Goal: Task Accomplishment & Management: Use online tool/utility

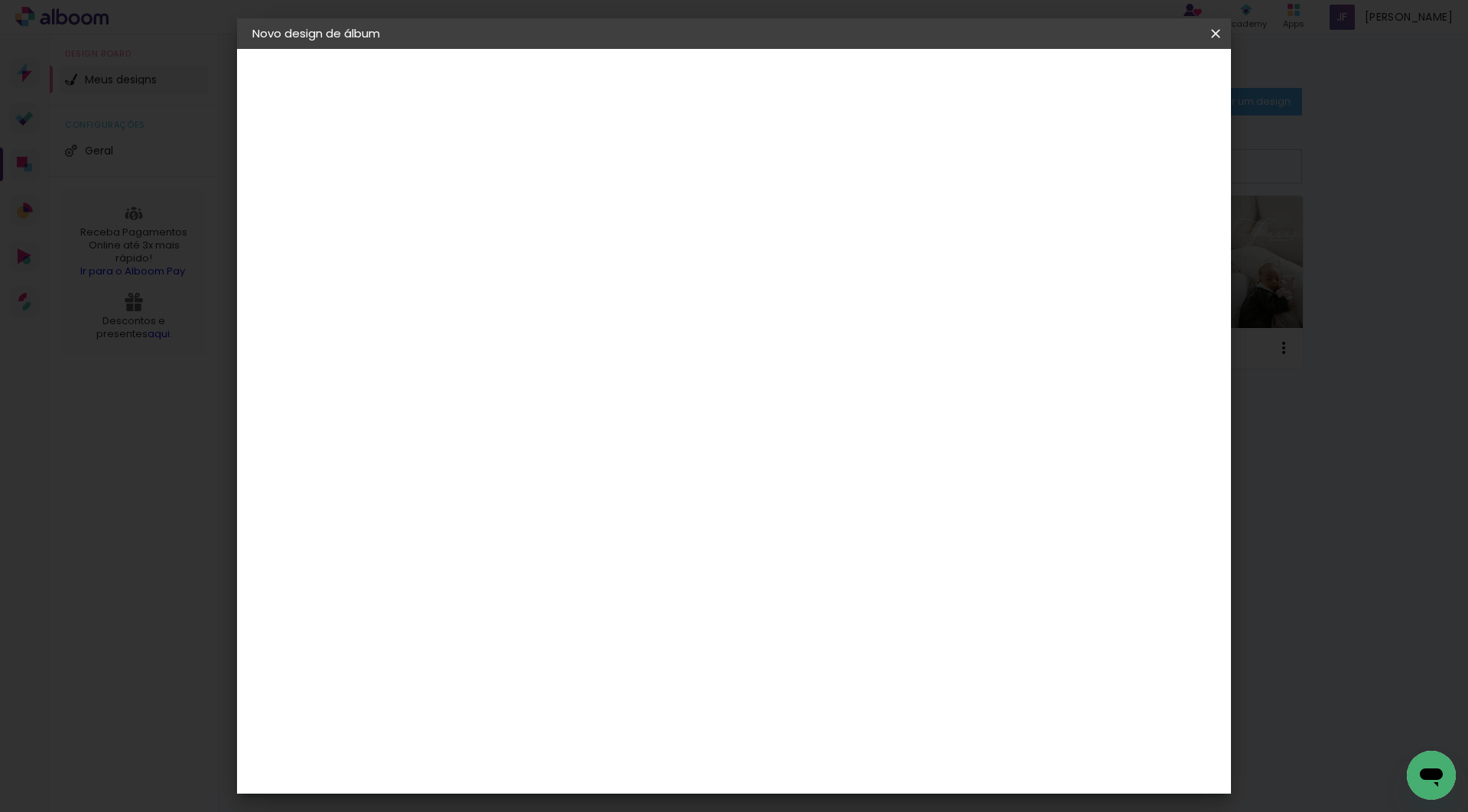
type input "Martni"
type paper-input "Martni"
type input "[PERSON_NAME]"
type paper-input "[PERSON_NAME]"
click at [0, 0] on slot "Avançar" at bounding box center [0, 0] width 0 height 0
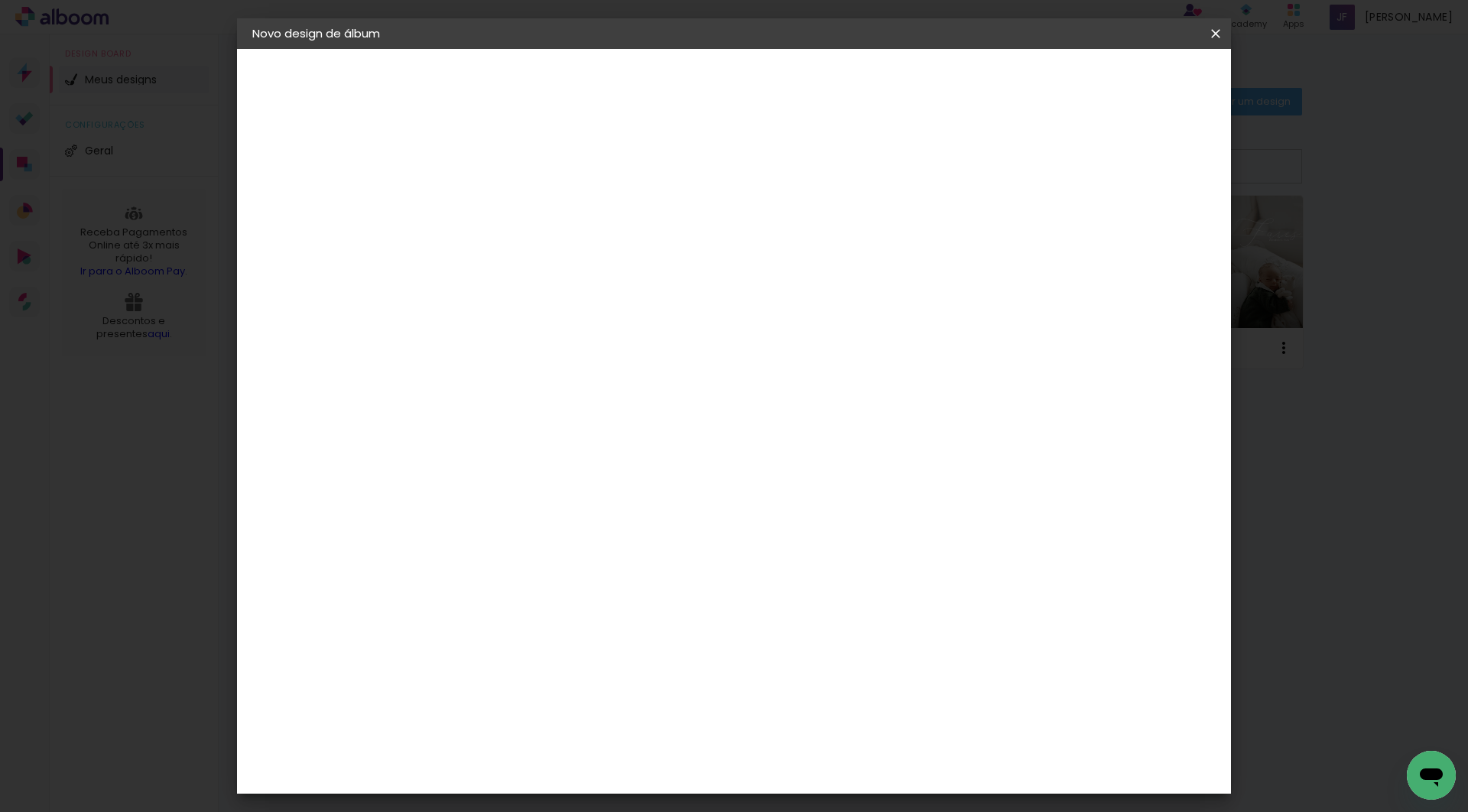
click at [552, 304] on paper-input-container at bounding box center [541, 292] width 165 height 35
type input "sch"
type paper-input "sch"
click at [549, 349] on div "Schlosser" at bounding box center [521, 346] width 58 height 13
click at [748, 89] on paper-button "Avançar" at bounding box center [710, 81] width 75 height 26
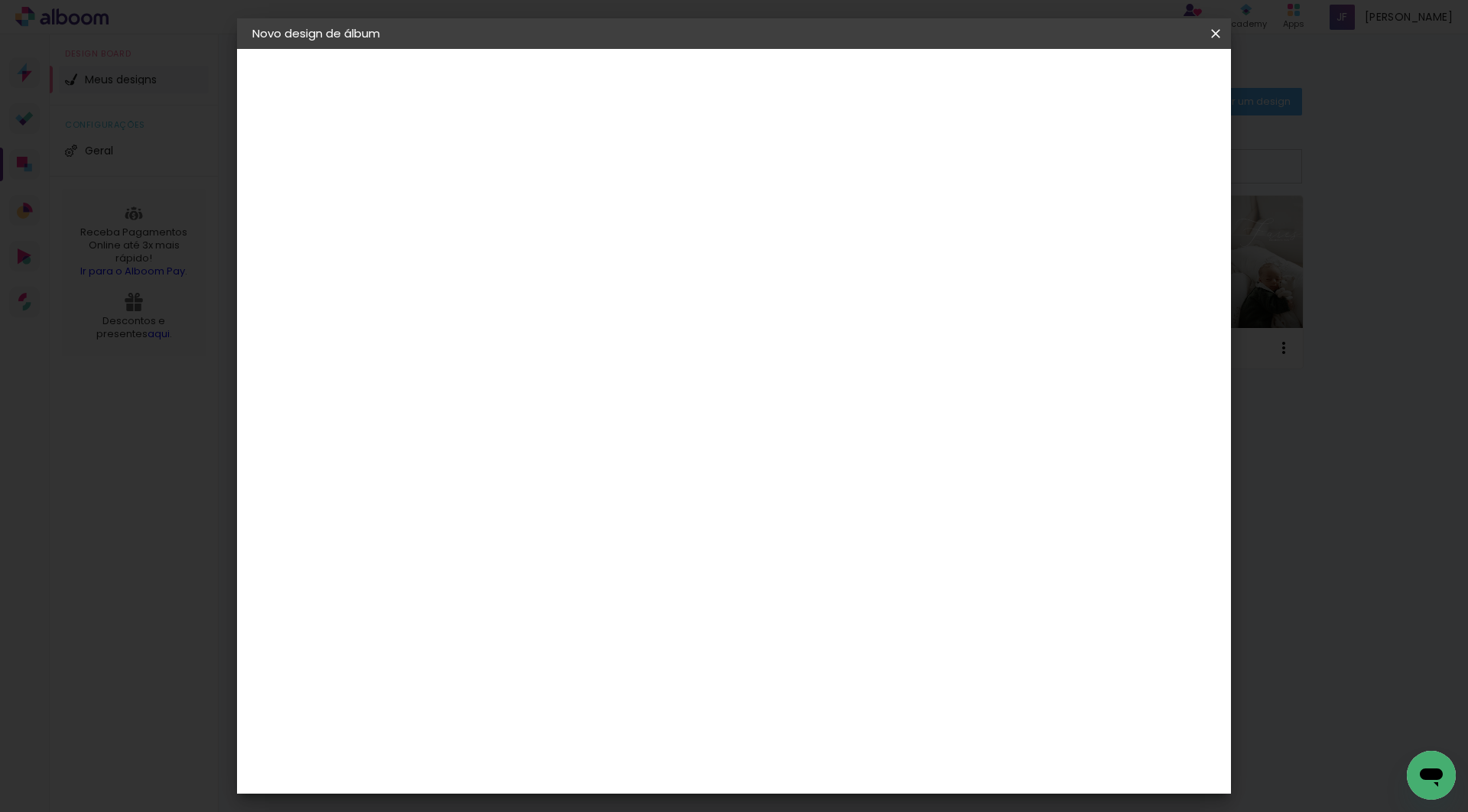
click at [605, 751] on span "20 × 20" at bounding box center [570, 772] width 71 height 40
click at [751, 80] on paper-button "Avançar" at bounding box center [714, 81] width 75 height 26
click at [1147, 79] on paper-button "Iniciar design" at bounding box center [1097, 81] width 100 height 26
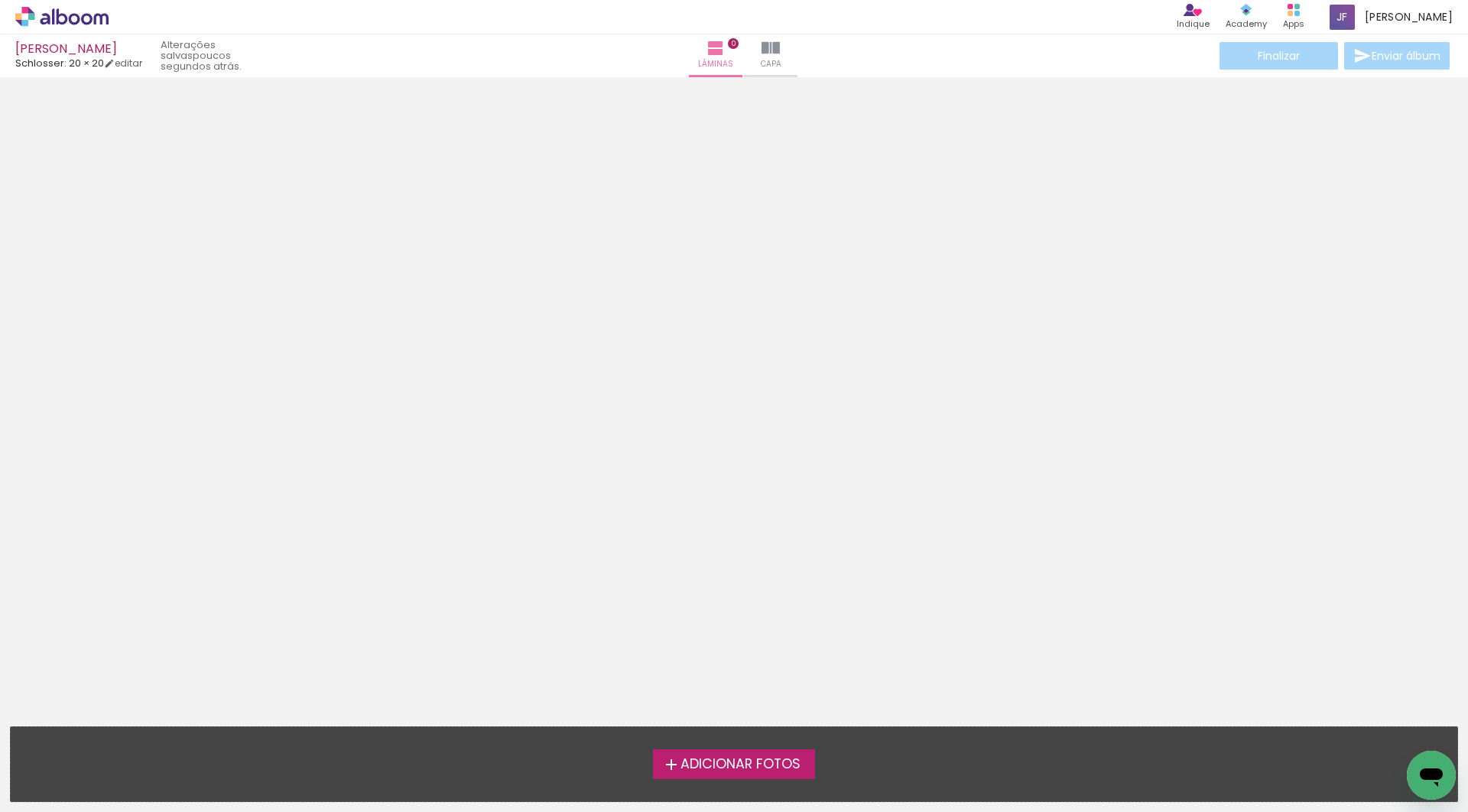
click at [733, 769] on span "Adicionar Fotos" at bounding box center [740, 765] width 120 height 13
click at [0, 0] on input "file" at bounding box center [0, 0] width 0 height 0
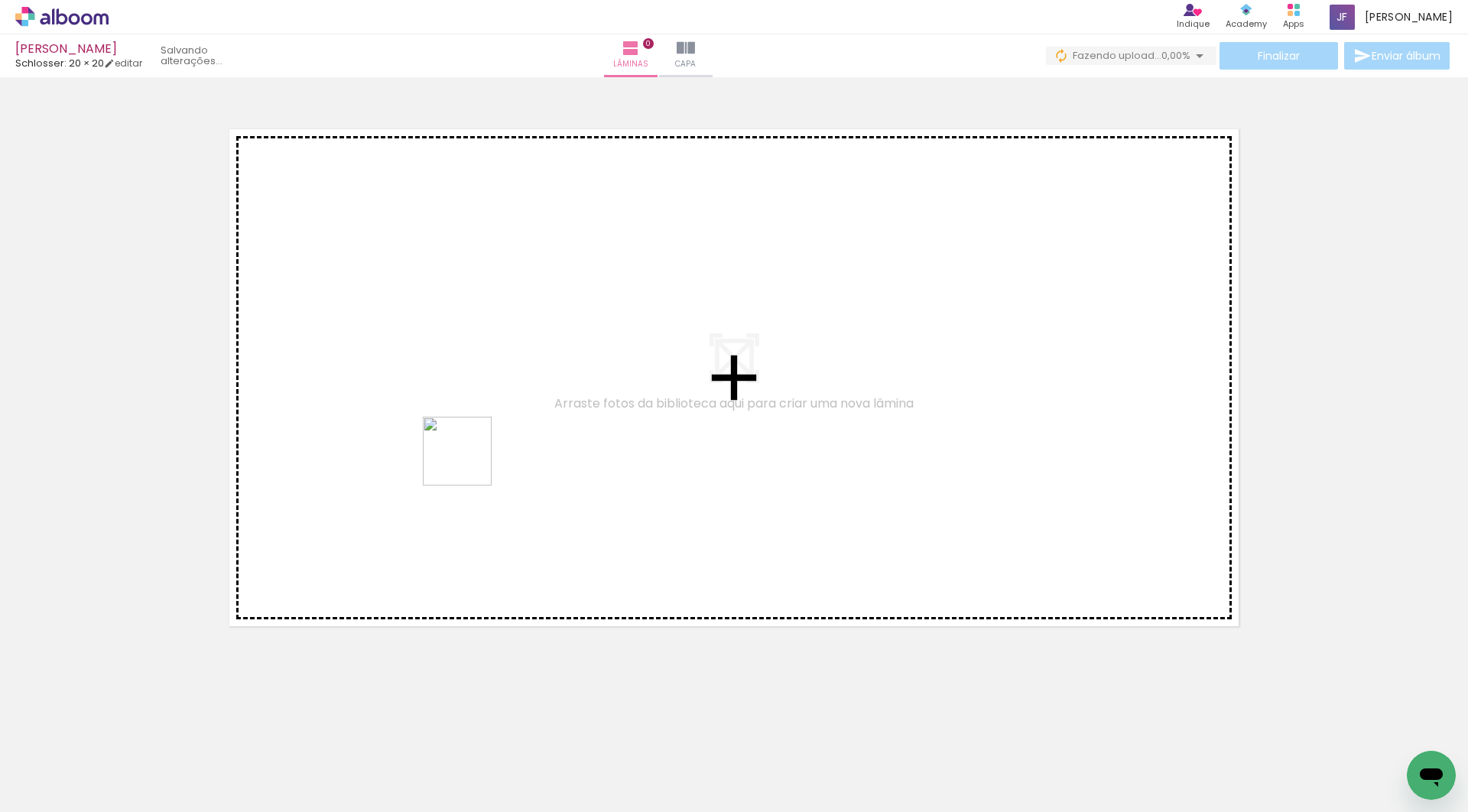
drag, startPoint x: 245, startPoint y: 784, endPoint x: 479, endPoint y: 448, distance: 409.5
click at [479, 448] on quentale-workspace at bounding box center [734, 406] width 1468 height 812
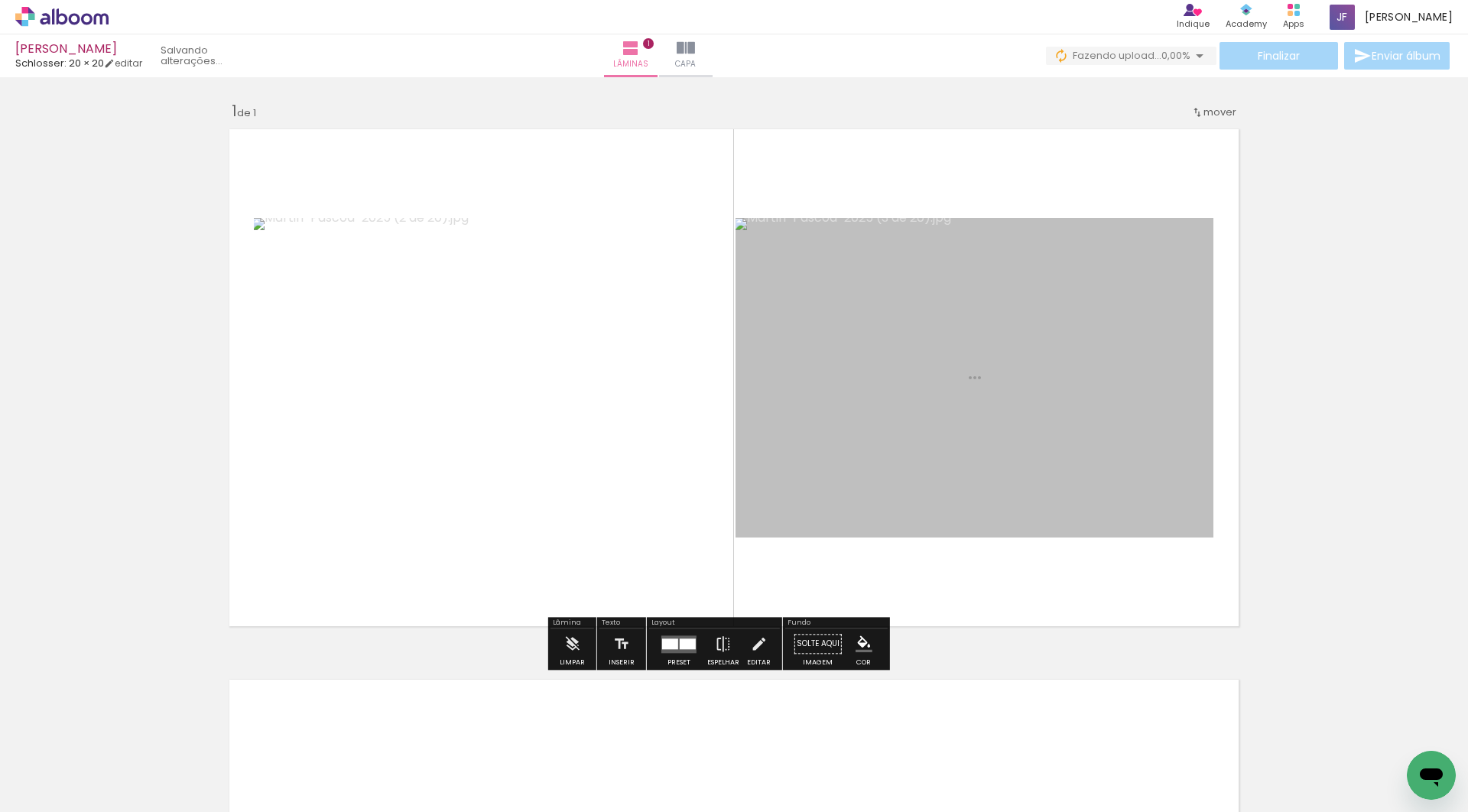
drag, startPoint x: 332, startPoint y: 761, endPoint x: 673, endPoint y: 469, distance: 448.9
click at [673, 469] on quentale-workspace at bounding box center [734, 406] width 1468 height 812
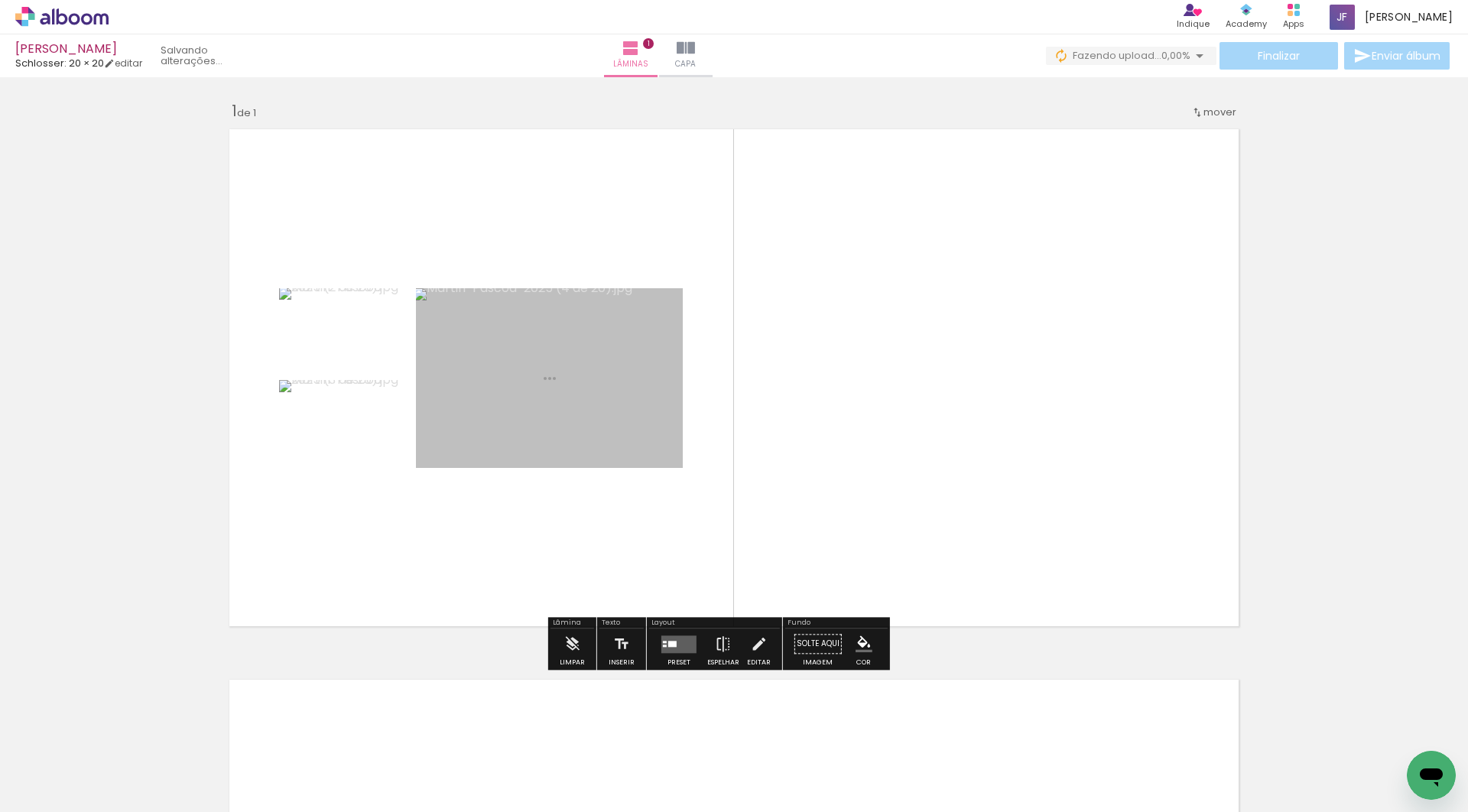
drag, startPoint x: 488, startPoint y: 693, endPoint x: 683, endPoint y: 477, distance: 291.0
click at [683, 477] on quentale-workspace at bounding box center [734, 406] width 1468 height 812
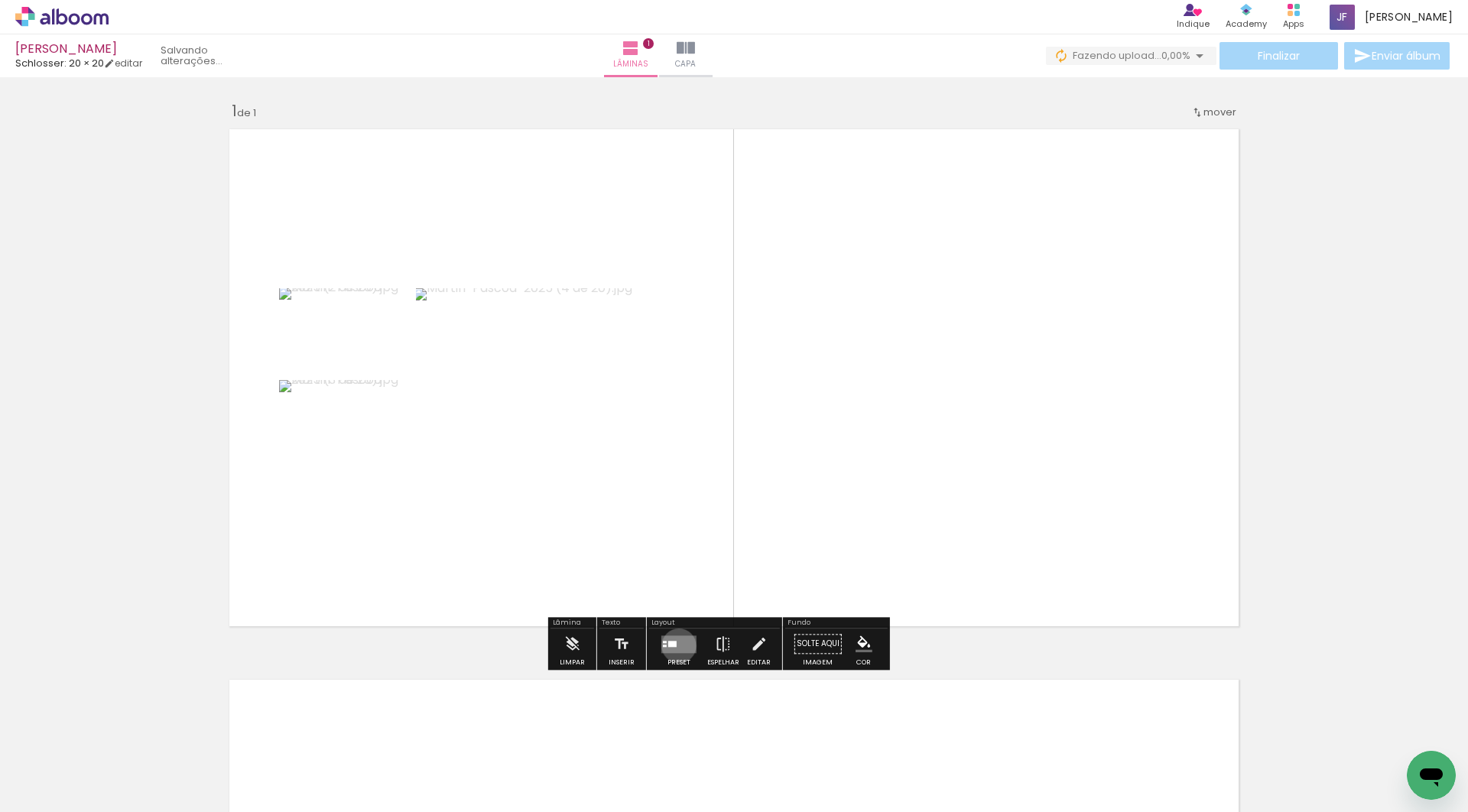
click at [691, 648] on quentale-layouter at bounding box center [679, 644] width 35 height 18
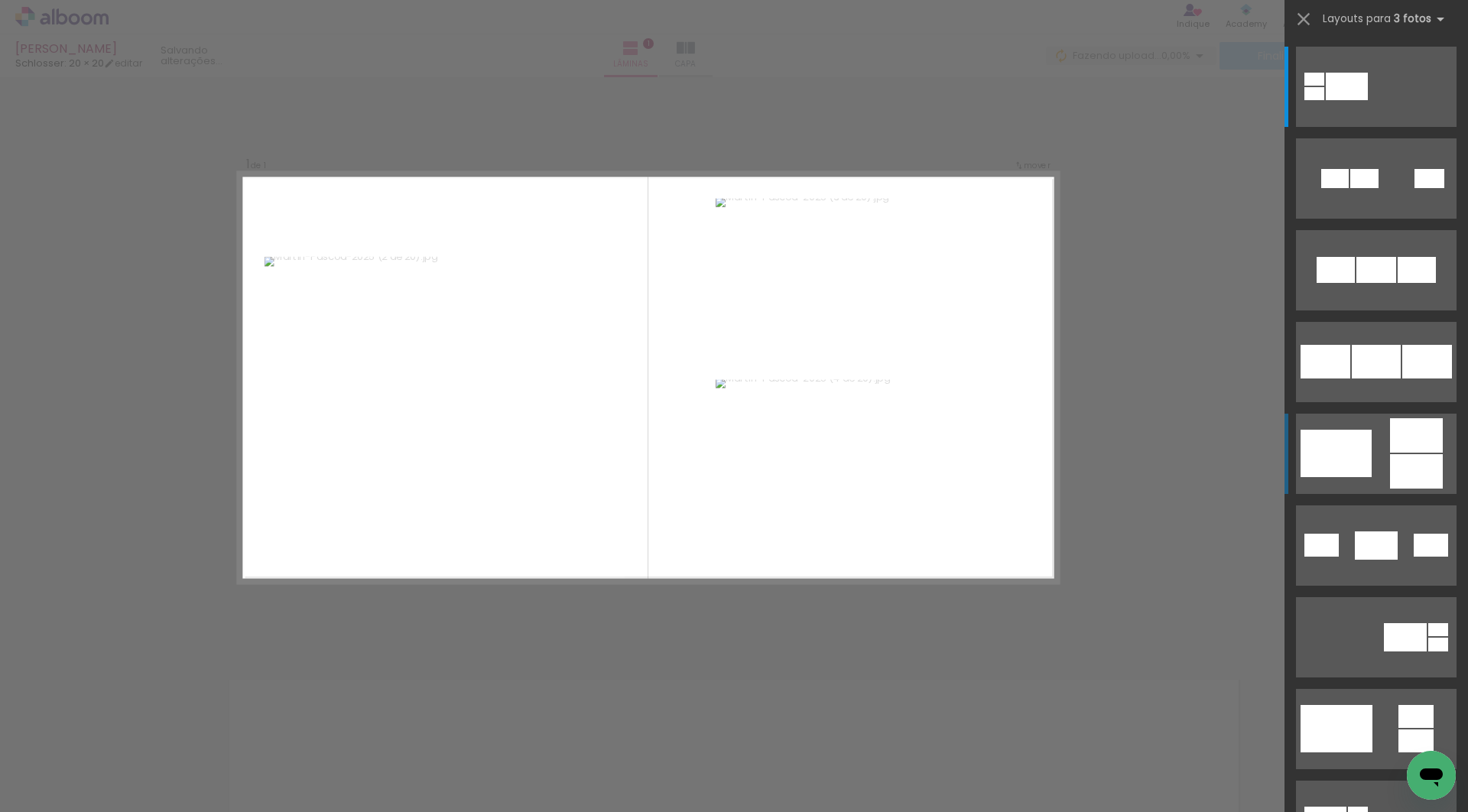
scroll to position [762, 0]
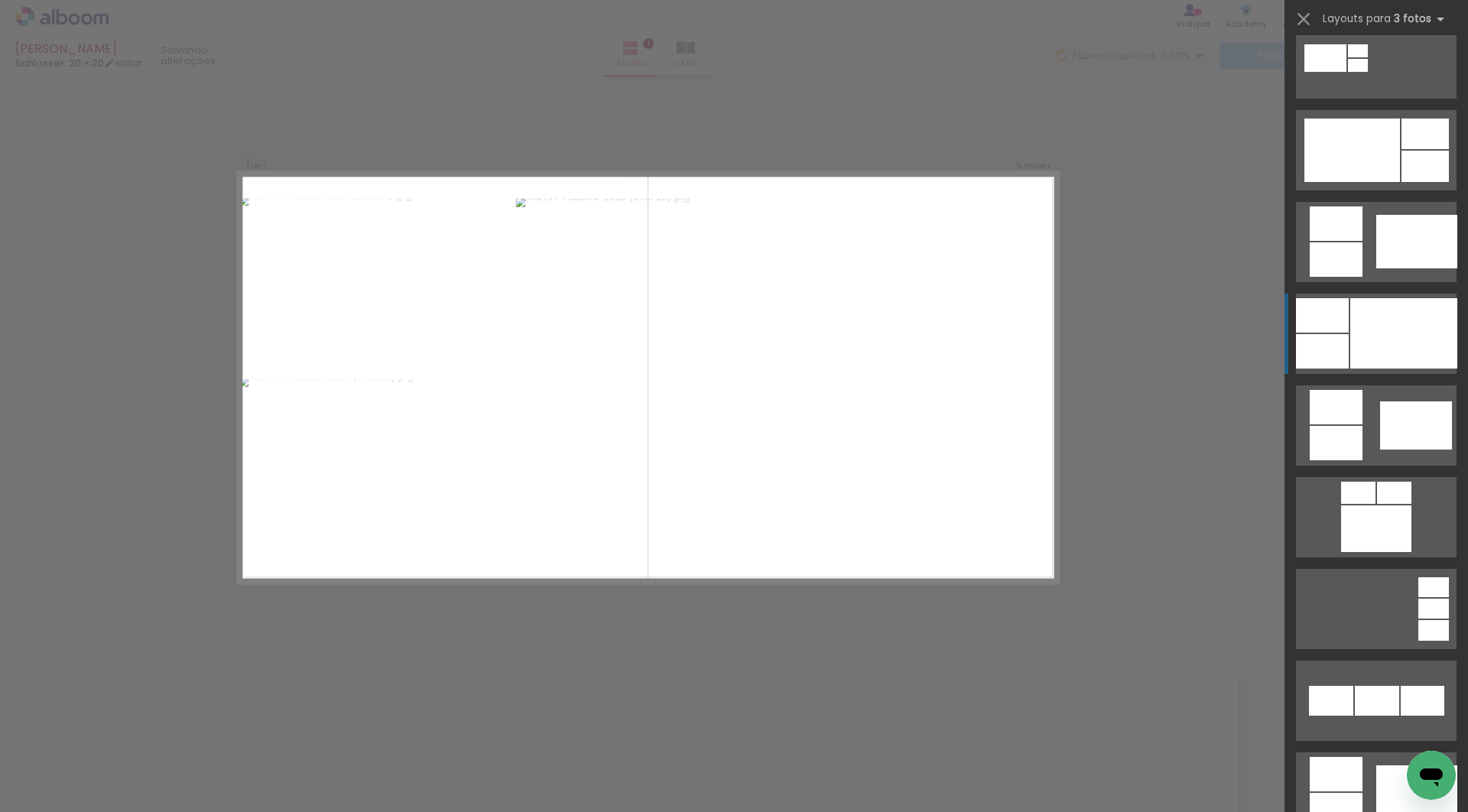
click at [1352, 349] on div at bounding box center [1404, 333] width 107 height 70
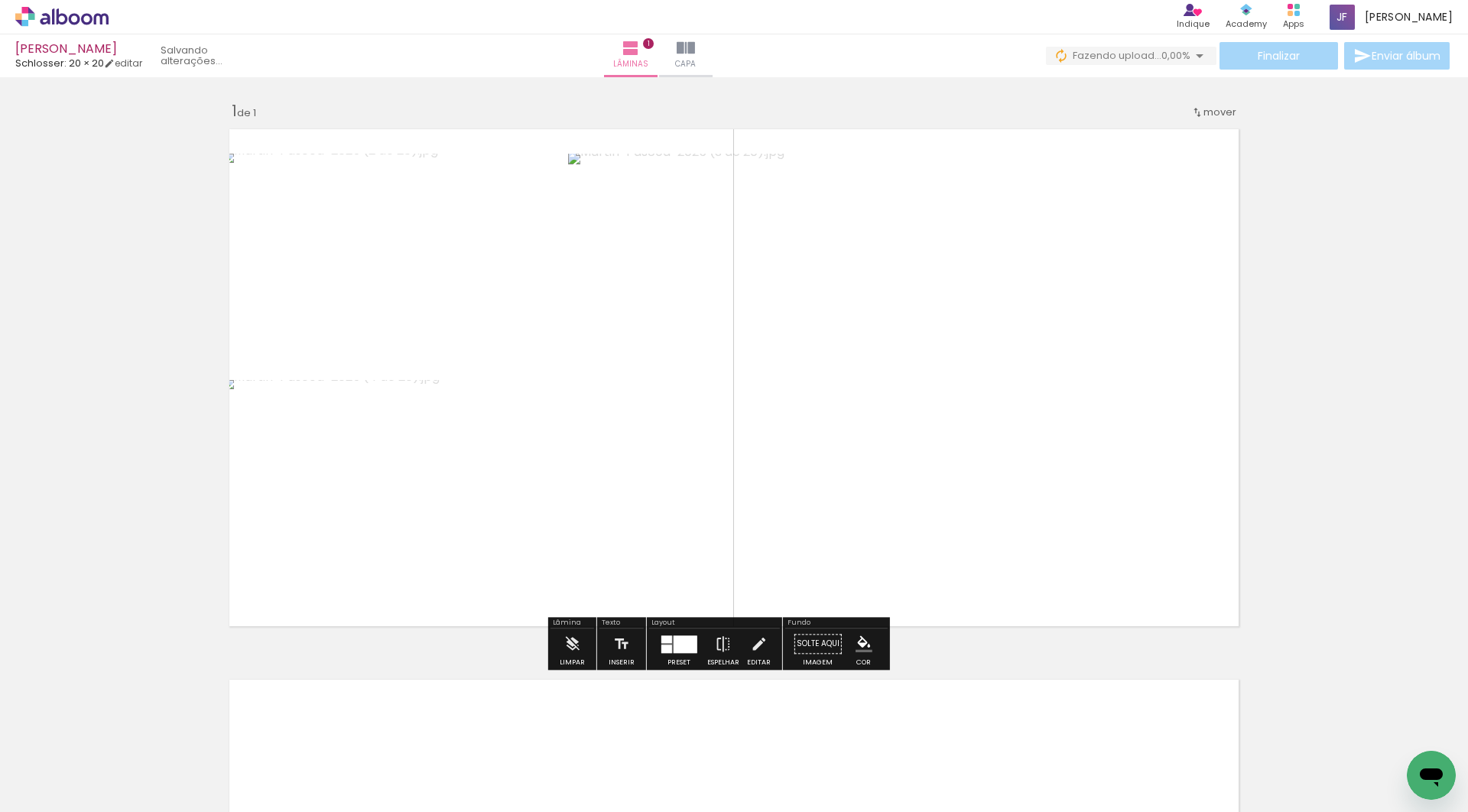
click at [371, 481] on quentale-photo at bounding box center [392, 492] width 341 height 223
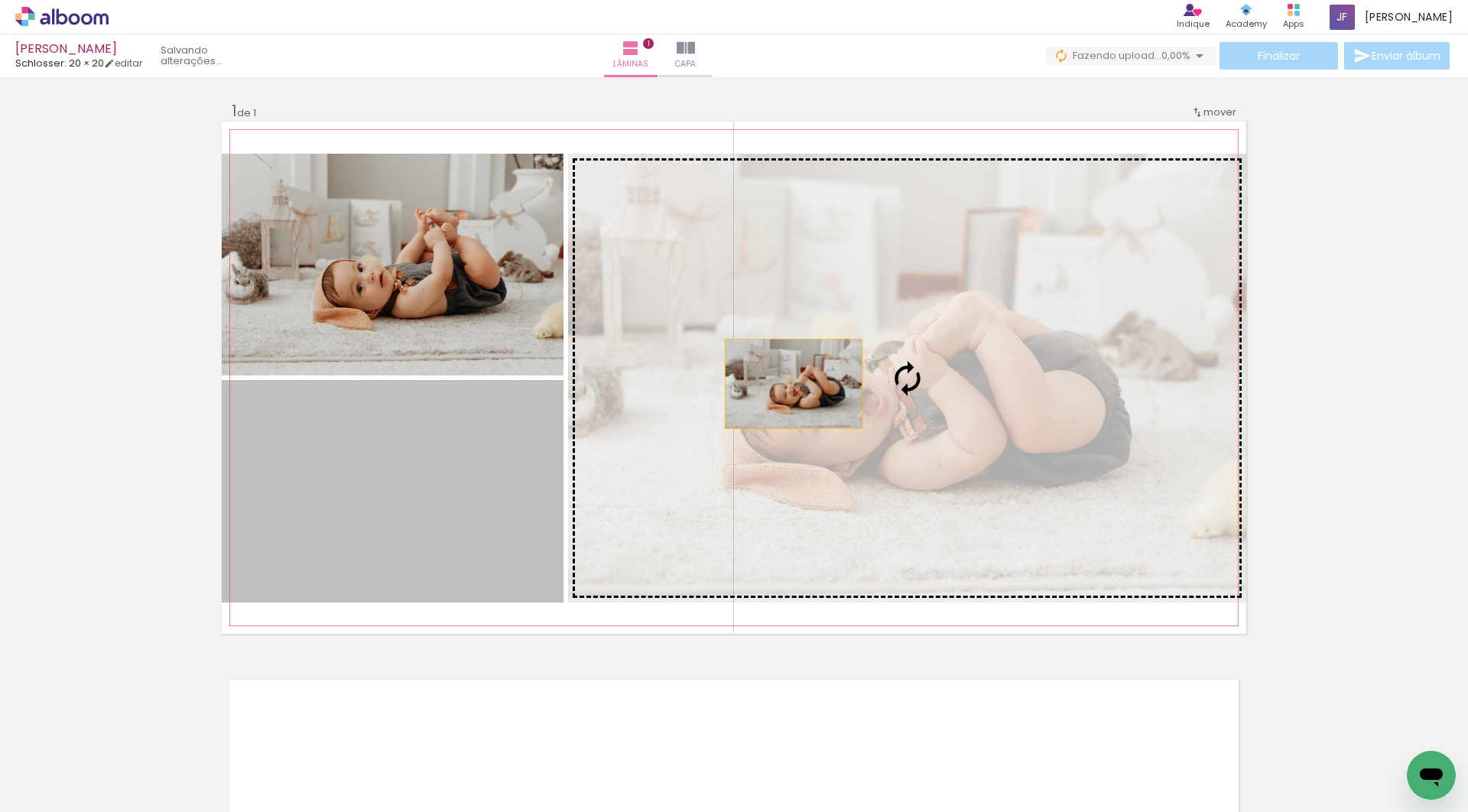
drag, startPoint x: 793, startPoint y: 384, endPoint x: 804, endPoint y: 382, distance: 11.2
click at [0, 0] on slot at bounding box center [0, 0] width 0 height 0
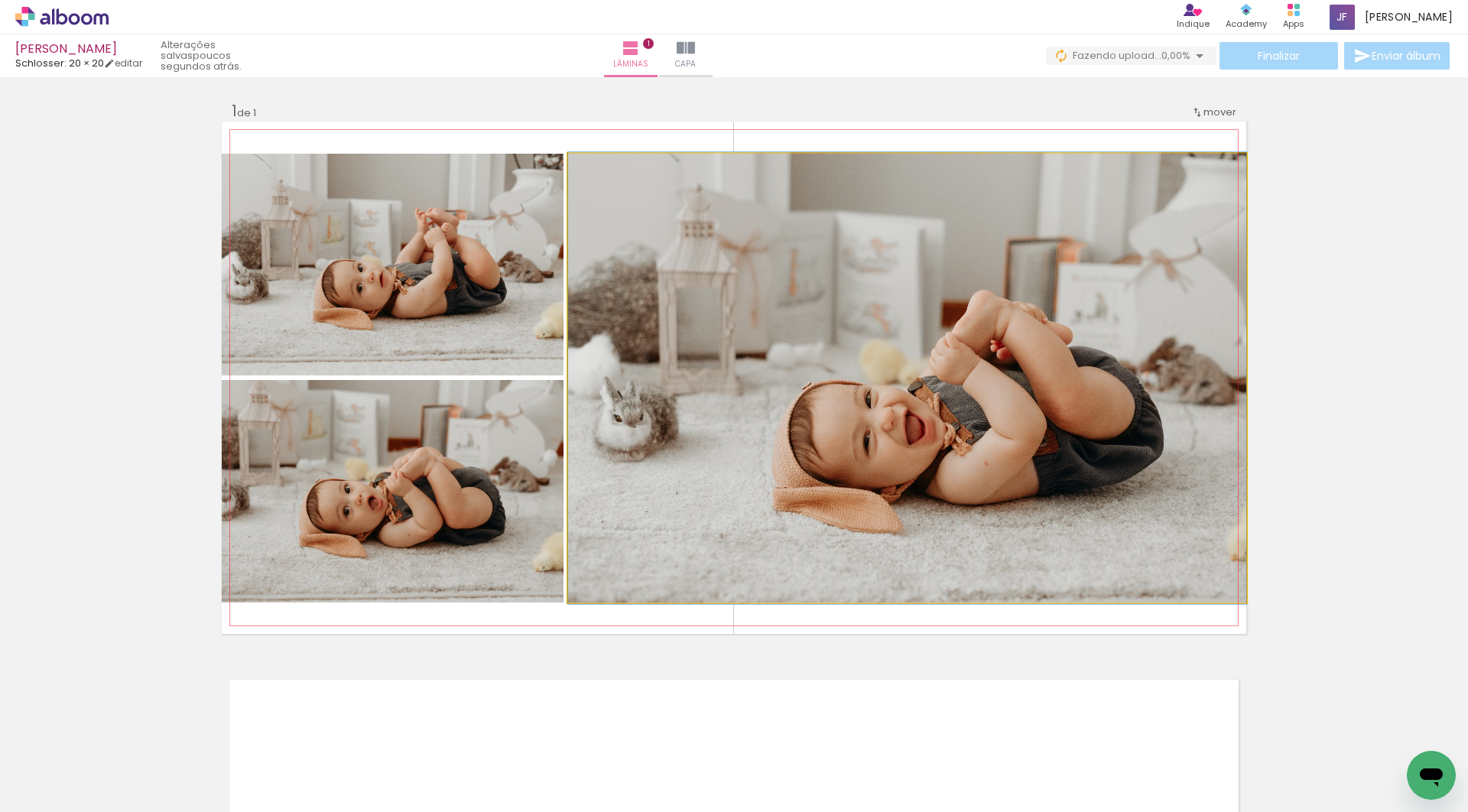
click at [1041, 338] on quentale-photo at bounding box center [907, 378] width 678 height 449
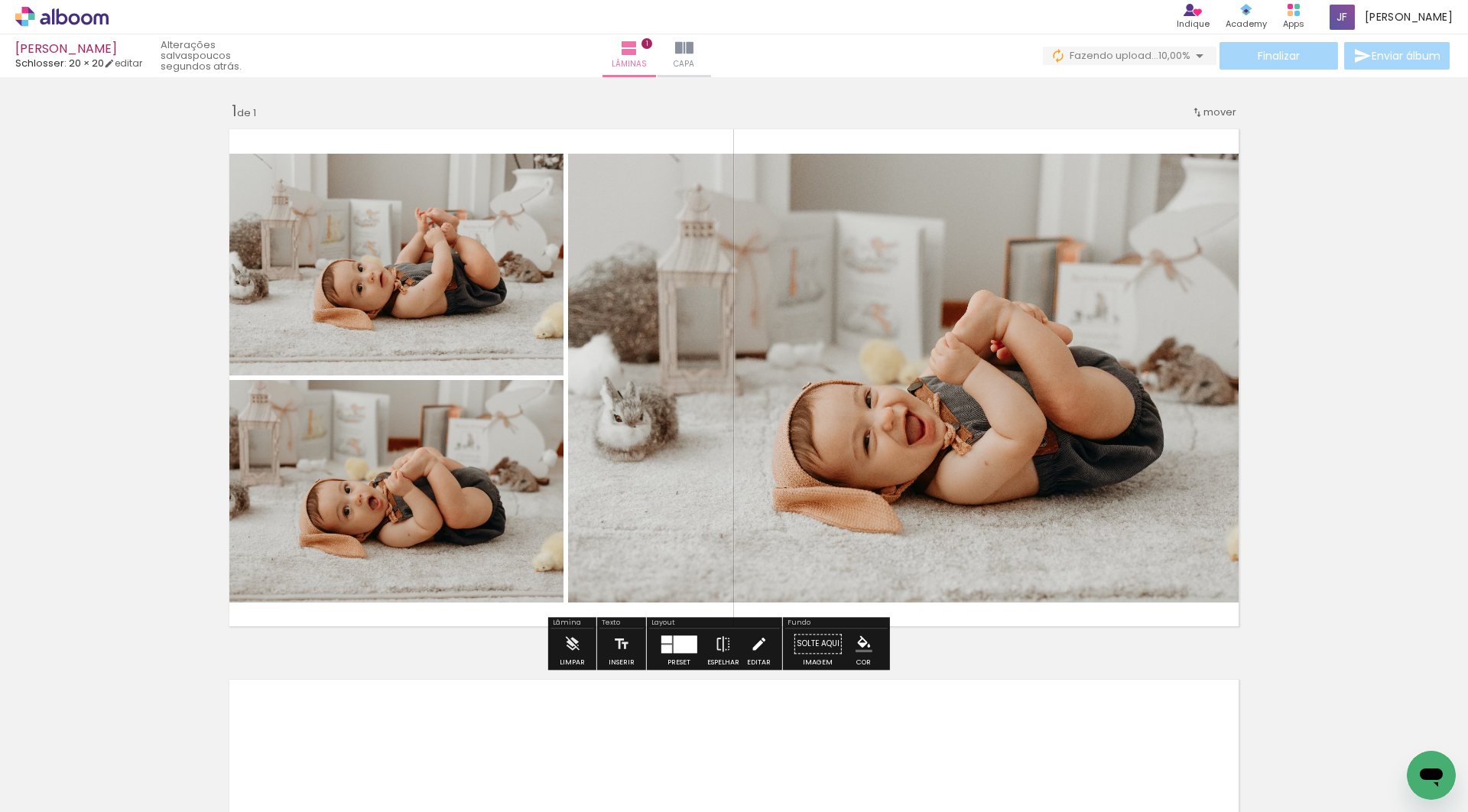
click at [767, 653] on iron-icon at bounding box center [759, 643] width 17 height 30
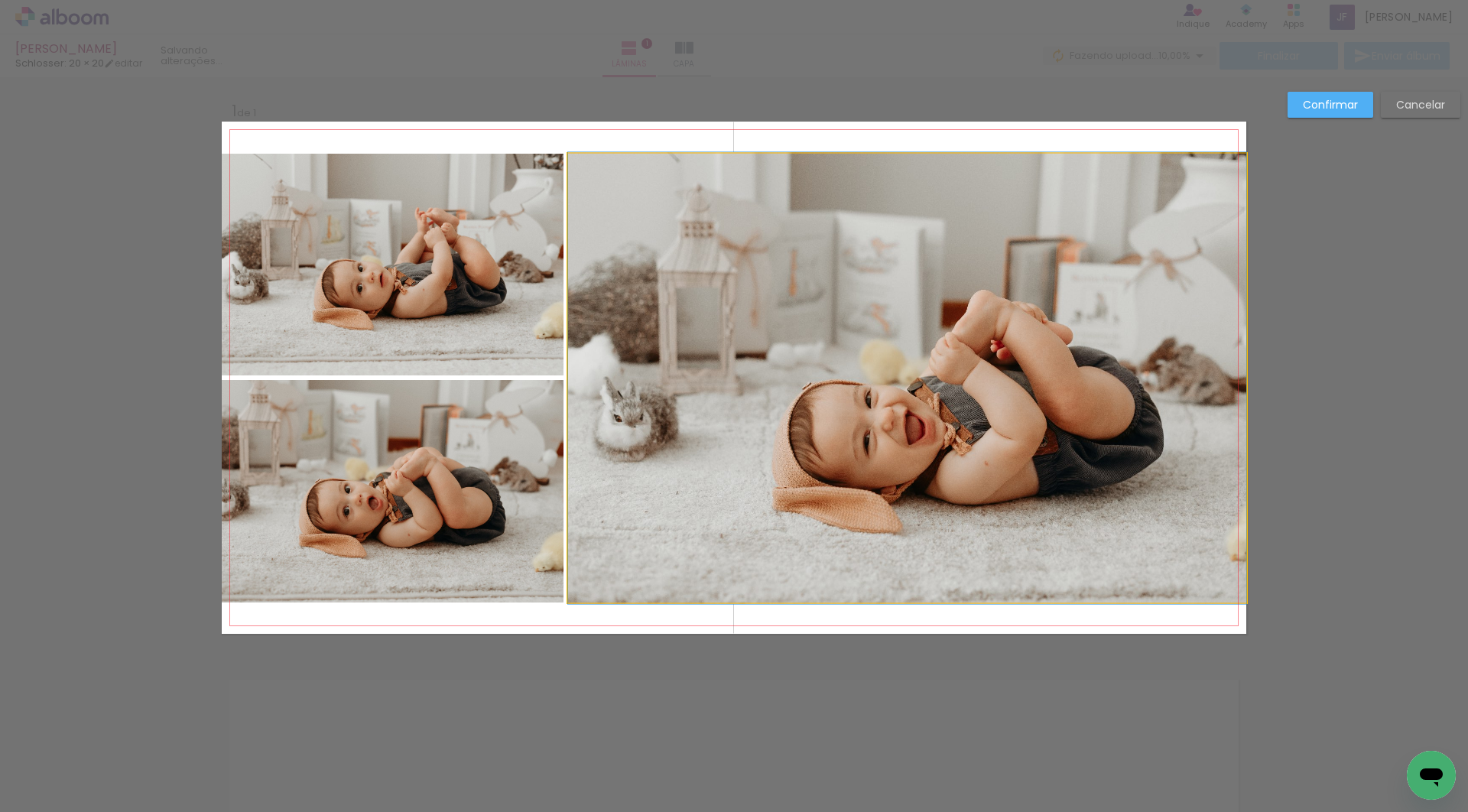
click at [882, 292] on quentale-photo at bounding box center [907, 378] width 678 height 449
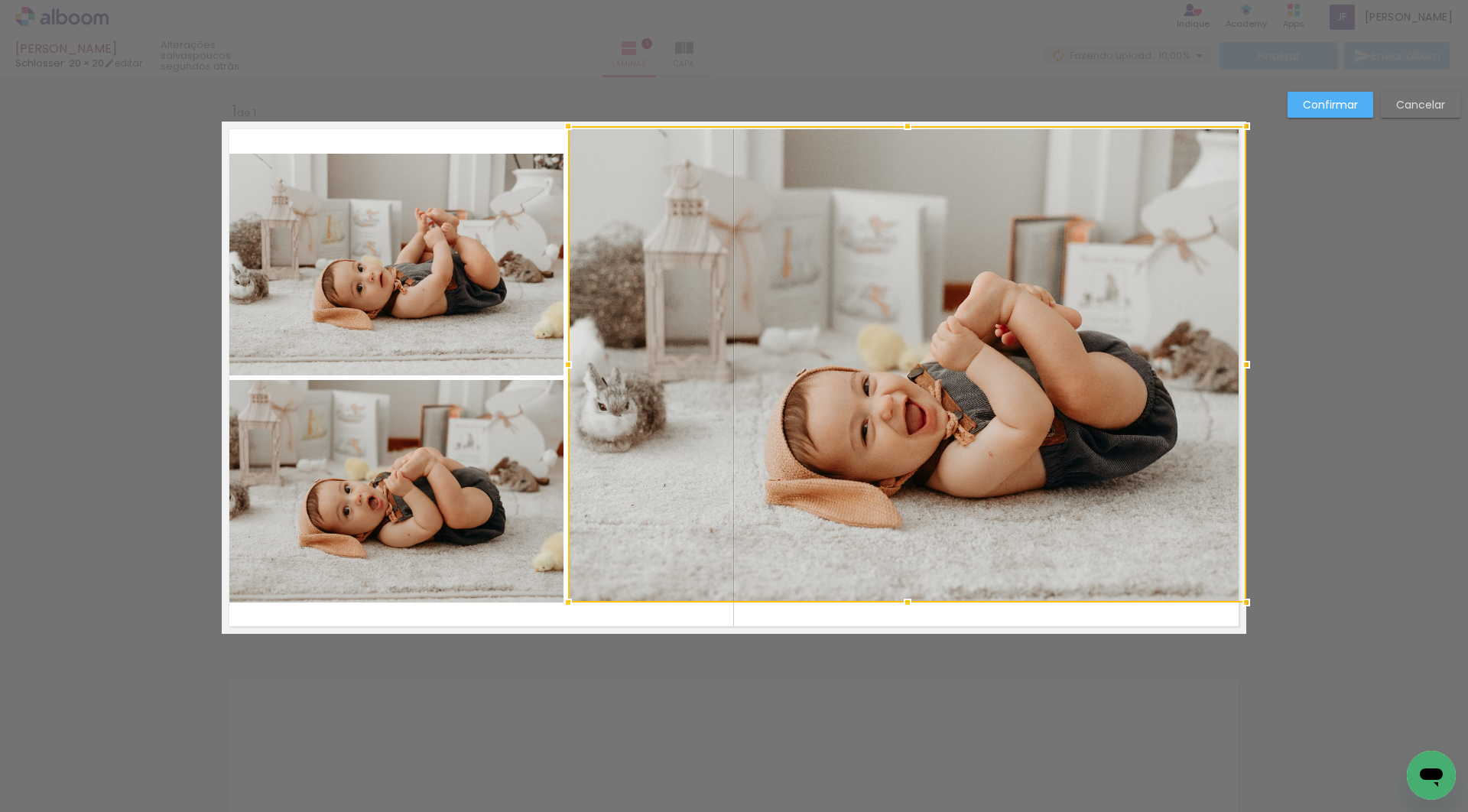
drag, startPoint x: 904, startPoint y: 158, endPoint x: 906, endPoint y: 130, distance: 28.1
click at [906, 130] on div at bounding box center [907, 126] width 30 height 30
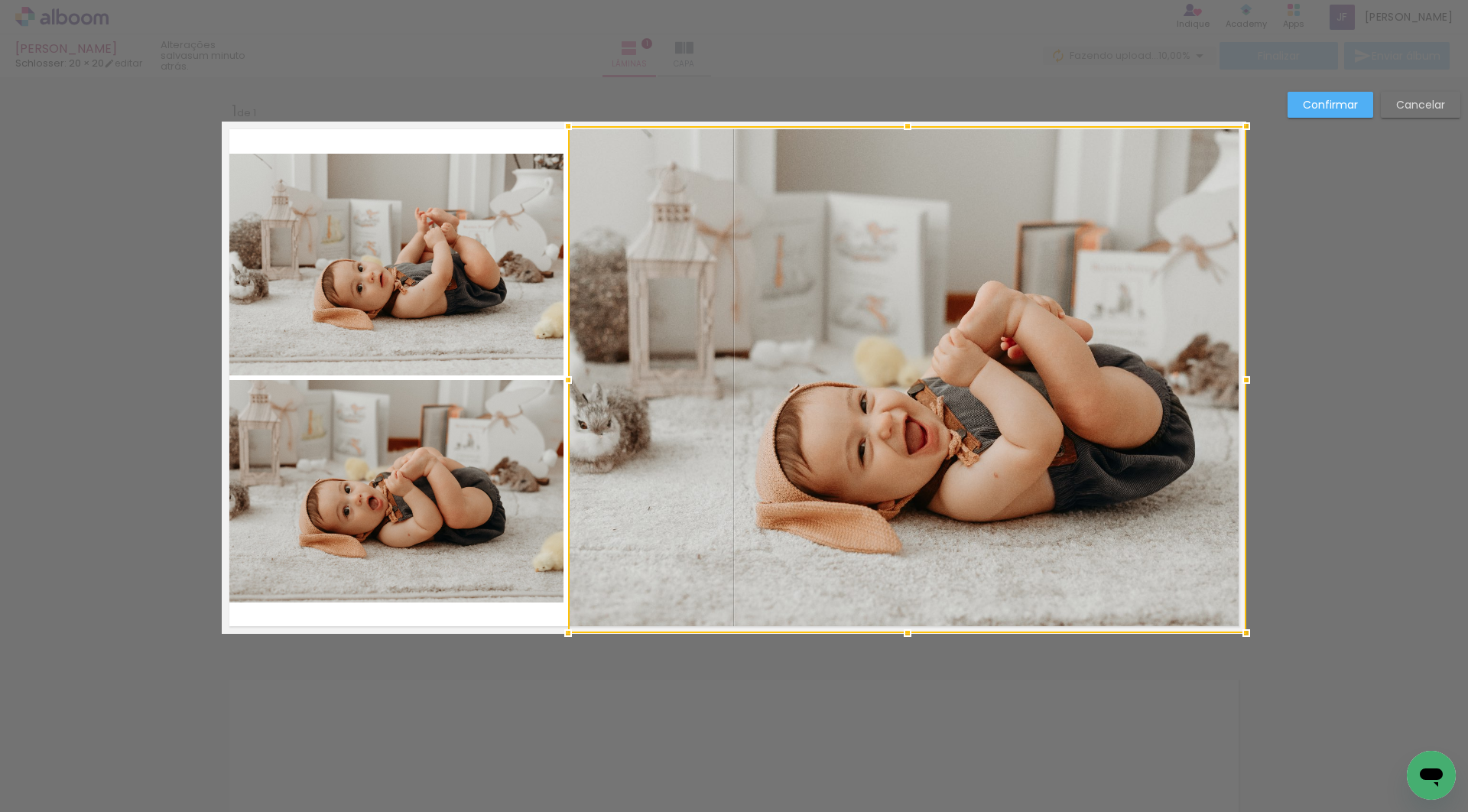
drag, startPoint x: 902, startPoint y: 594, endPoint x: 902, endPoint y: 625, distance: 31.0
click at [902, 625] on div at bounding box center [907, 633] width 30 height 30
click at [423, 246] on quentale-photo at bounding box center [392, 264] width 341 height 222
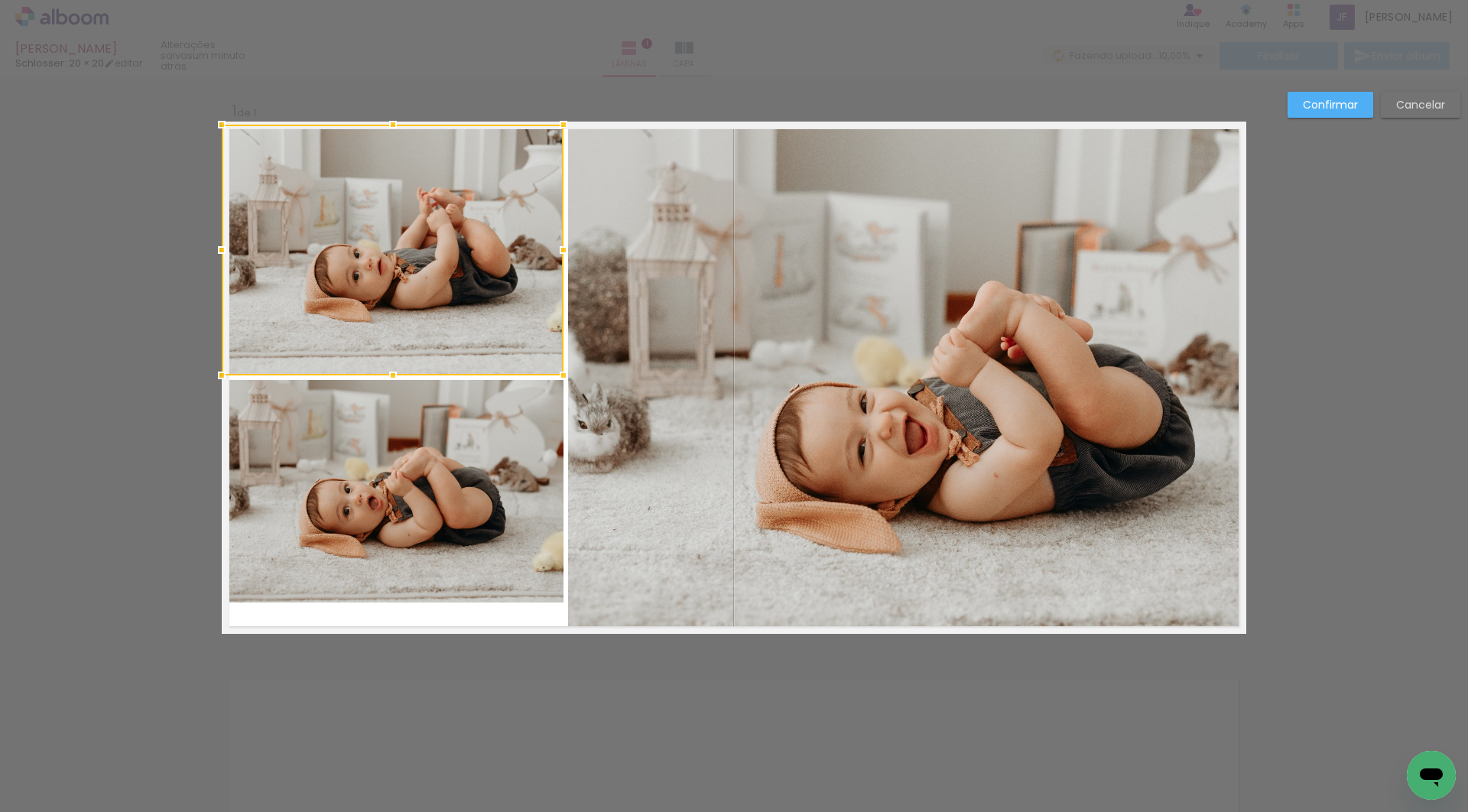
drag, startPoint x: 387, startPoint y: 151, endPoint x: 390, endPoint y: 118, distance: 33.1
click at [390, 118] on div at bounding box center [393, 125] width 30 height 30
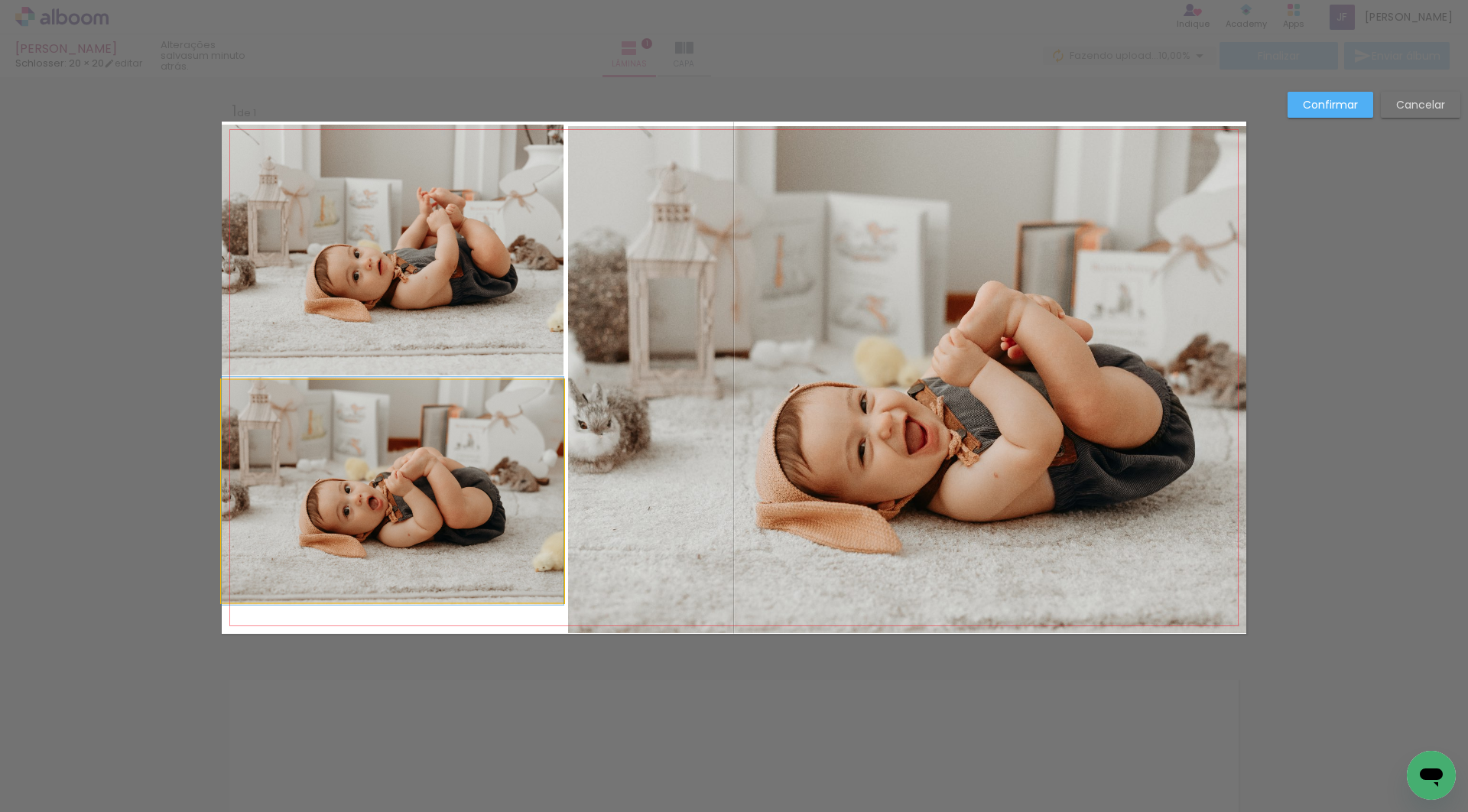
click at [336, 537] on quentale-photo at bounding box center [392, 492] width 341 height 223
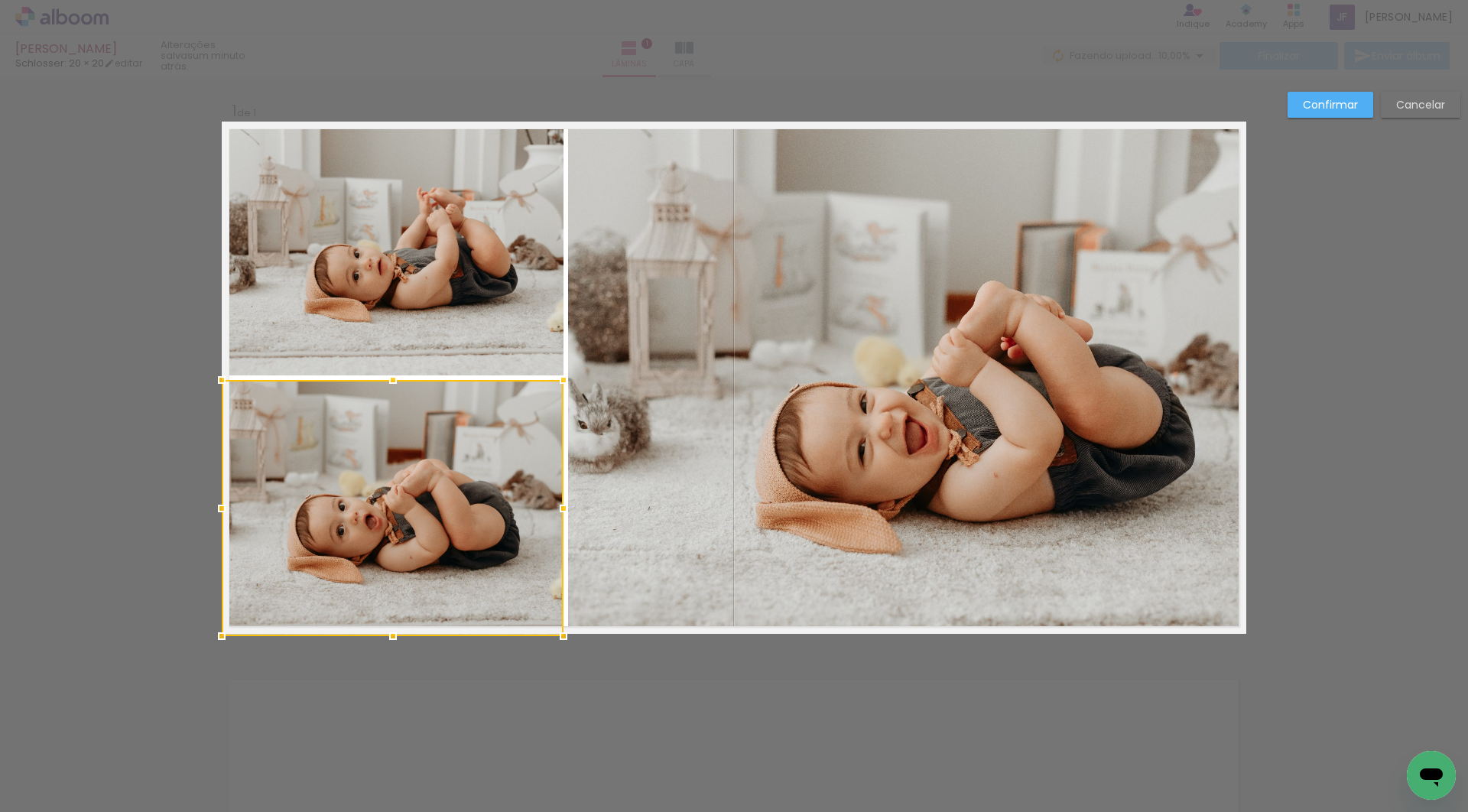
drag, startPoint x: 391, startPoint y: 596, endPoint x: 391, endPoint y: 631, distance: 35.0
click at [391, 631] on div at bounding box center [393, 636] width 30 height 30
click at [206, 555] on div "Confirmar Cancelar" at bounding box center [734, 646] width 1468 height 1137
click at [1362, 103] on paper-button "Confirmar" at bounding box center [1331, 105] width 86 height 26
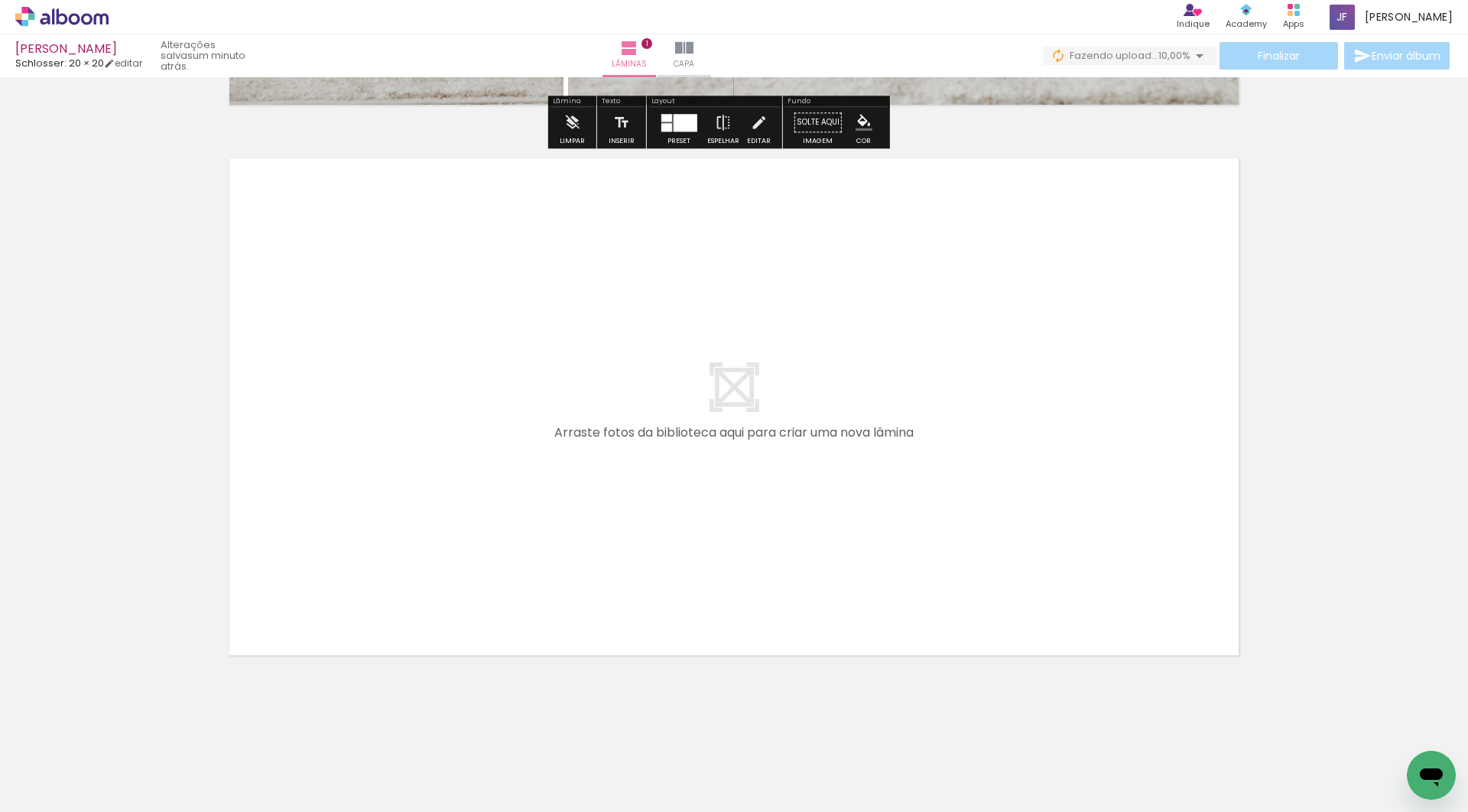
scroll to position [521, 0]
drag, startPoint x: 150, startPoint y: 768, endPoint x: 564, endPoint y: 358, distance: 582.7
click at [564, 358] on quentale-workspace at bounding box center [734, 406] width 1468 height 812
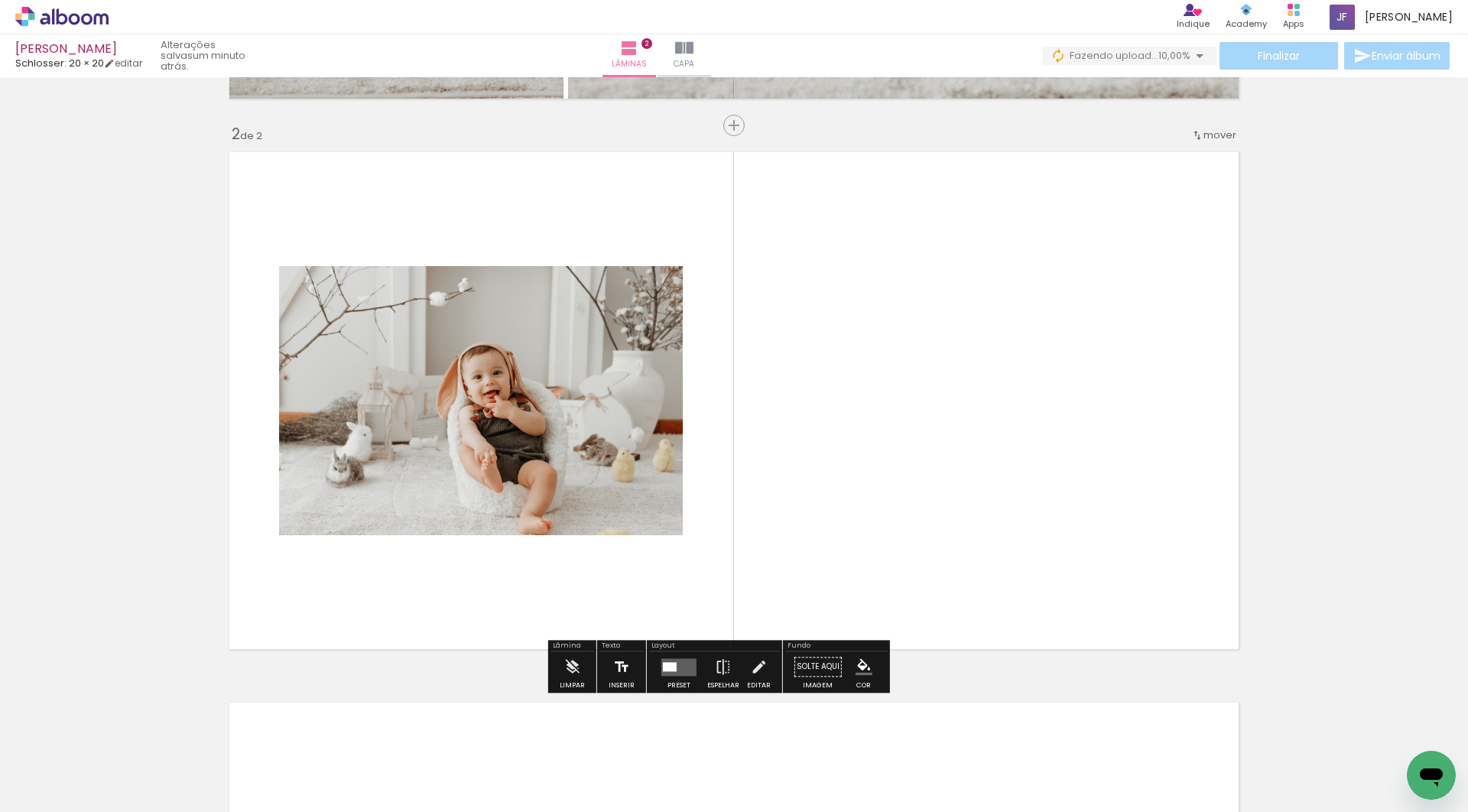
scroll to position [530, 0]
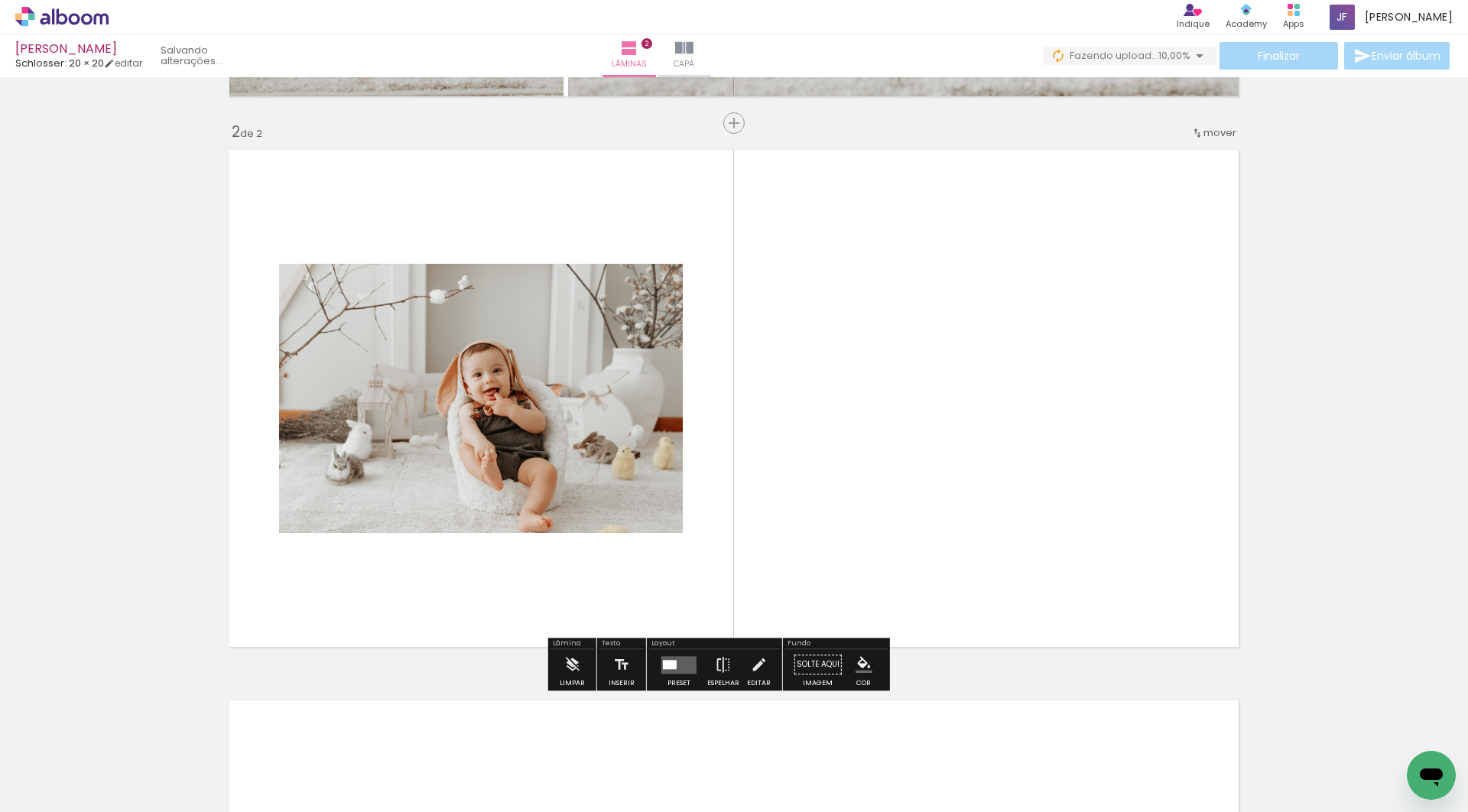
drag, startPoint x: 931, startPoint y: 782, endPoint x: 928, endPoint y: 557, distance: 225.0
click at [928, 557] on quentale-workspace at bounding box center [734, 406] width 1468 height 812
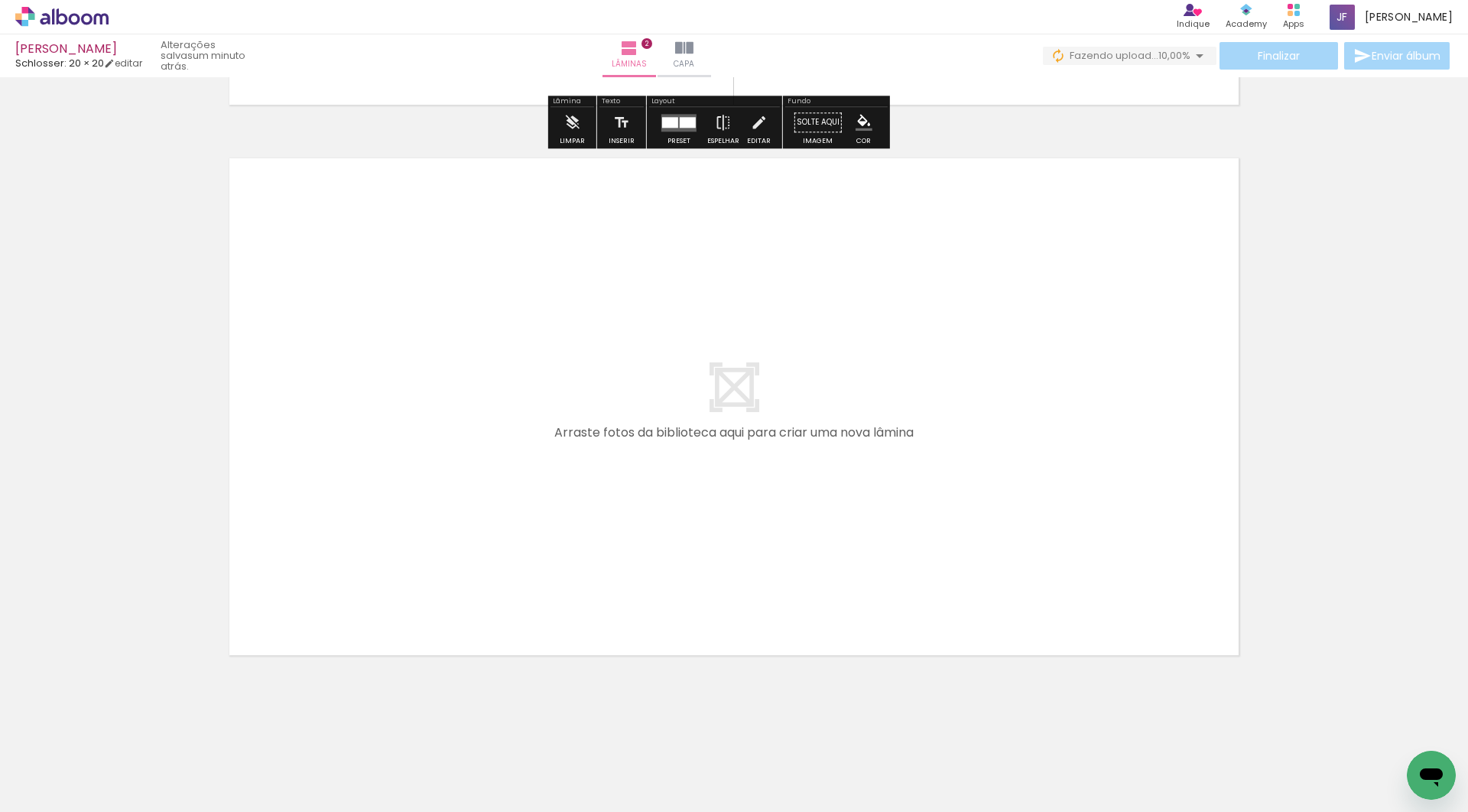
scroll to position [1072, 0]
drag, startPoint x: 674, startPoint y: 769, endPoint x: 634, endPoint y: 444, distance: 327.5
click at [634, 444] on quentale-workspace at bounding box center [734, 406] width 1468 height 812
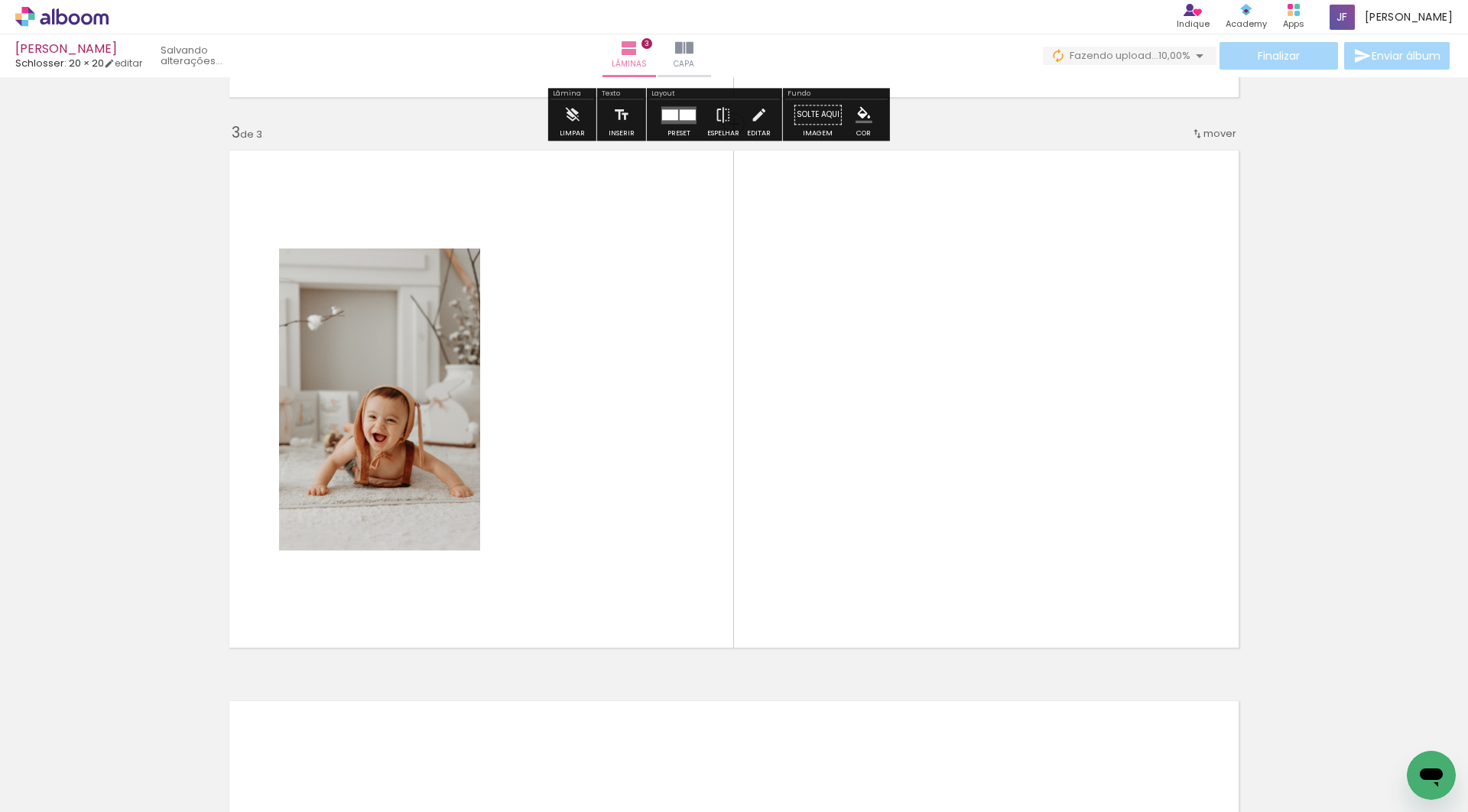
scroll to position [1080, 0]
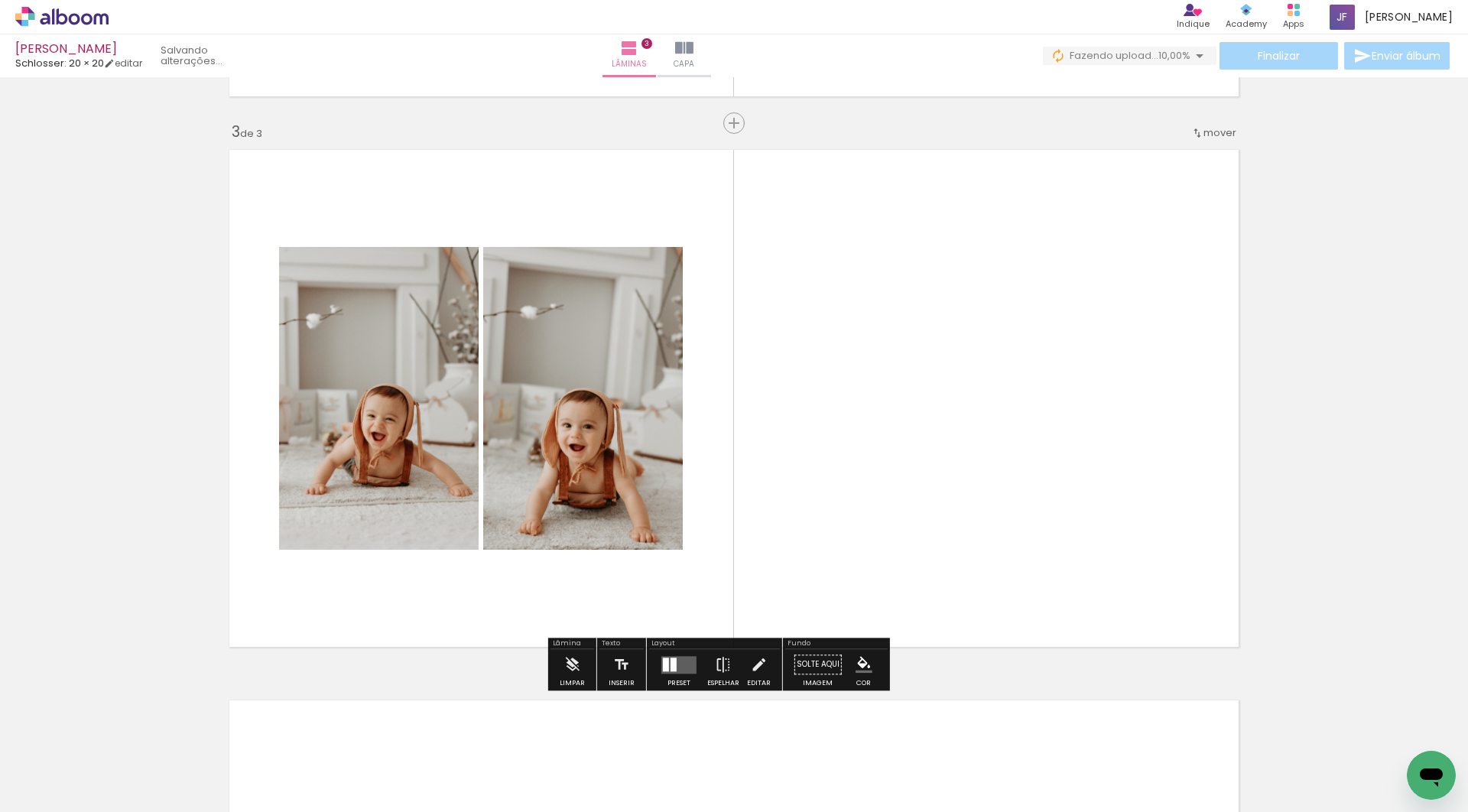
drag, startPoint x: 772, startPoint y: 756, endPoint x: 766, endPoint y: 589, distance: 167.1
click at [766, 589] on quentale-workspace at bounding box center [734, 406] width 1468 height 812
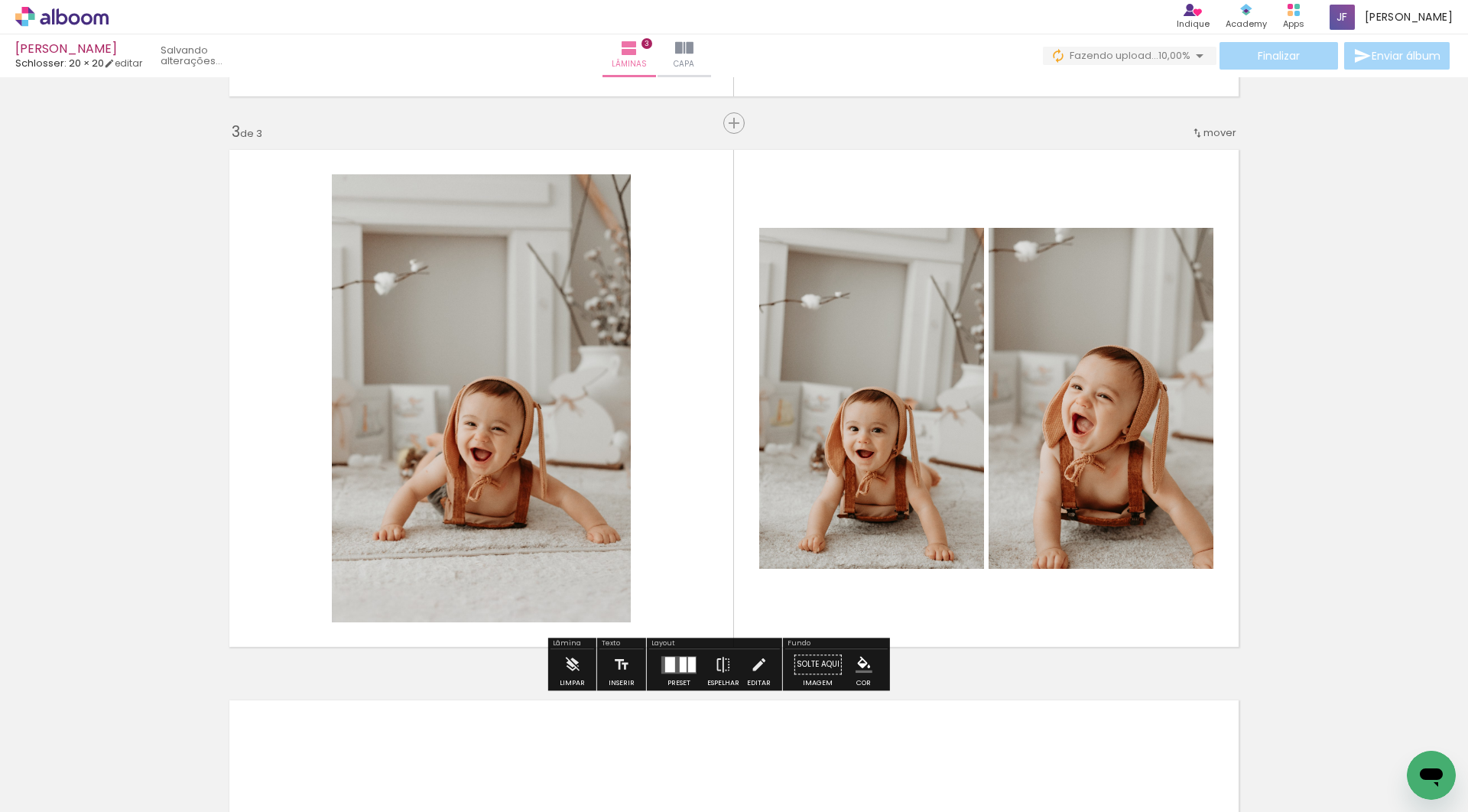
drag, startPoint x: 855, startPoint y: 760, endPoint x: 855, endPoint y: 596, distance: 164.0
click at [855, 596] on quentale-workspace at bounding box center [734, 406] width 1468 height 812
click at [694, 674] on quentale-layouter at bounding box center [679, 664] width 35 height 18
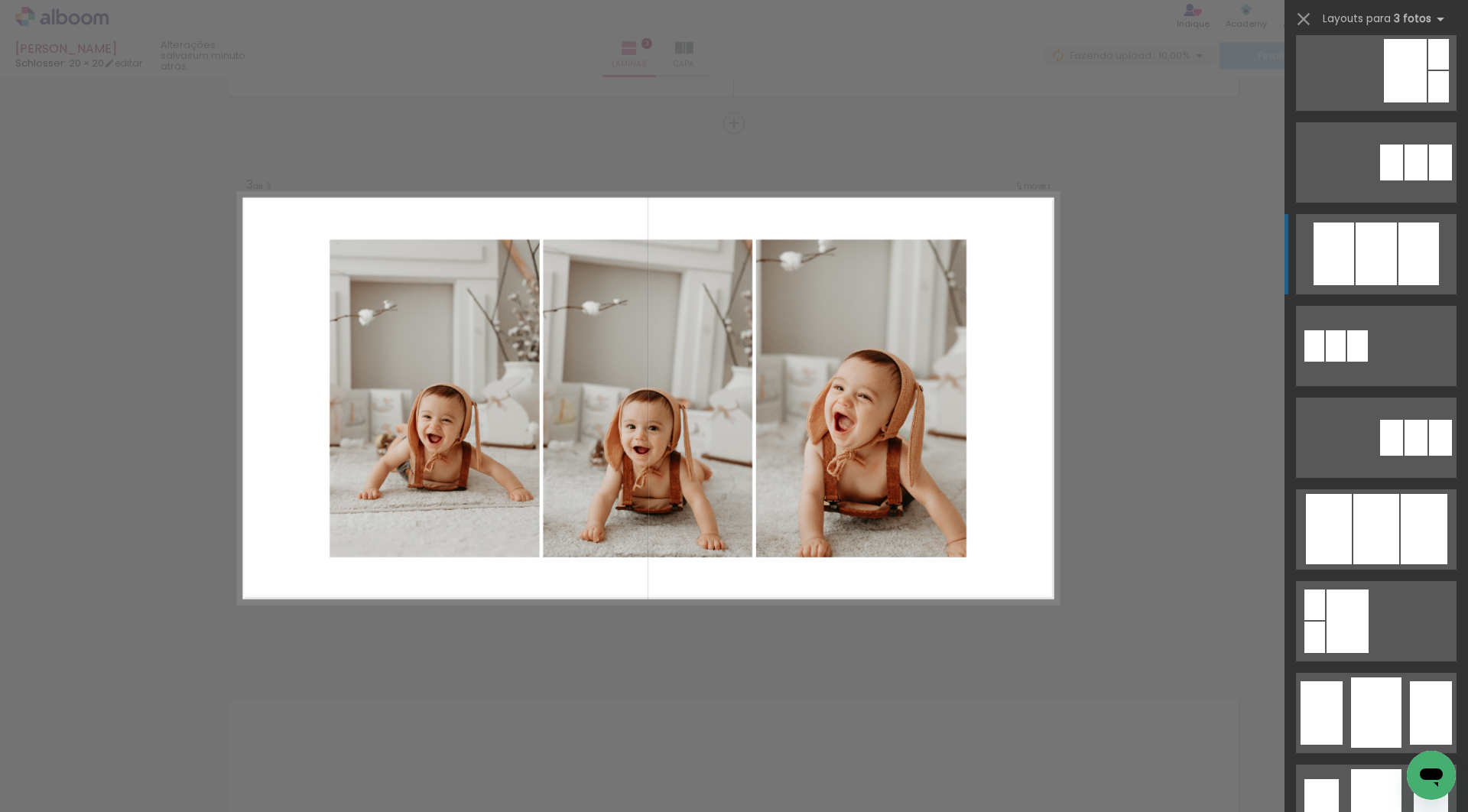
scroll to position [569, 0]
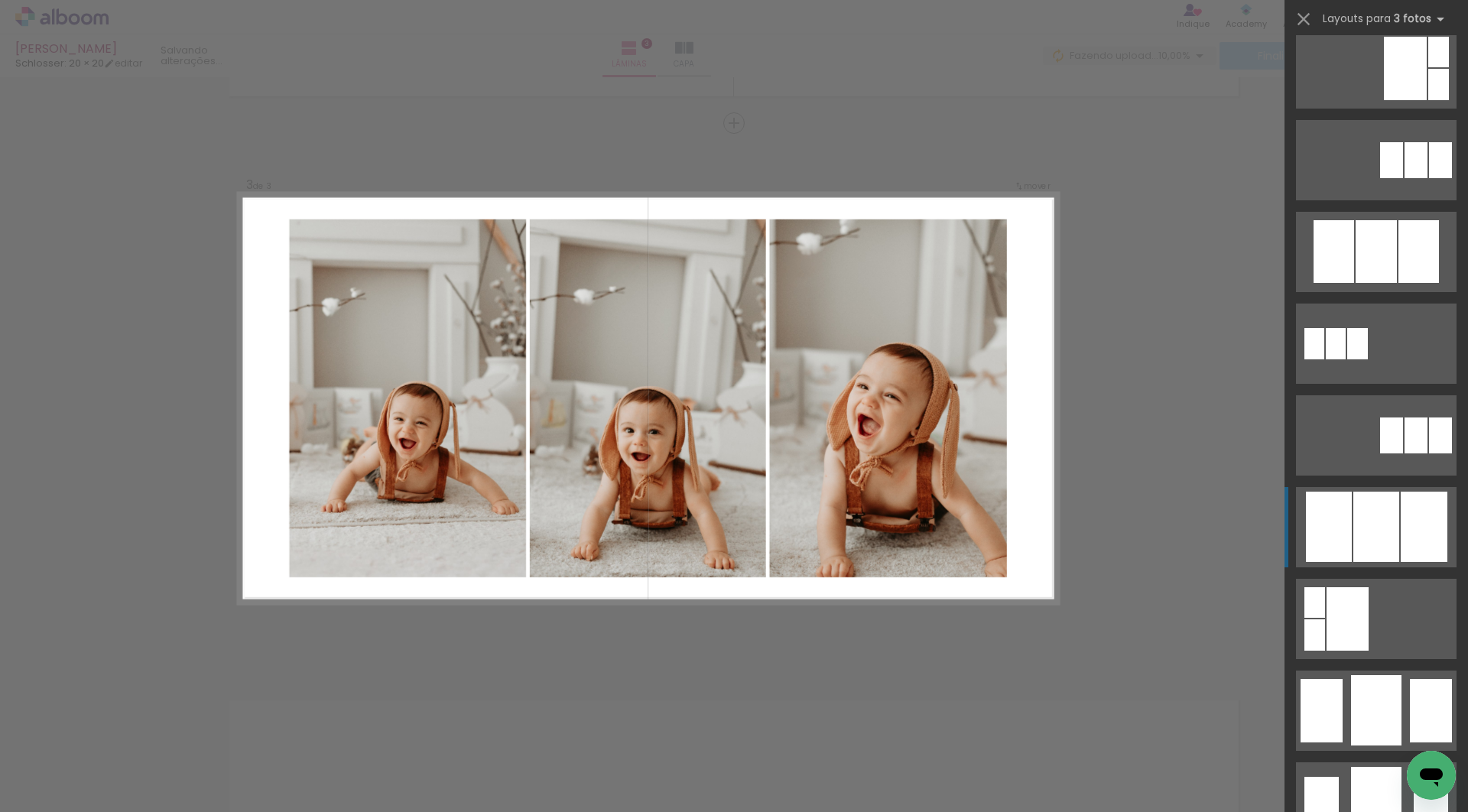
click at [1389, 534] on div at bounding box center [1376, 526] width 46 height 70
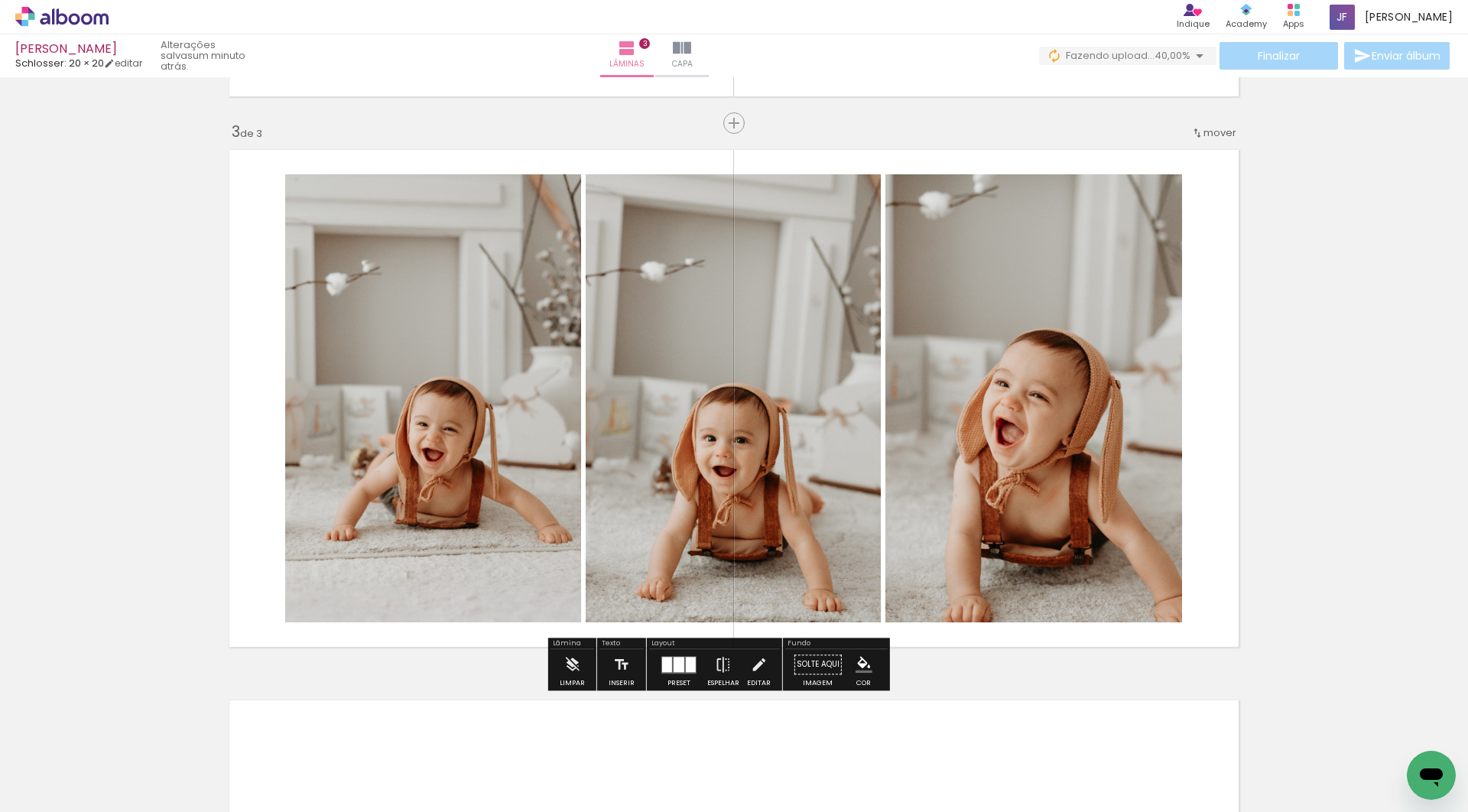
click at [756, 337] on quentale-photo at bounding box center [734, 398] width 295 height 448
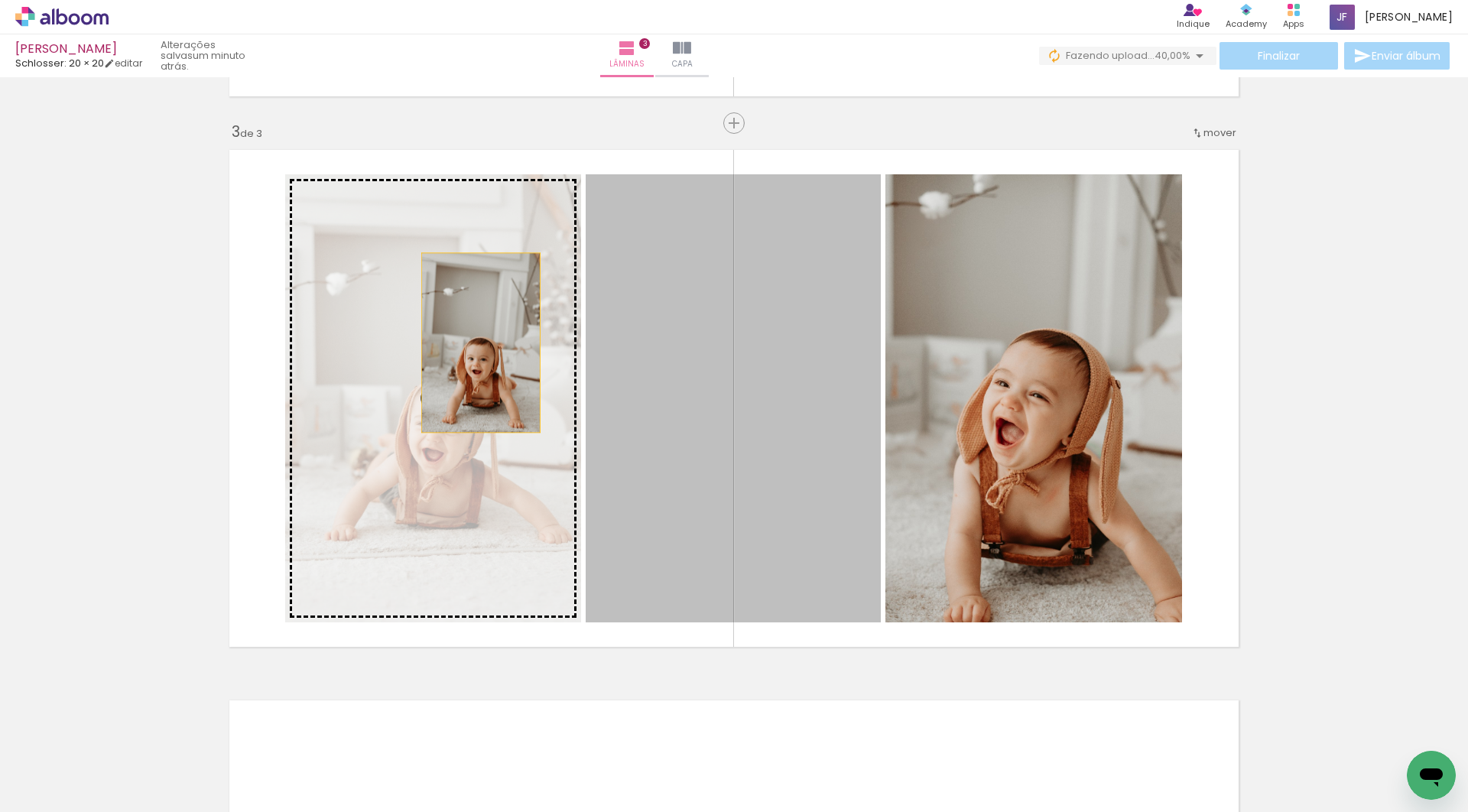
drag, startPoint x: 693, startPoint y: 342, endPoint x: 481, endPoint y: 342, distance: 212.0
click at [0, 0] on slot at bounding box center [0, 0] width 0 height 0
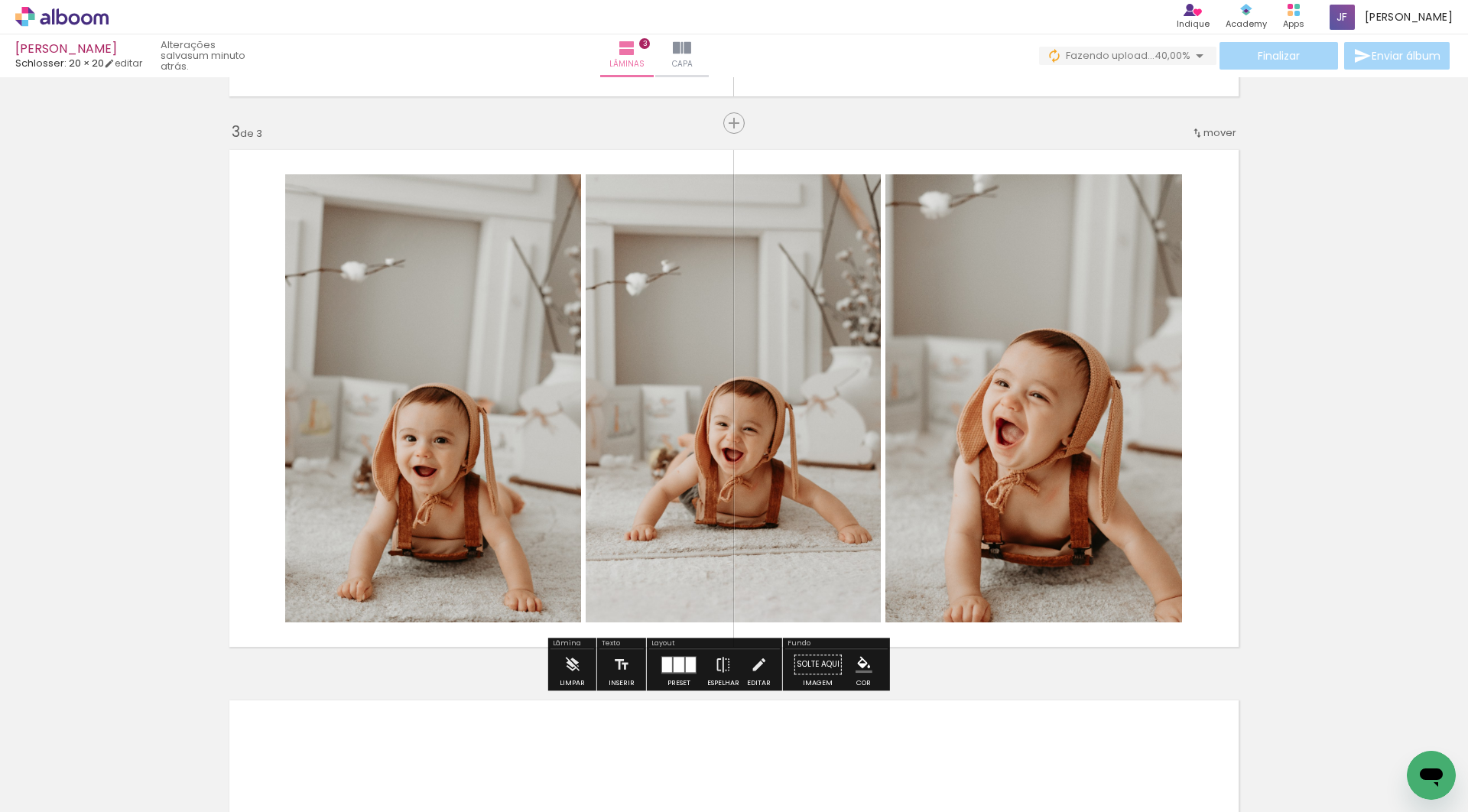
click at [762, 331] on quentale-photo at bounding box center [734, 398] width 295 height 448
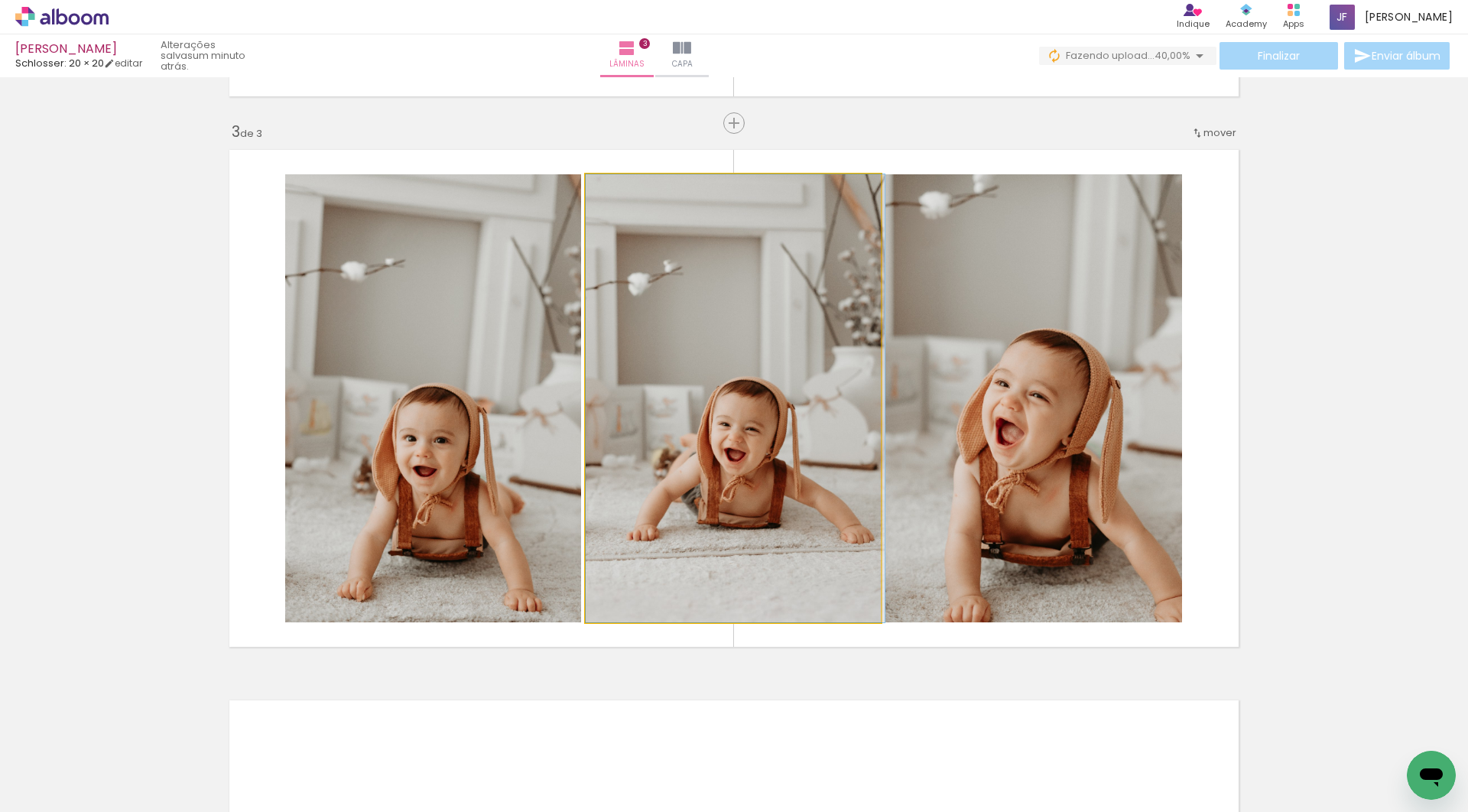
drag, startPoint x: 683, startPoint y: 319, endPoint x: 718, endPoint y: 321, distance: 35.1
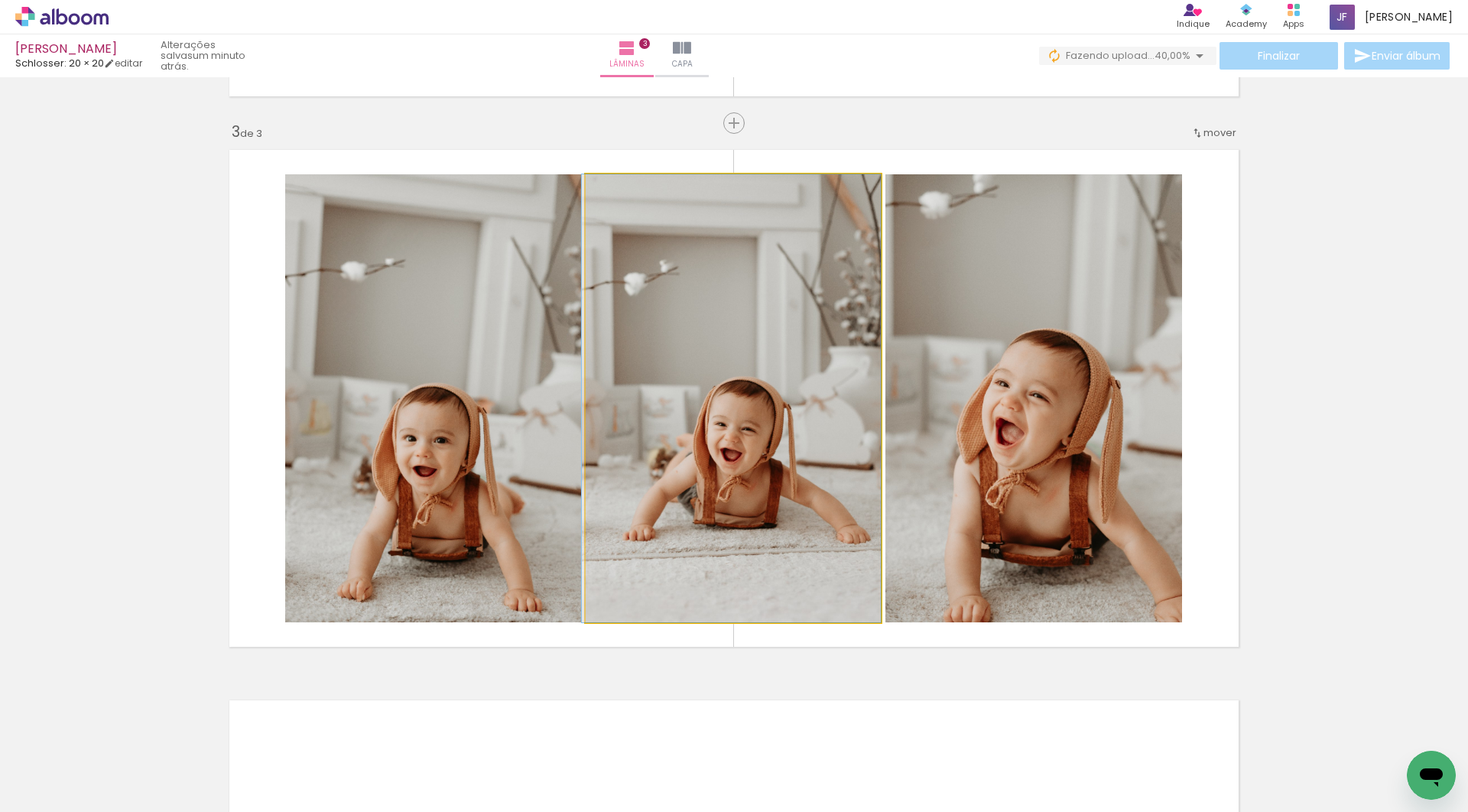
drag, startPoint x: 784, startPoint y: 447, endPoint x: 515, endPoint y: 445, distance: 269.0
click at [0, 0] on slot at bounding box center [0, 0] width 0 height 0
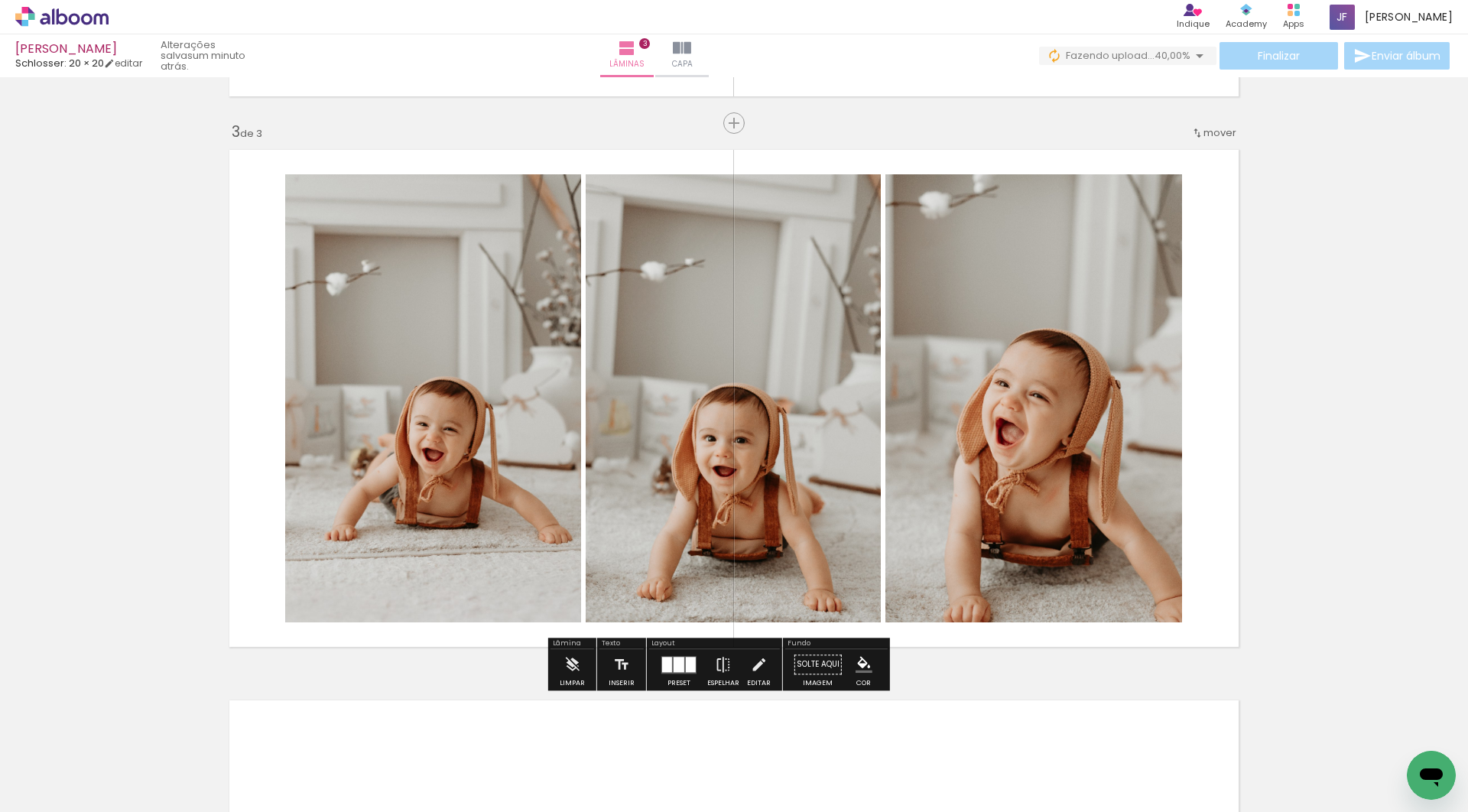
click at [685, 669] on div at bounding box center [679, 664] width 11 height 15
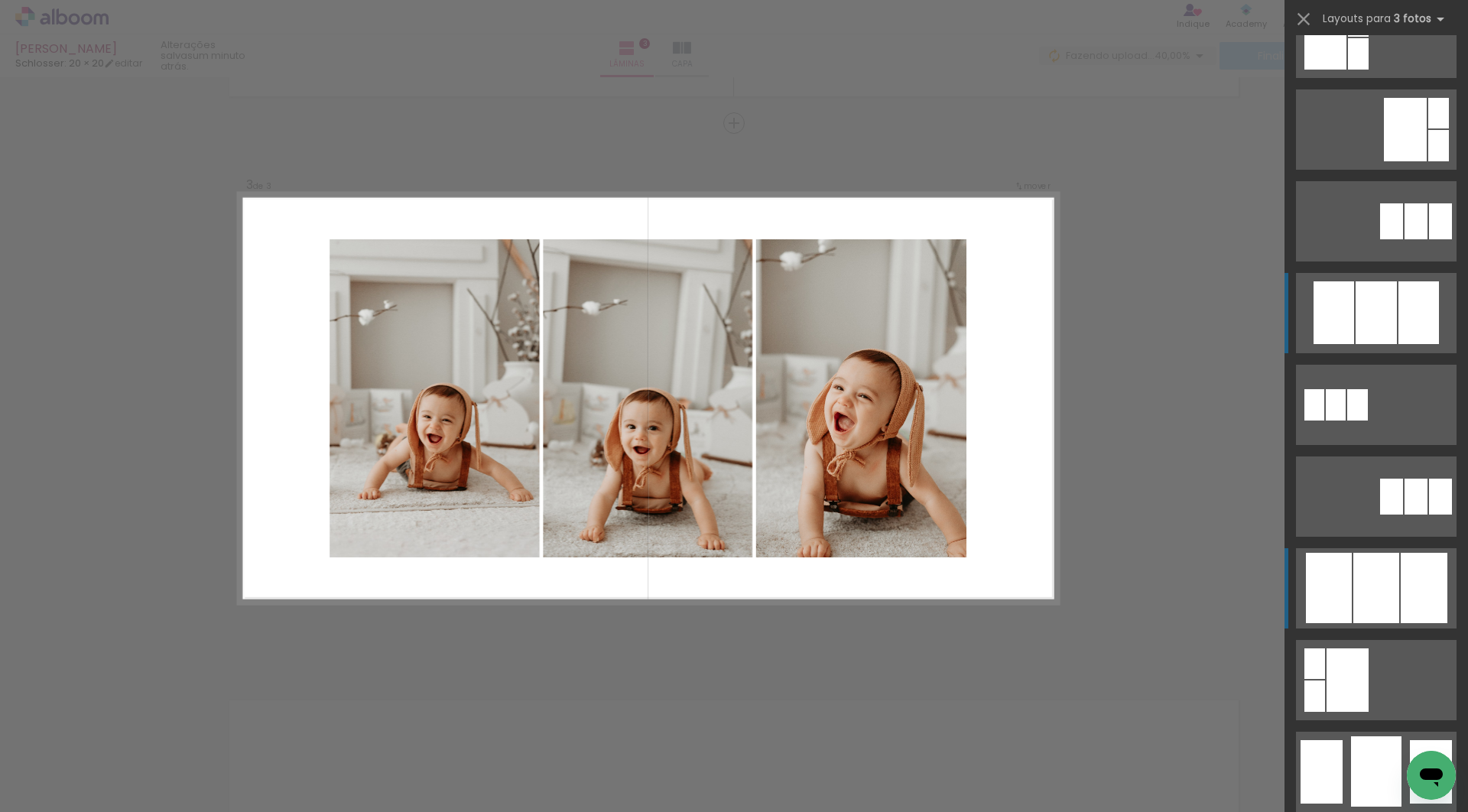
scroll to position [523, 0]
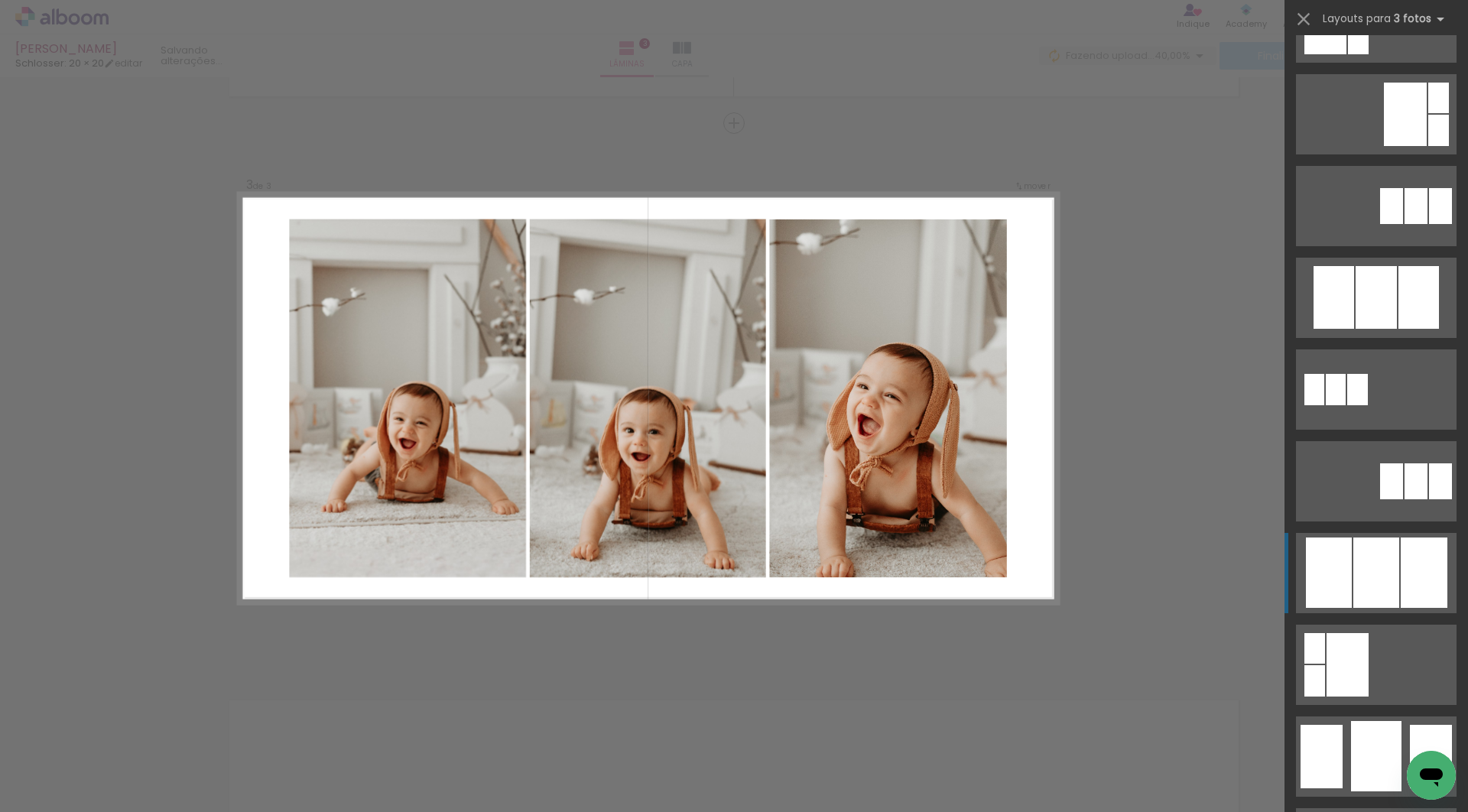
click at [1347, 561] on div at bounding box center [1329, 573] width 46 height 70
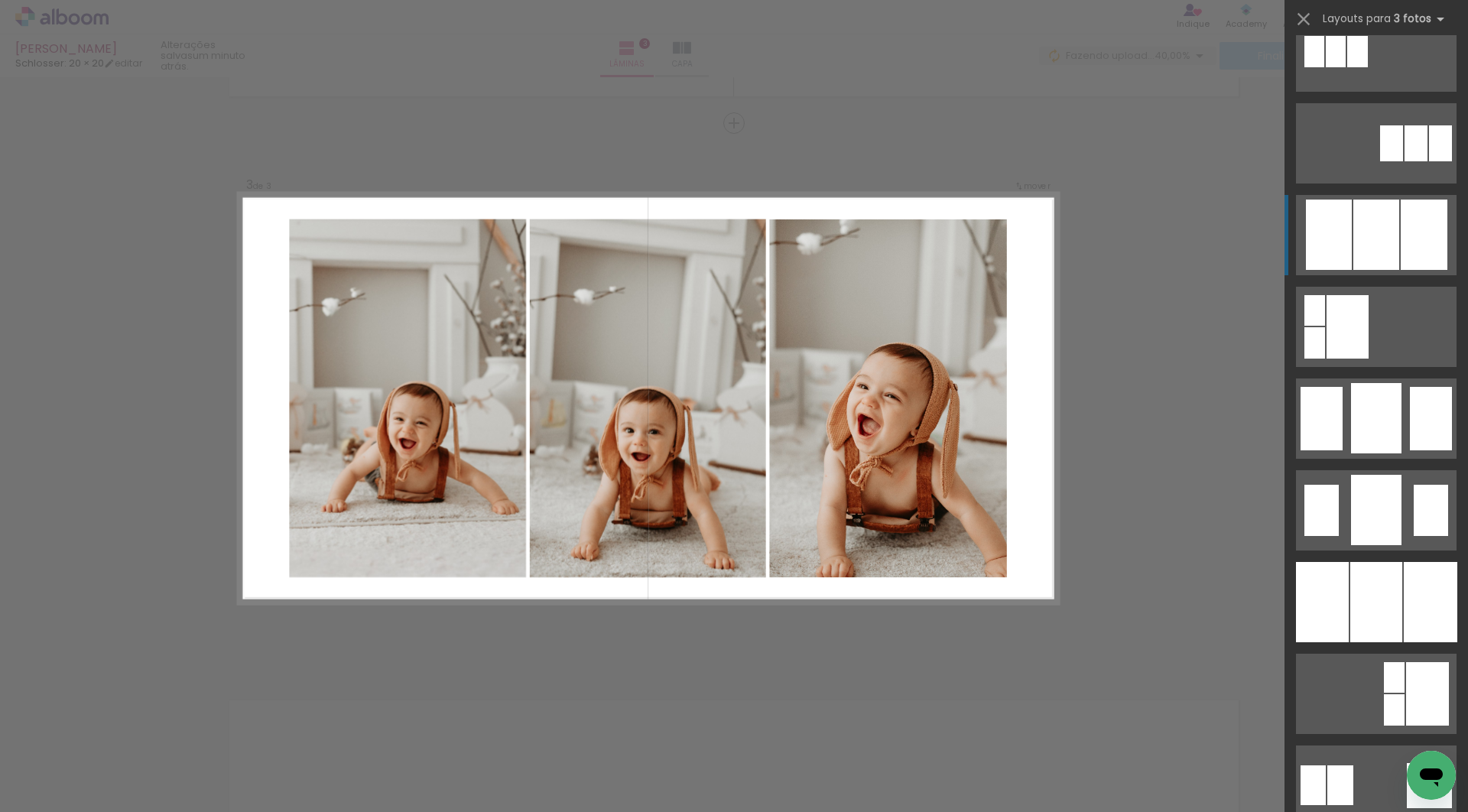
scroll to position [863, 0]
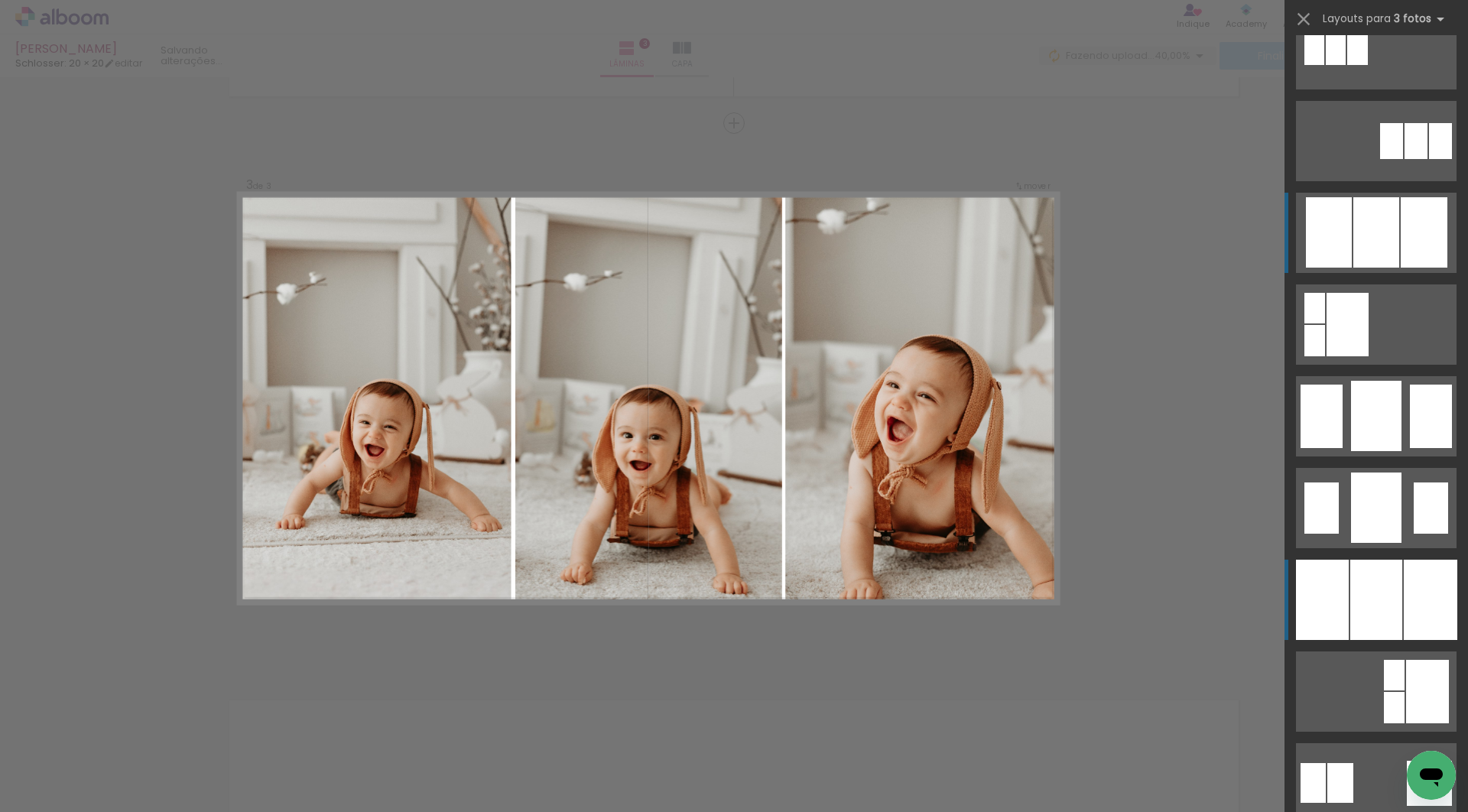
click at [1352, 587] on div at bounding box center [1377, 600] width 52 height 80
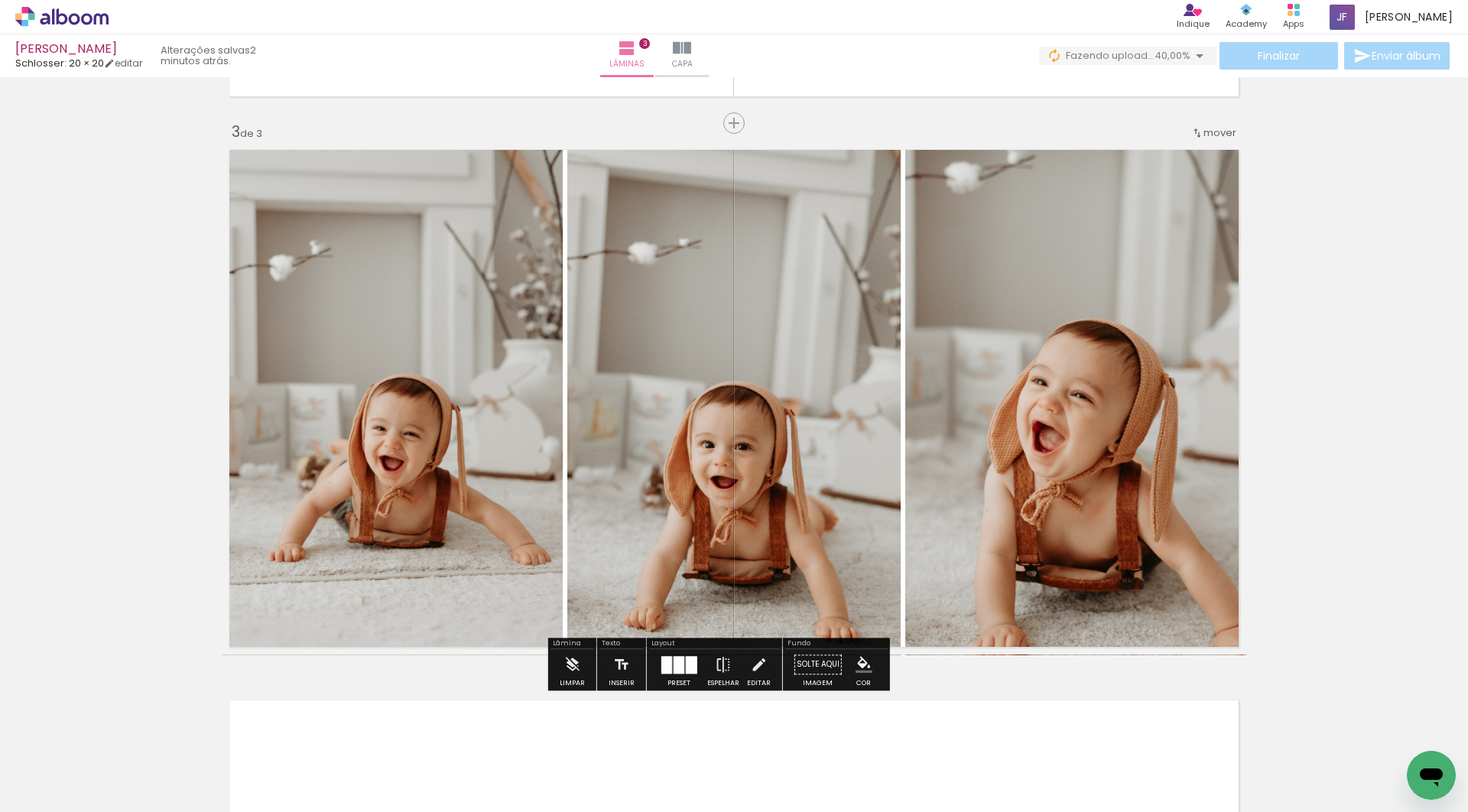
click at [760, 523] on quentale-photo at bounding box center [734, 399] width 333 height 514
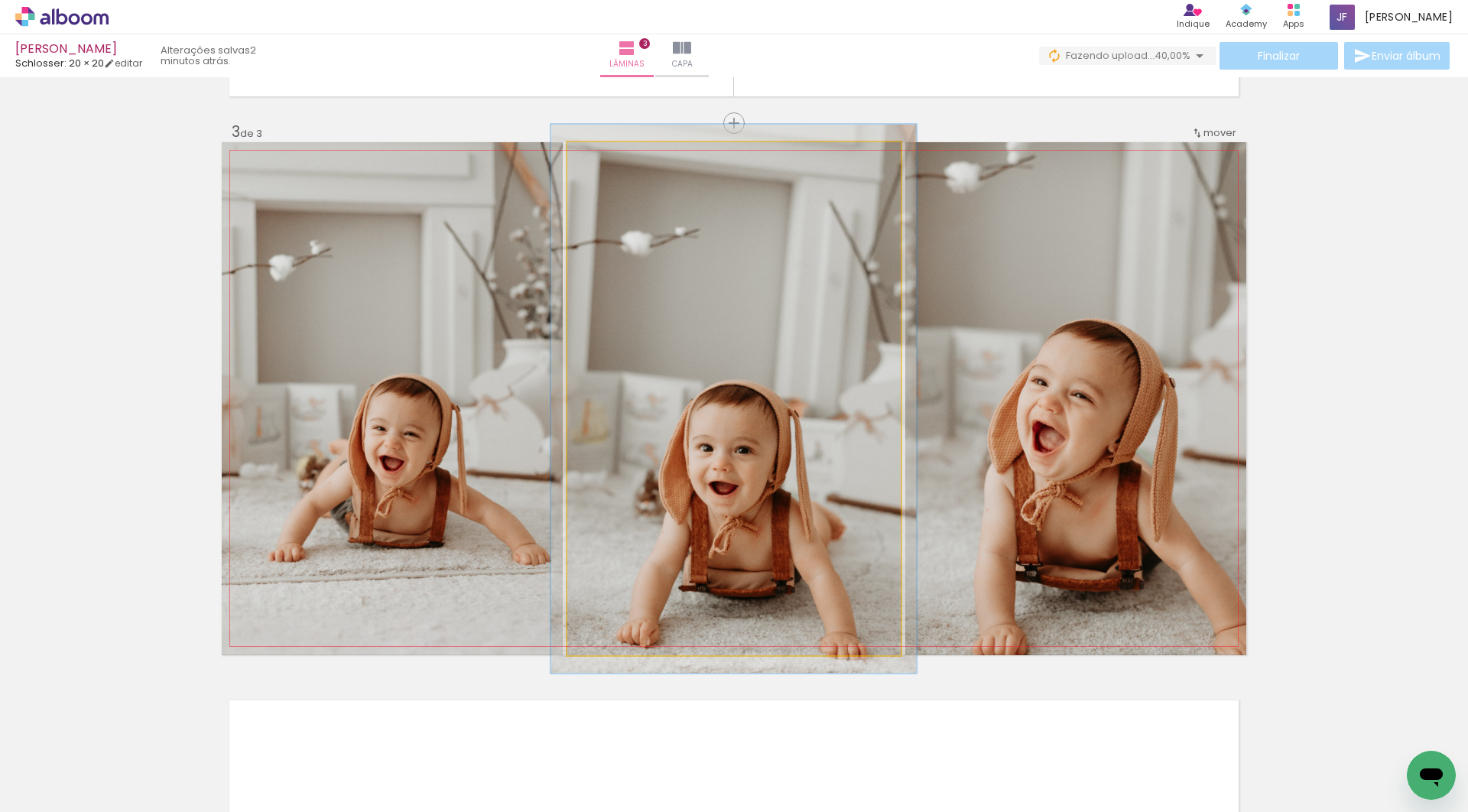
type paper-slider "107"
click at [610, 160] on div at bounding box center [607, 158] width 24 height 24
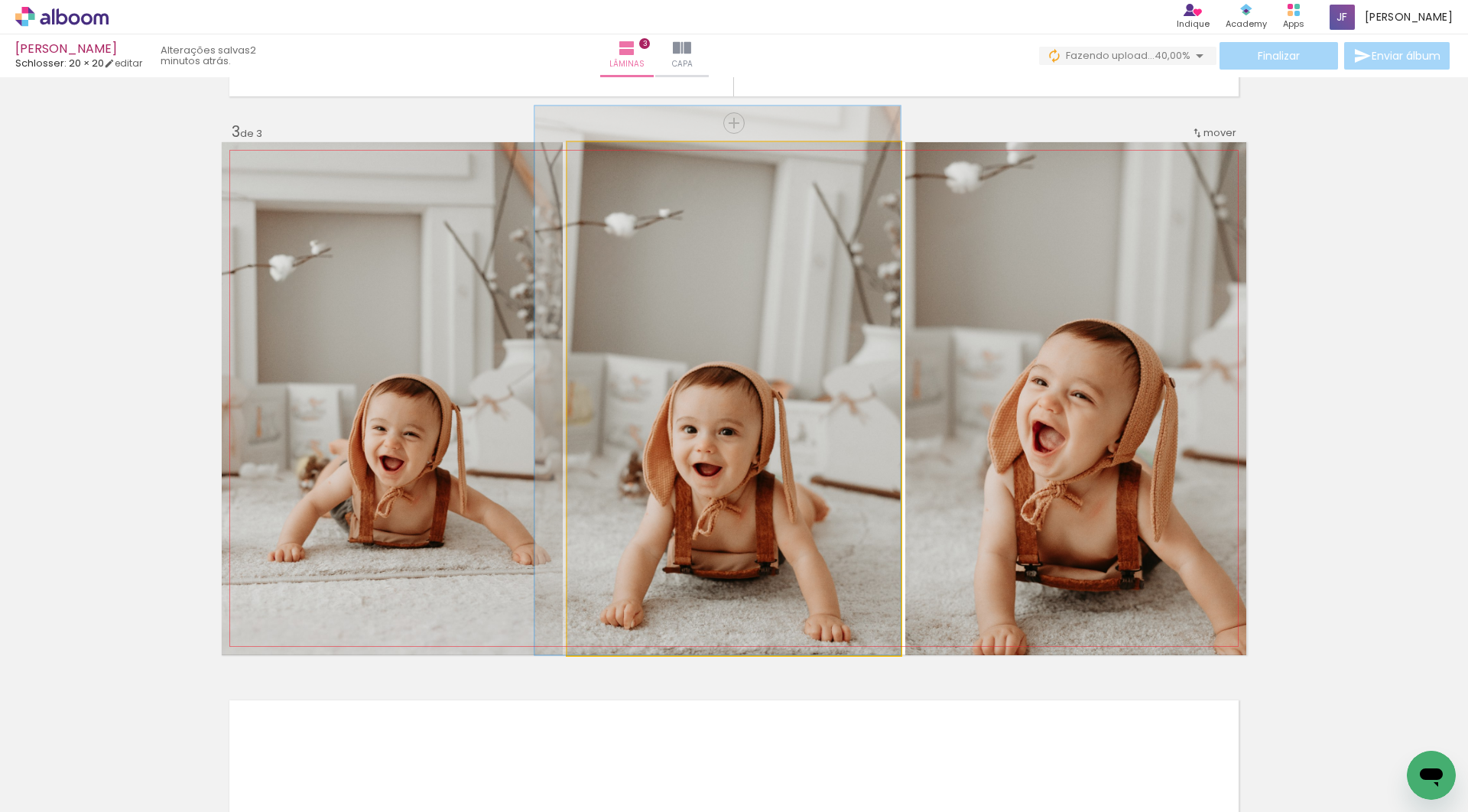
drag, startPoint x: 729, startPoint y: 457, endPoint x: 695, endPoint y: 408, distance: 59.6
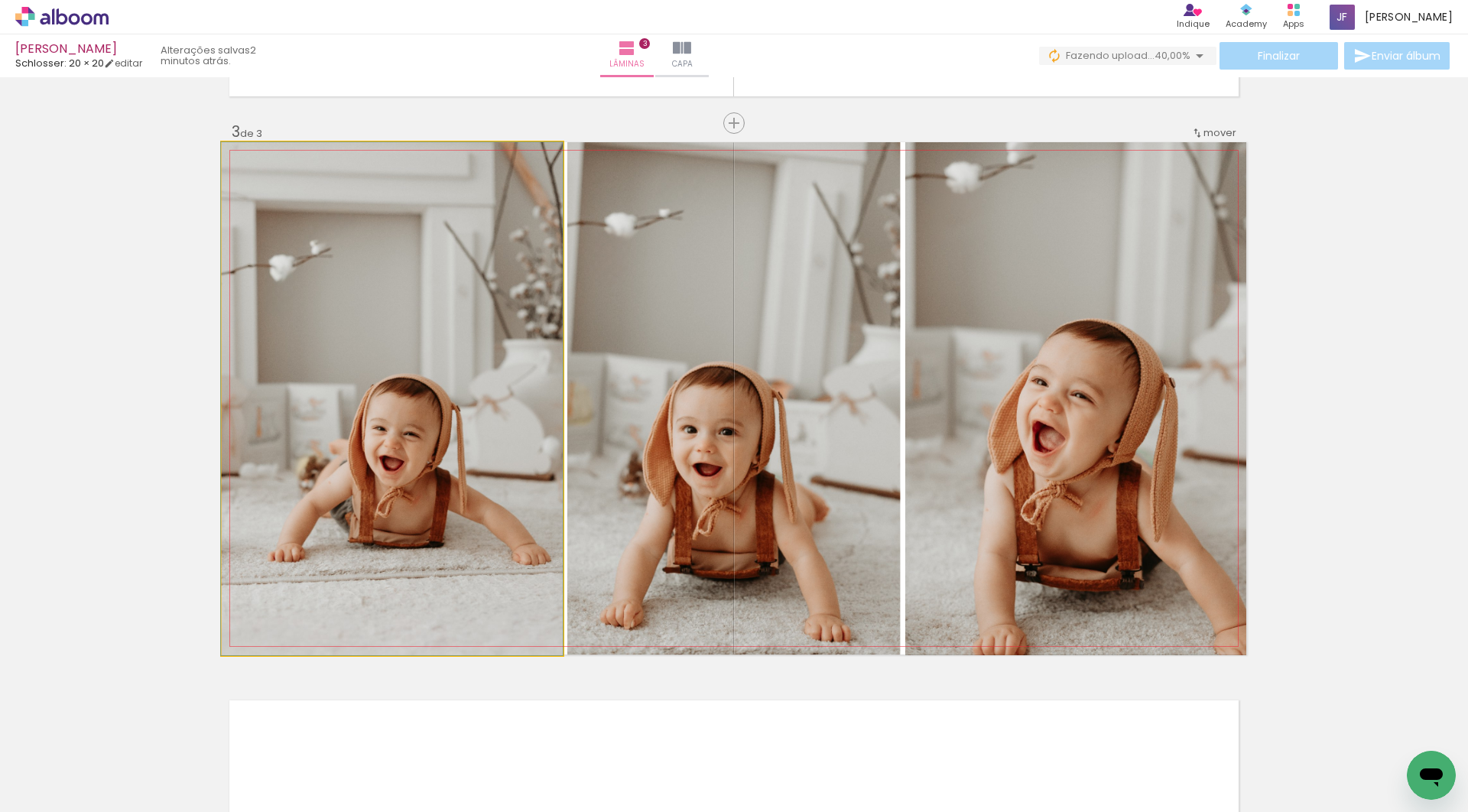
click at [417, 444] on quentale-photo at bounding box center [392, 399] width 341 height 514
drag, startPoint x: 464, startPoint y: 465, endPoint x: 474, endPoint y: 514, distance: 50.0
drag, startPoint x: 408, startPoint y: 428, endPoint x: 408, endPoint y: 476, distance: 48.0
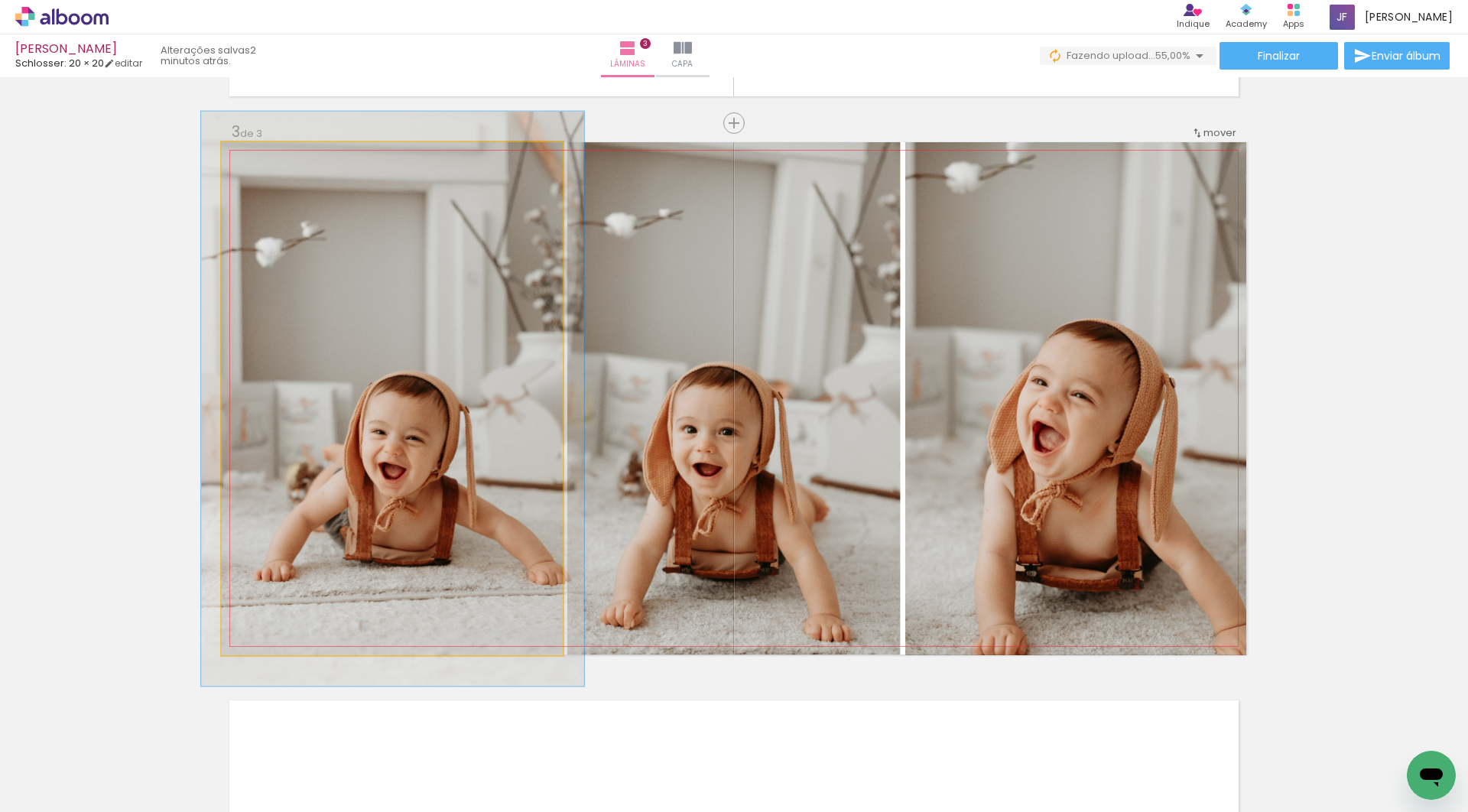
type paper-slider "112"
click at [267, 160] on div at bounding box center [264, 159] width 13 height 13
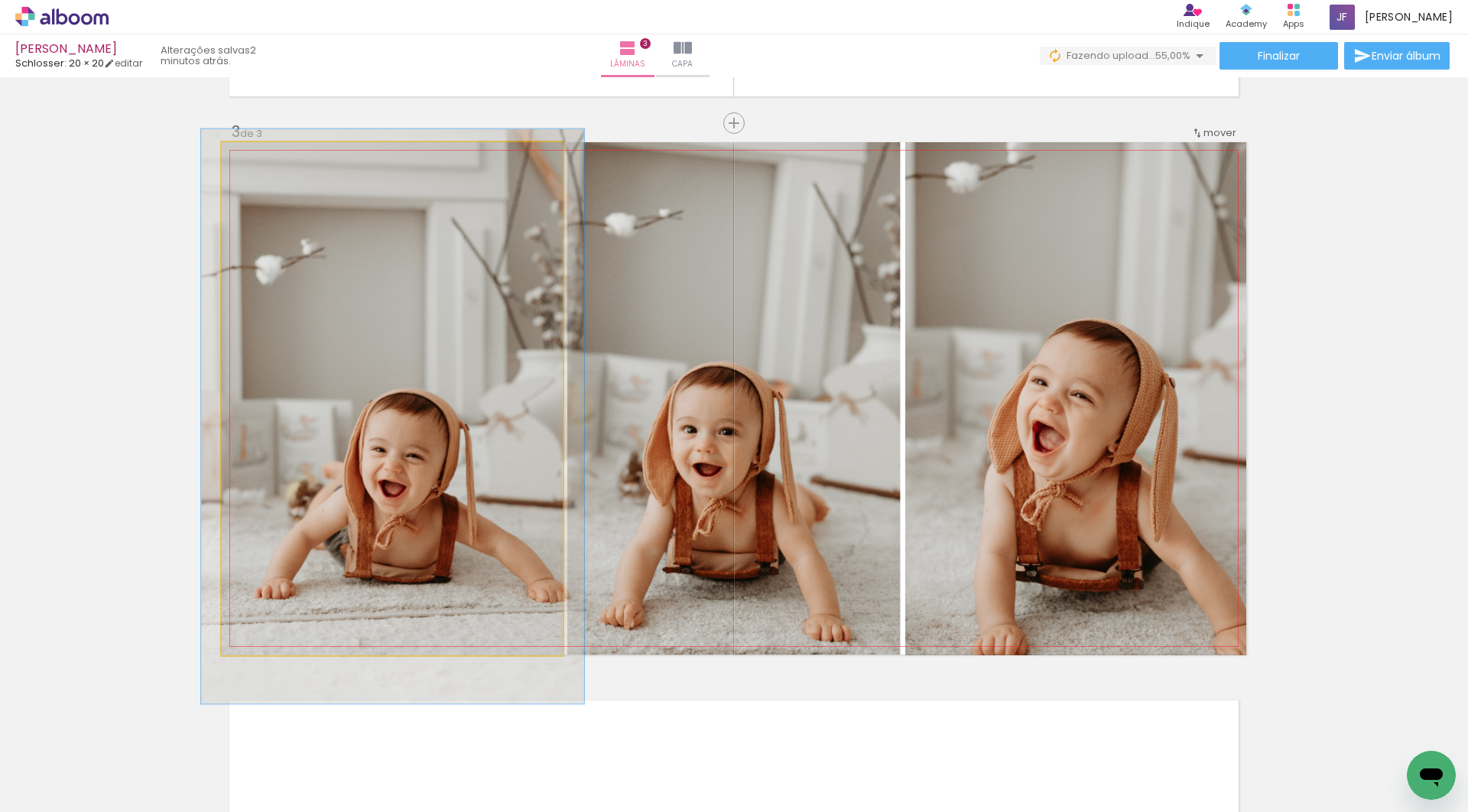
drag, startPoint x: 352, startPoint y: 331, endPoint x: 352, endPoint y: 347, distance: 16.0
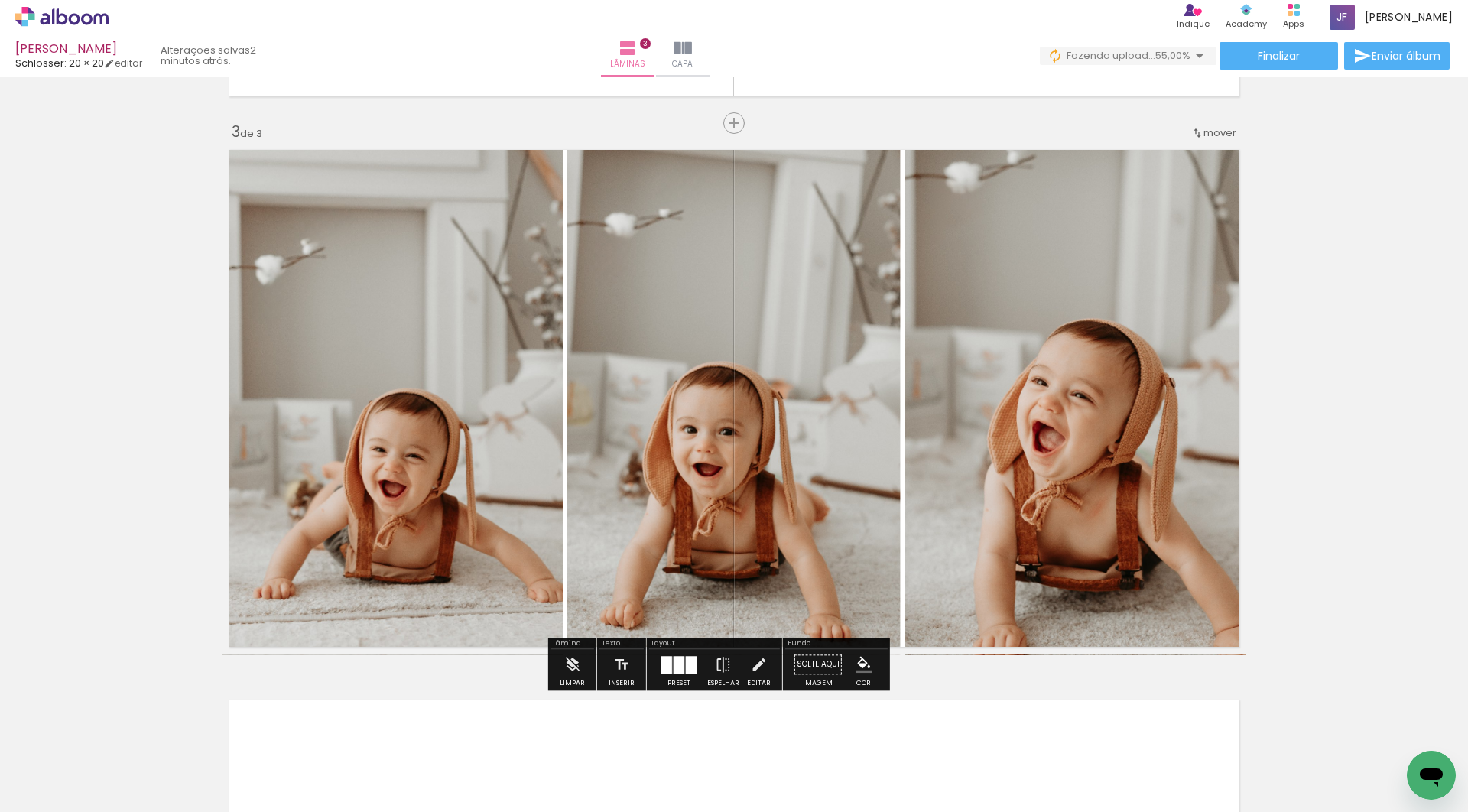
click at [1282, 372] on div "Inserir lâmina 1 de 3 Inserir lâmina 2 de 3 Inserir lâmina 3 de 3" at bounding box center [734, 104] width 1468 height 2203
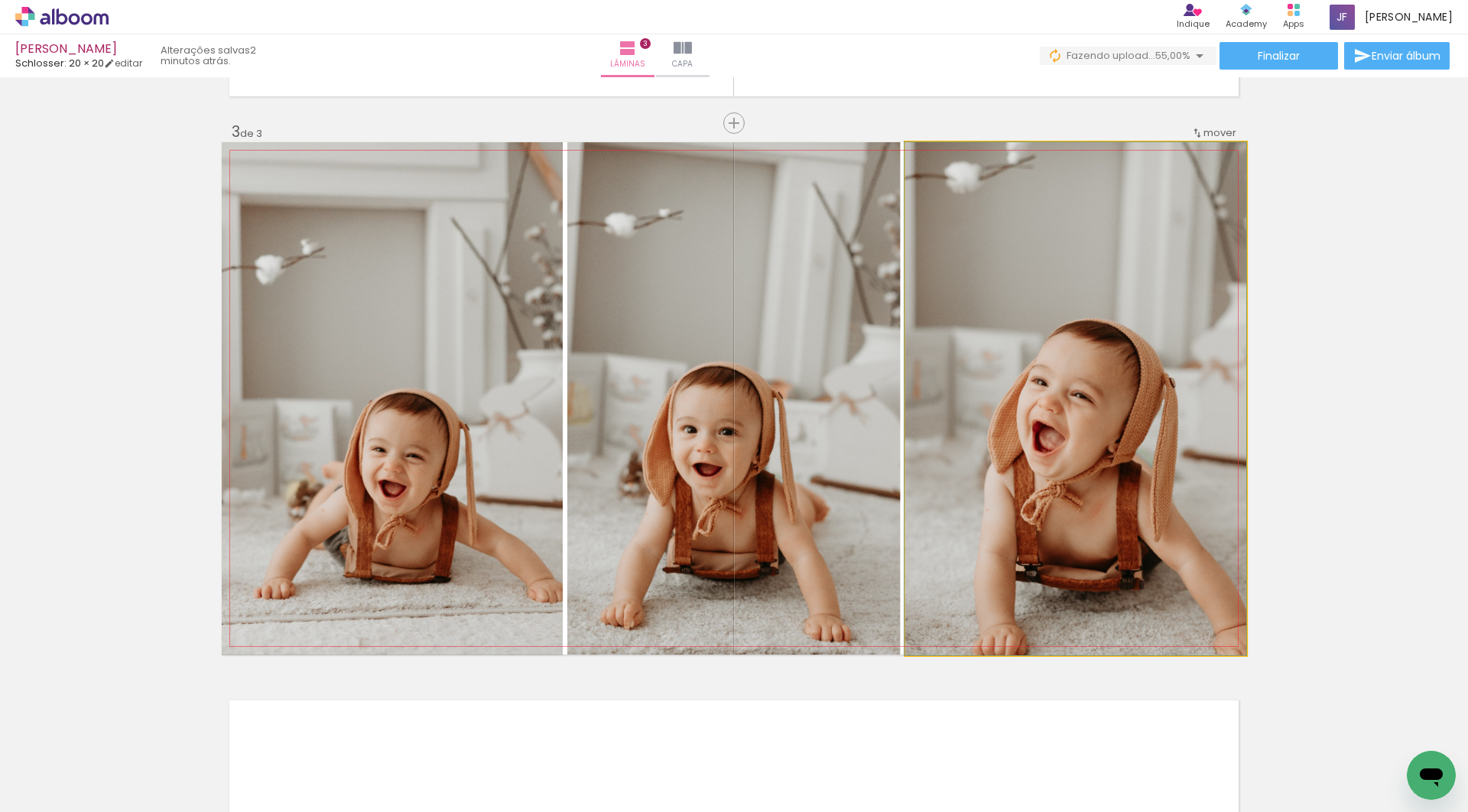
click at [1121, 445] on quentale-photo at bounding box center [1076, 399] width 341 height 514
drag, startPoint x: 1078, startPoint y: 442, endPoint x: 1078, endPoint y: 334, distance: 108.0
click at [1078, 336] on div at bounding box center [1075, 399] width 341 height 514
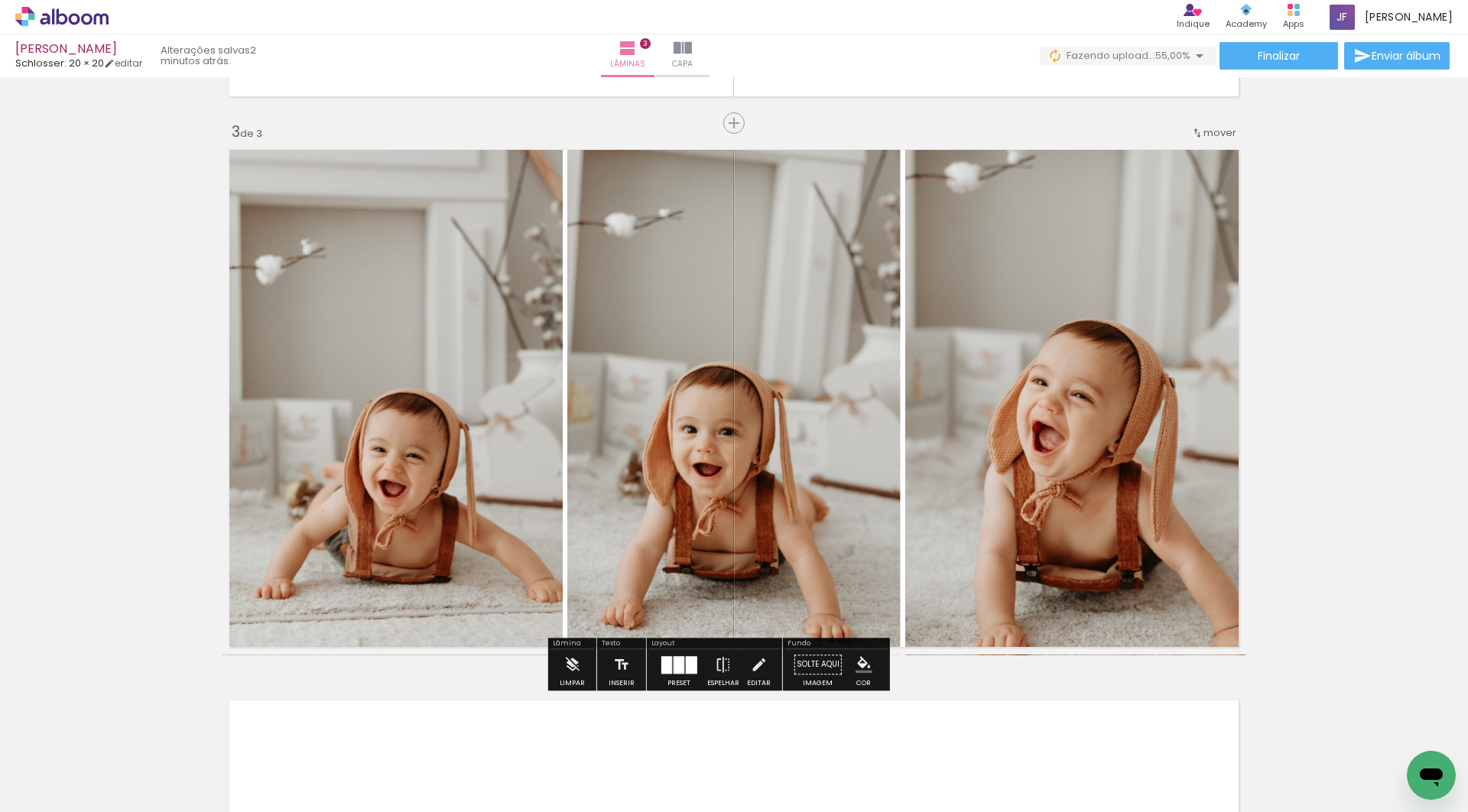
click at [1377, 377] on div "Inserir lâmina 1 de 3 Inserir lâmina 2 de 3 Inserir lâmina 3 de 3" at bounding box center [734, 104] width 1468 height 2203
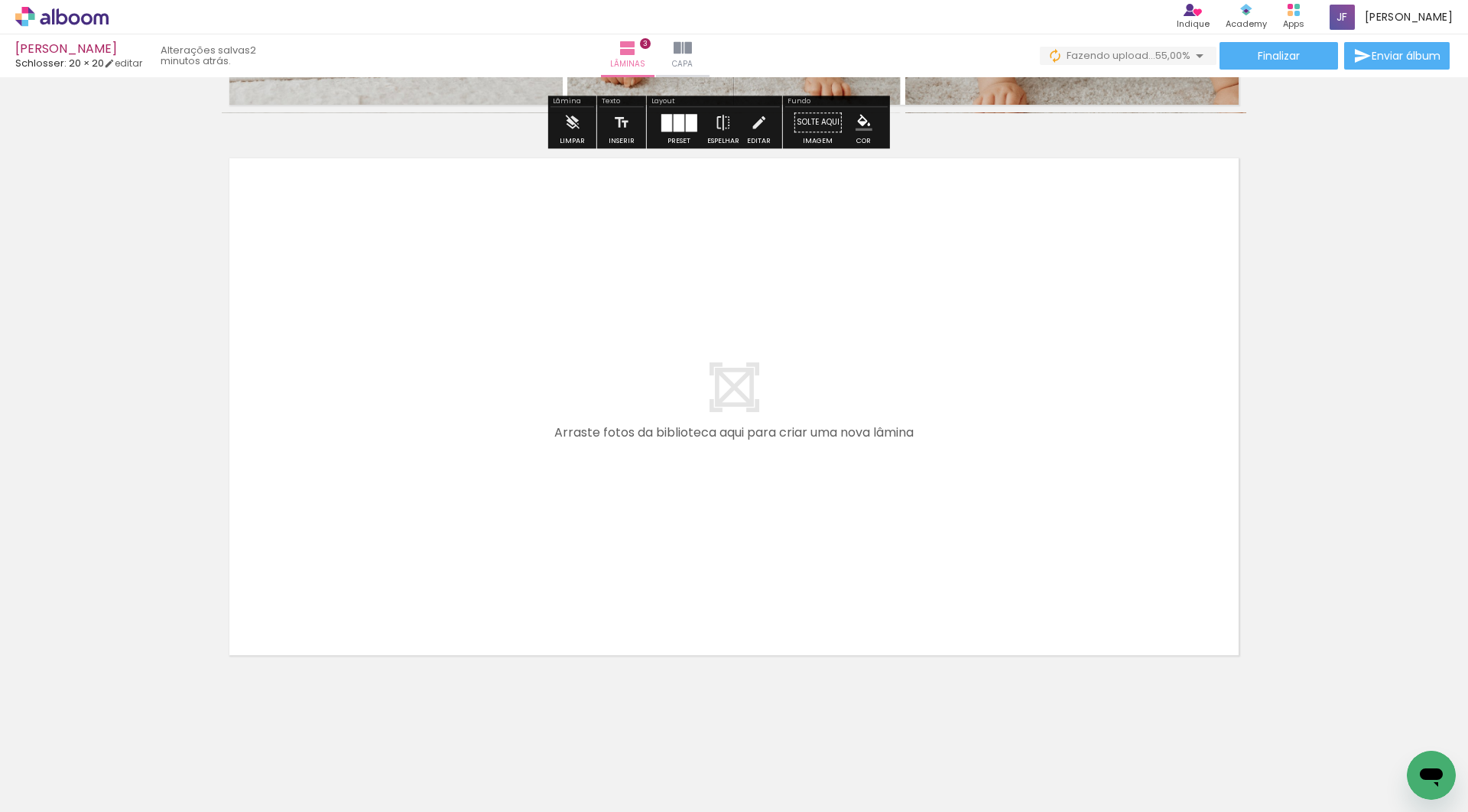
scroll to position [1621, 0]
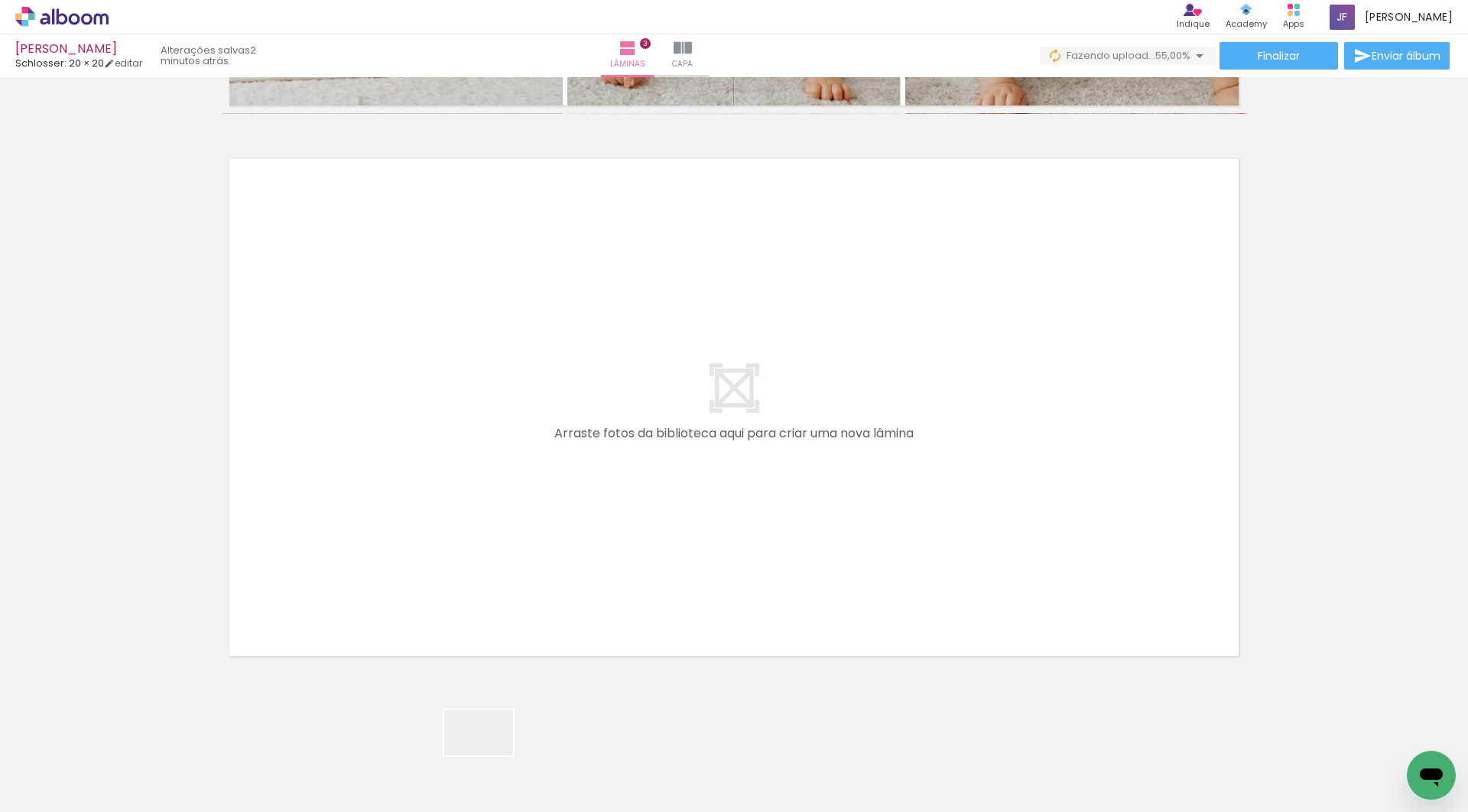
click at [627, 428] on quentale-workspace at bounding box center [734, 406] width 1468 height 812
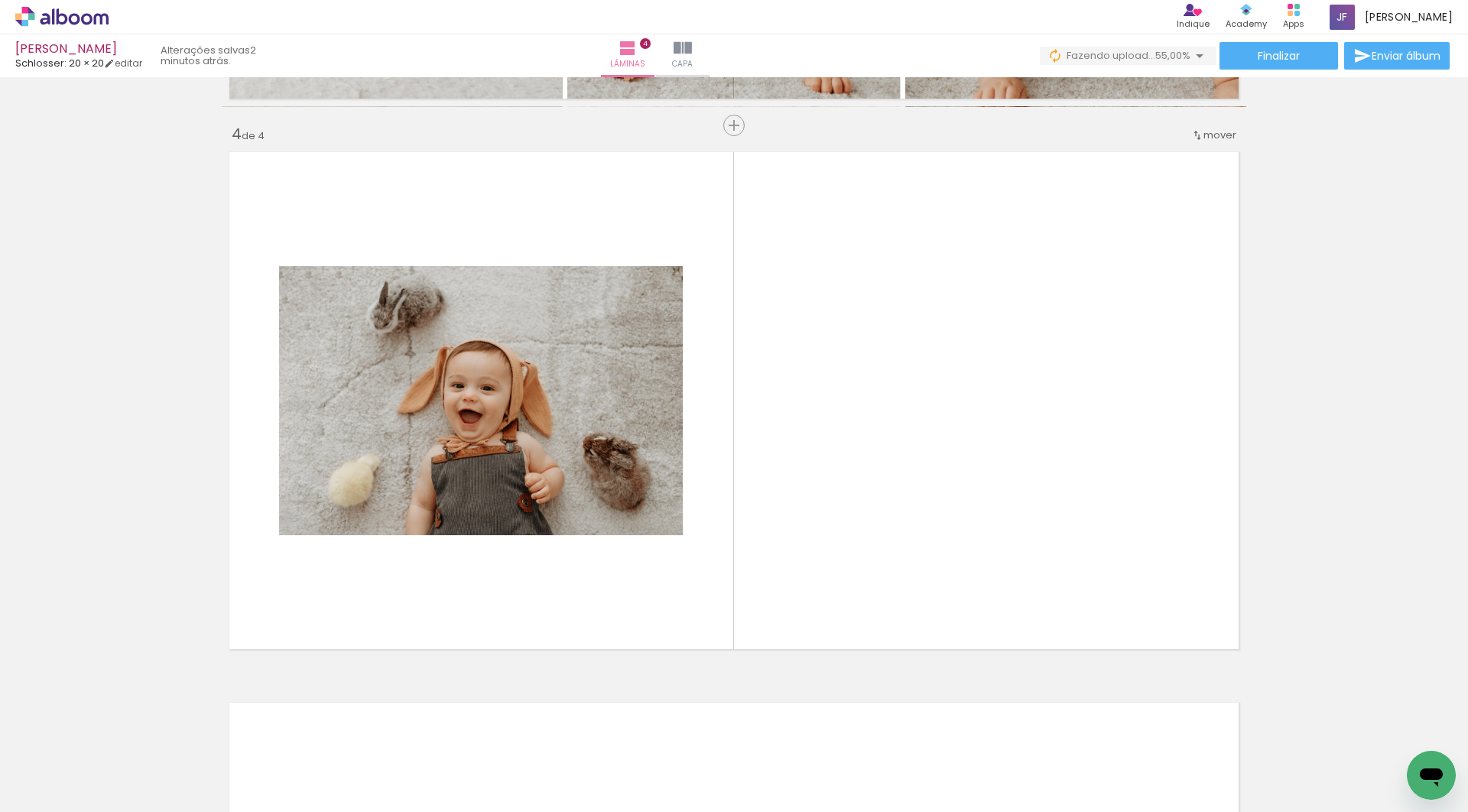
scroll to position [1631, 0]
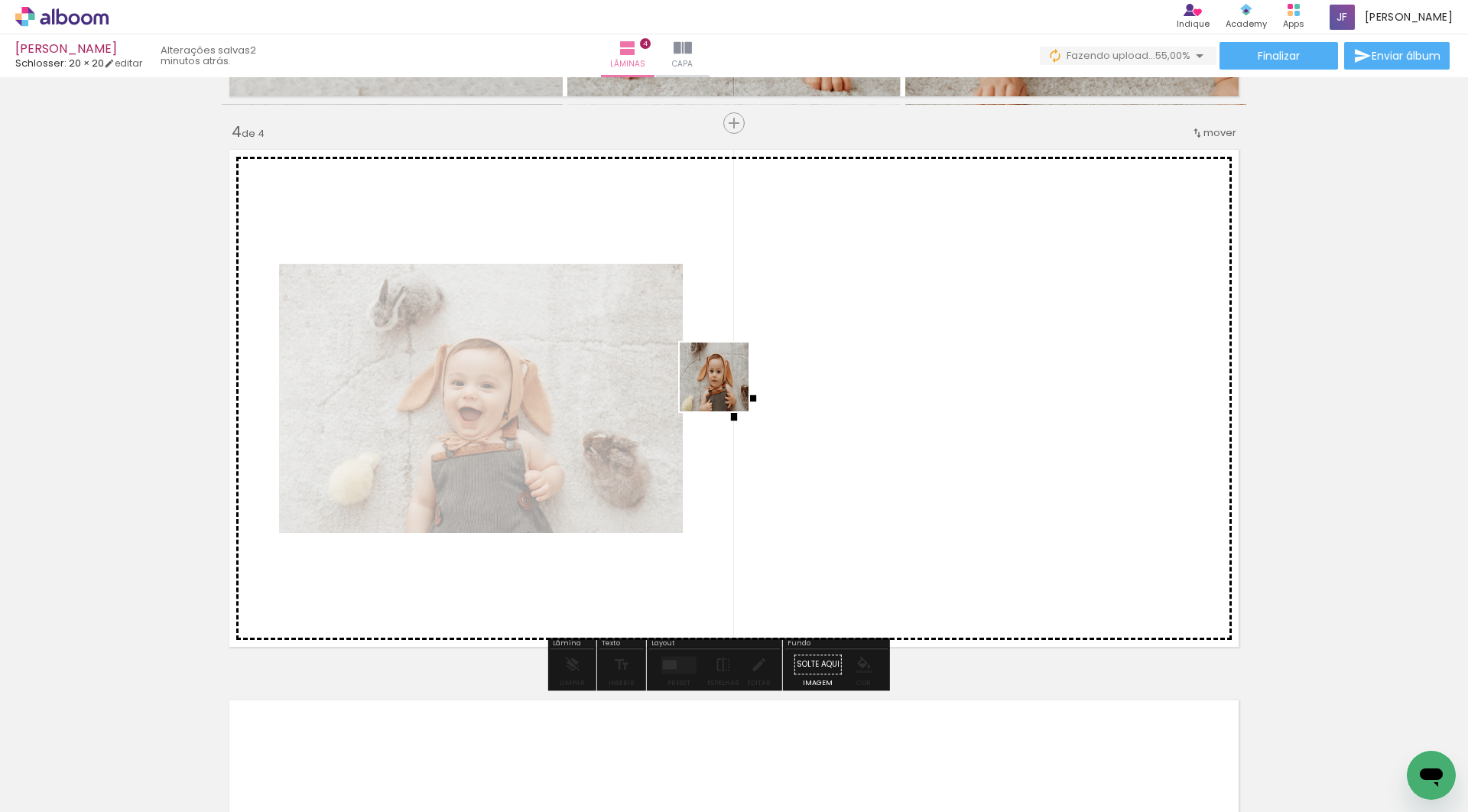
click at [735, 357] on quentale-workspace at bounding box center [734, 406] width 1468 height 812
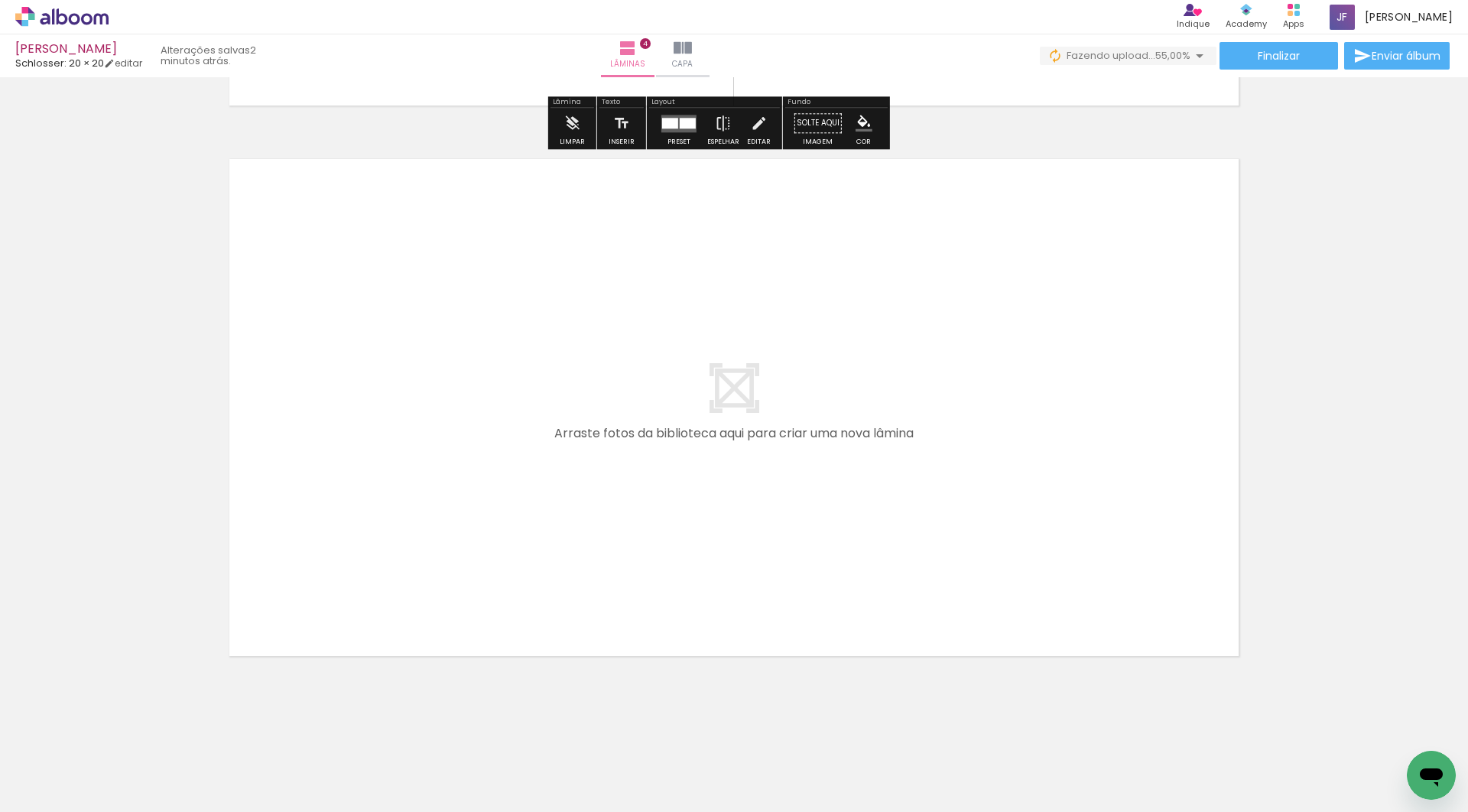
scroll to position [0, 0]
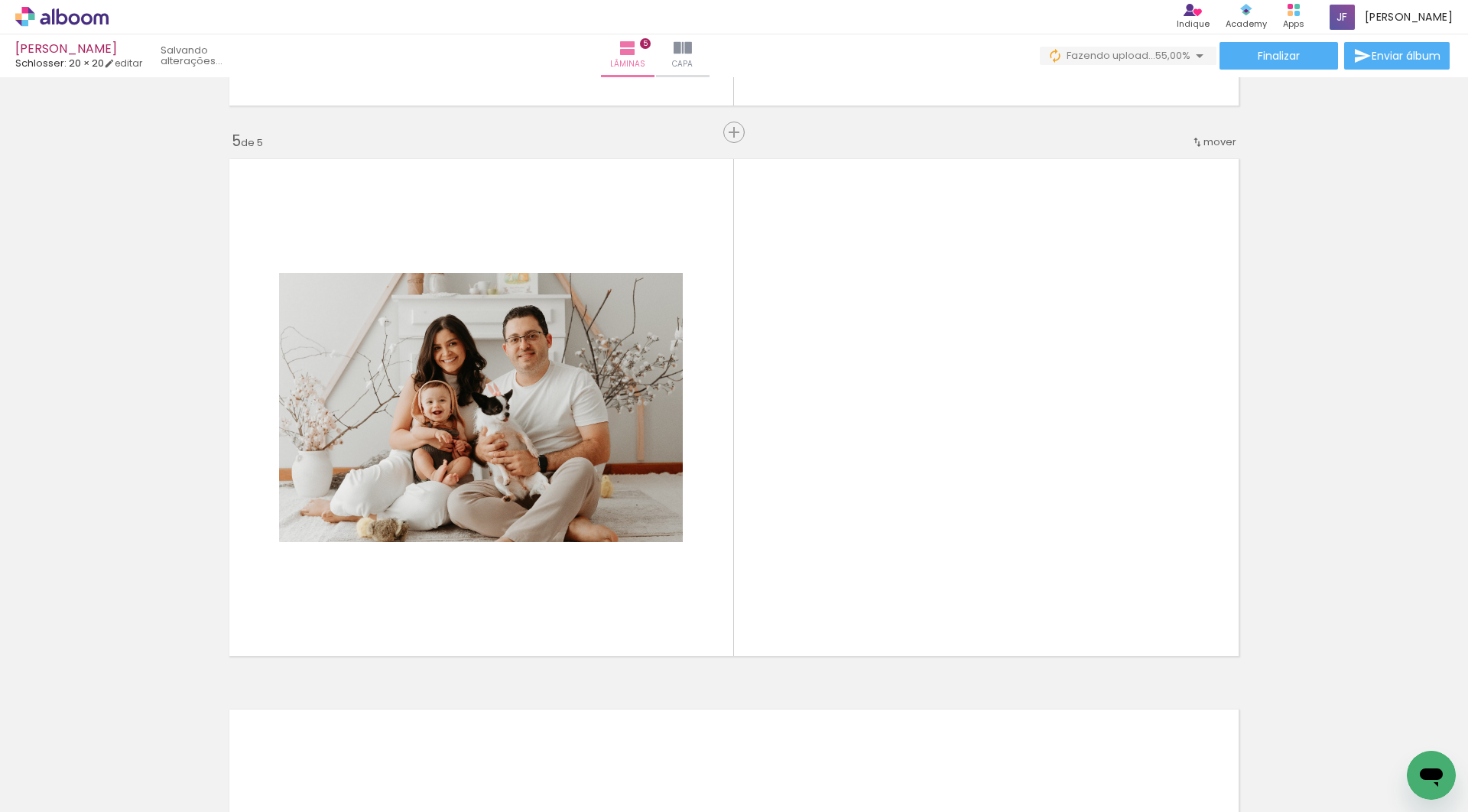
drag, startPoint x: 1025, startPoint y: 763, endPoint x: 956, endPoint y: 527, distance: 245.9
click at [956, 527] on quentale-workspace at bounding box center [734, 406] width 1468 height 812
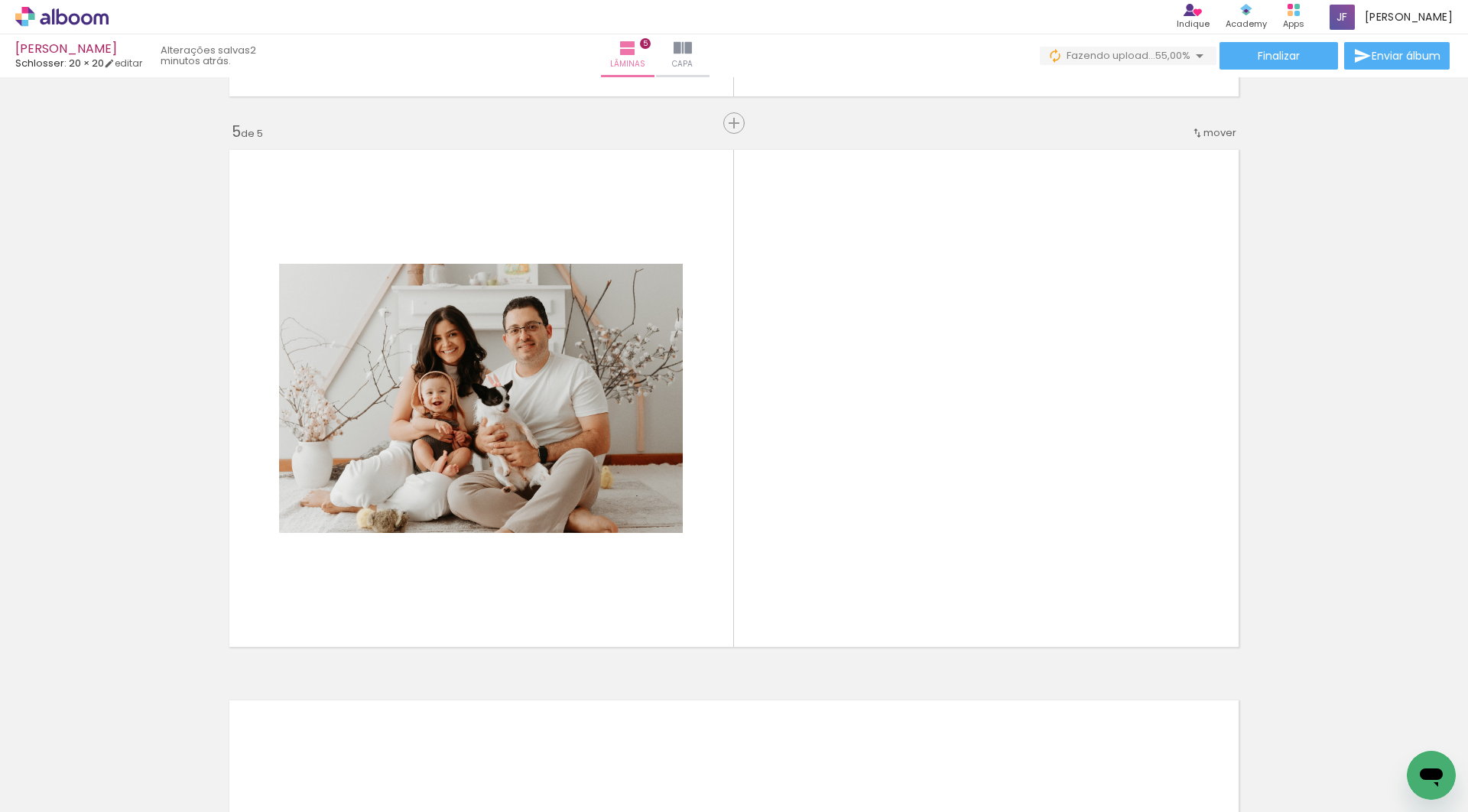
scroll to position [0, 358]
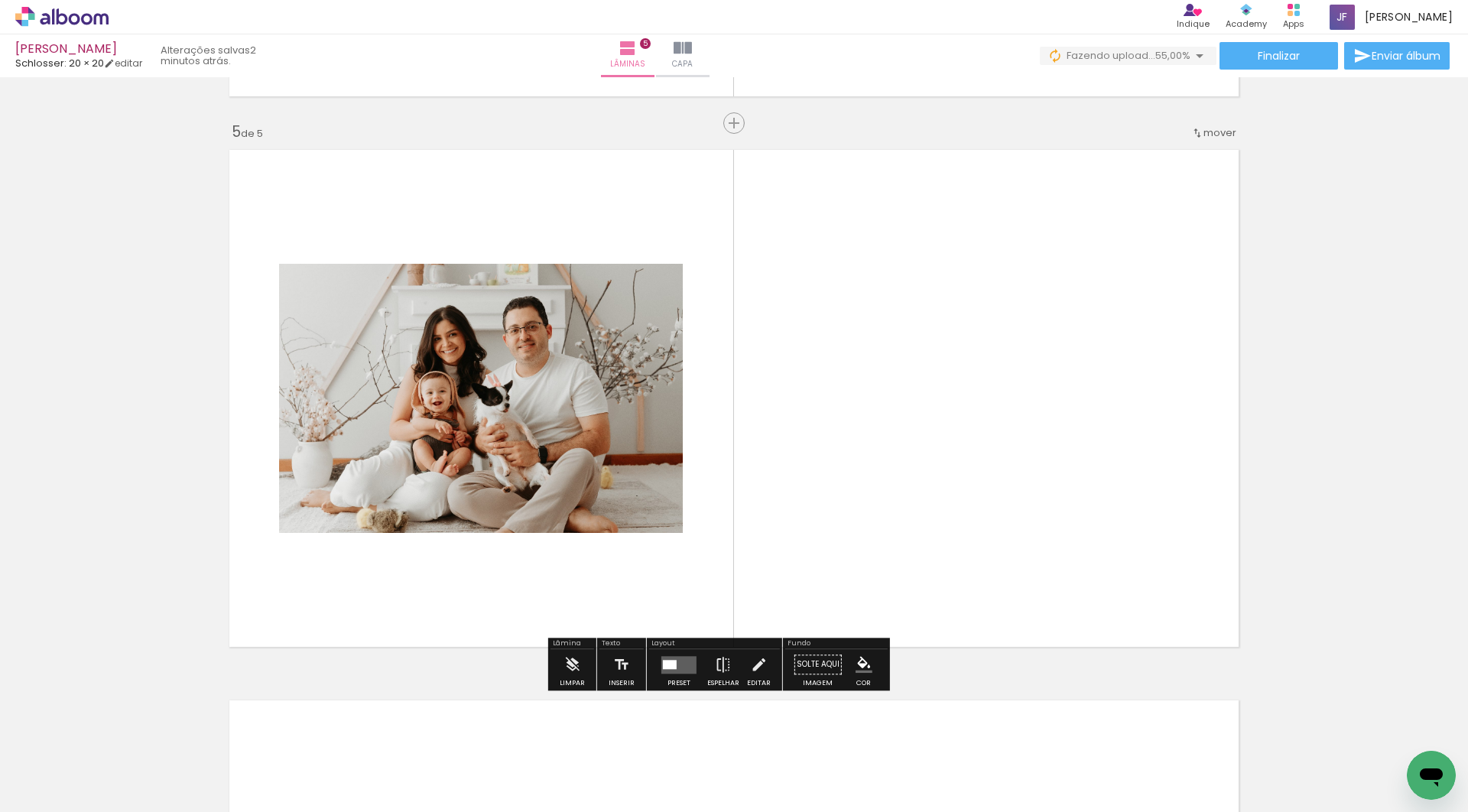
click at [1009, 471] on quentale-layouter at bounding box center [734, 399] width 1024 height 513
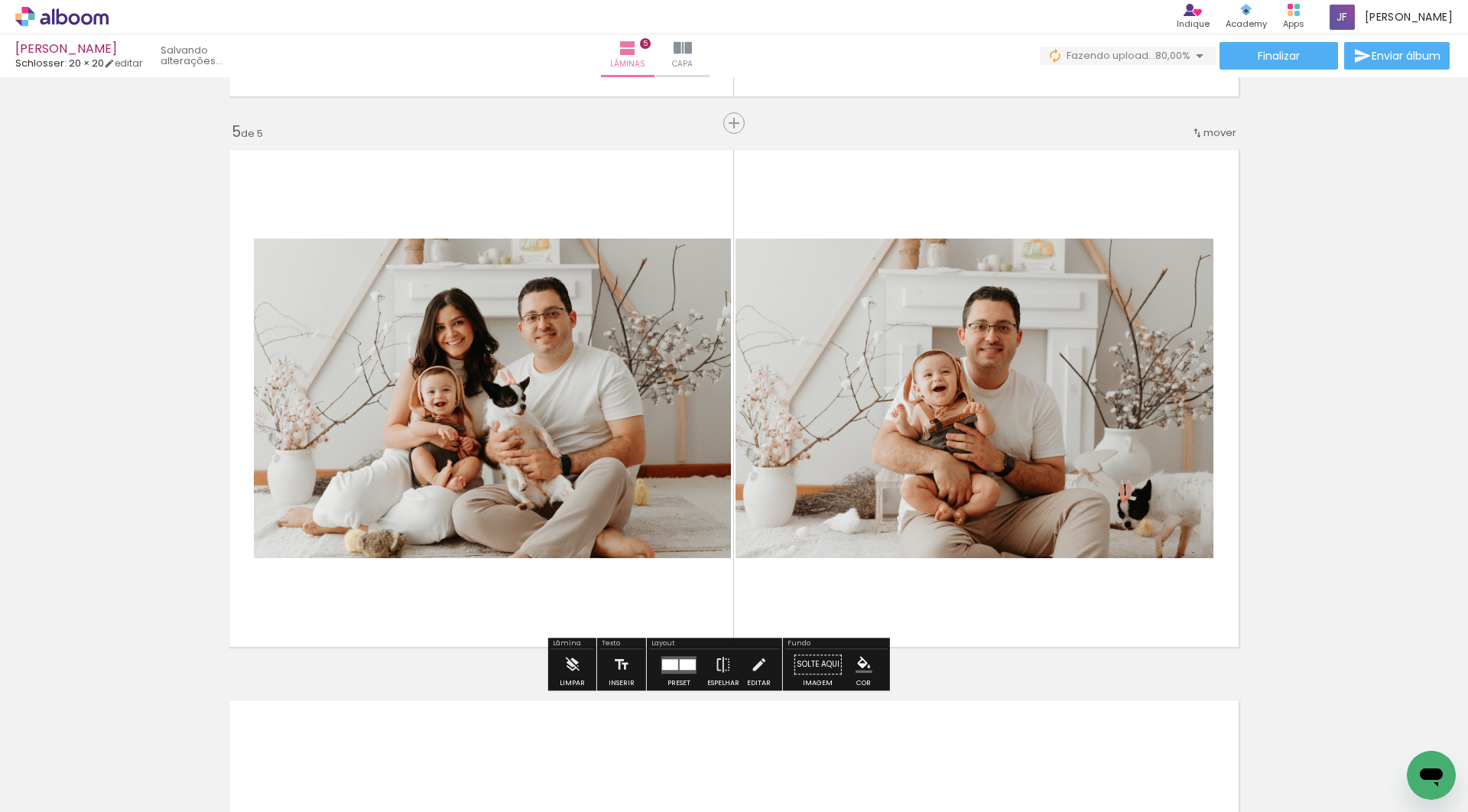
drag, startPoint x: 917, startPoint y: 765, endPoint x: 968, endPoint y: 396, distance: 372.5
click at [968, 396] on quentale-workspace at bounding box center [734, 406] width 1468 height 812
drag, startPoint x: 835, startPoint y: 777, endPoint x: 898, endPoint y: 528, distance: 256.8
click at [898, 528] on quentale-workspace at bounding box center [734, 406] width 1468 height 812
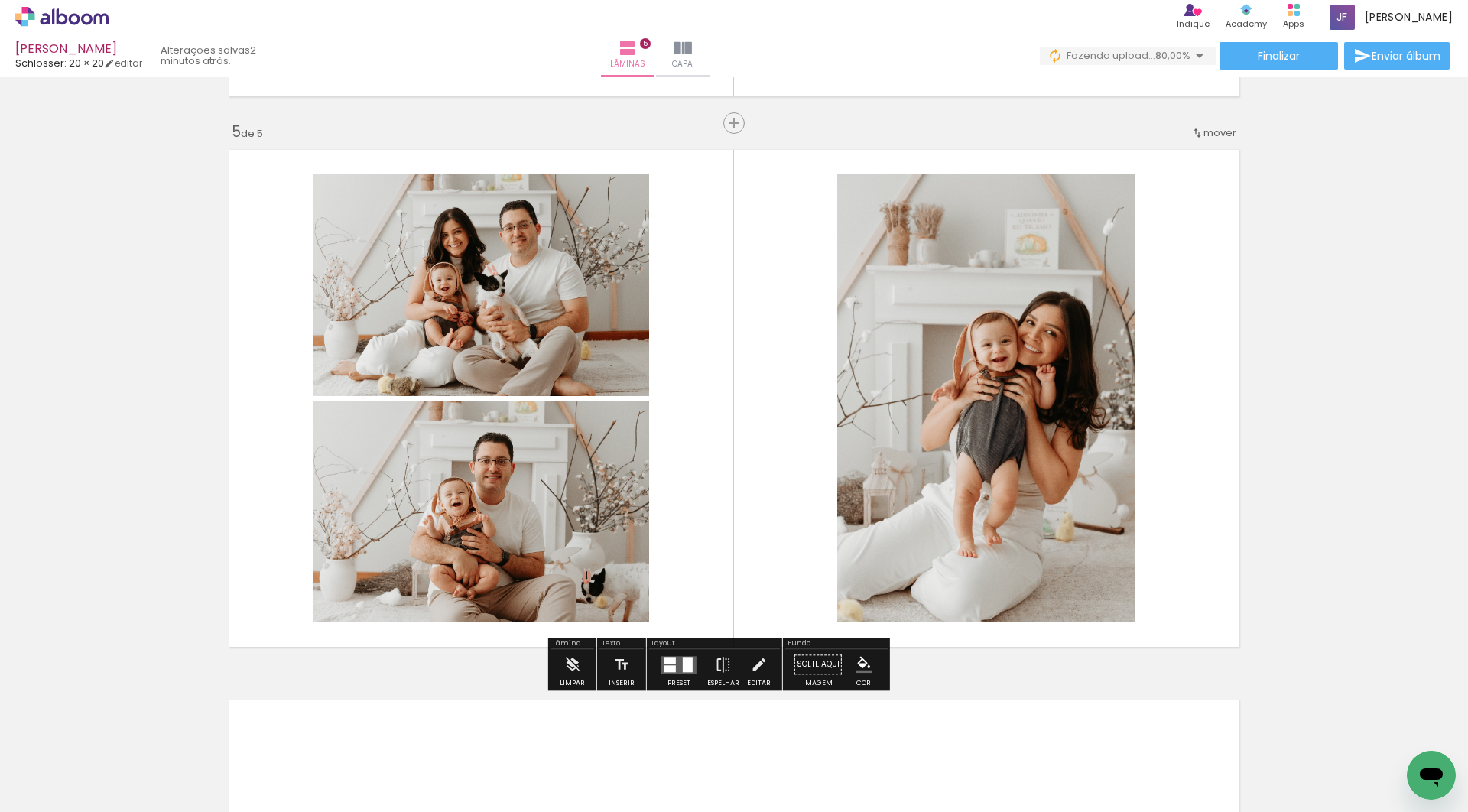
drag, startPoint x: 734, startPoint y: 762, endPoint x: 791, endPoint y: 533, distance: 236.0
click at [791, 533] on quentale-workspace at bounding box center [734, 406] width 1468 height 812
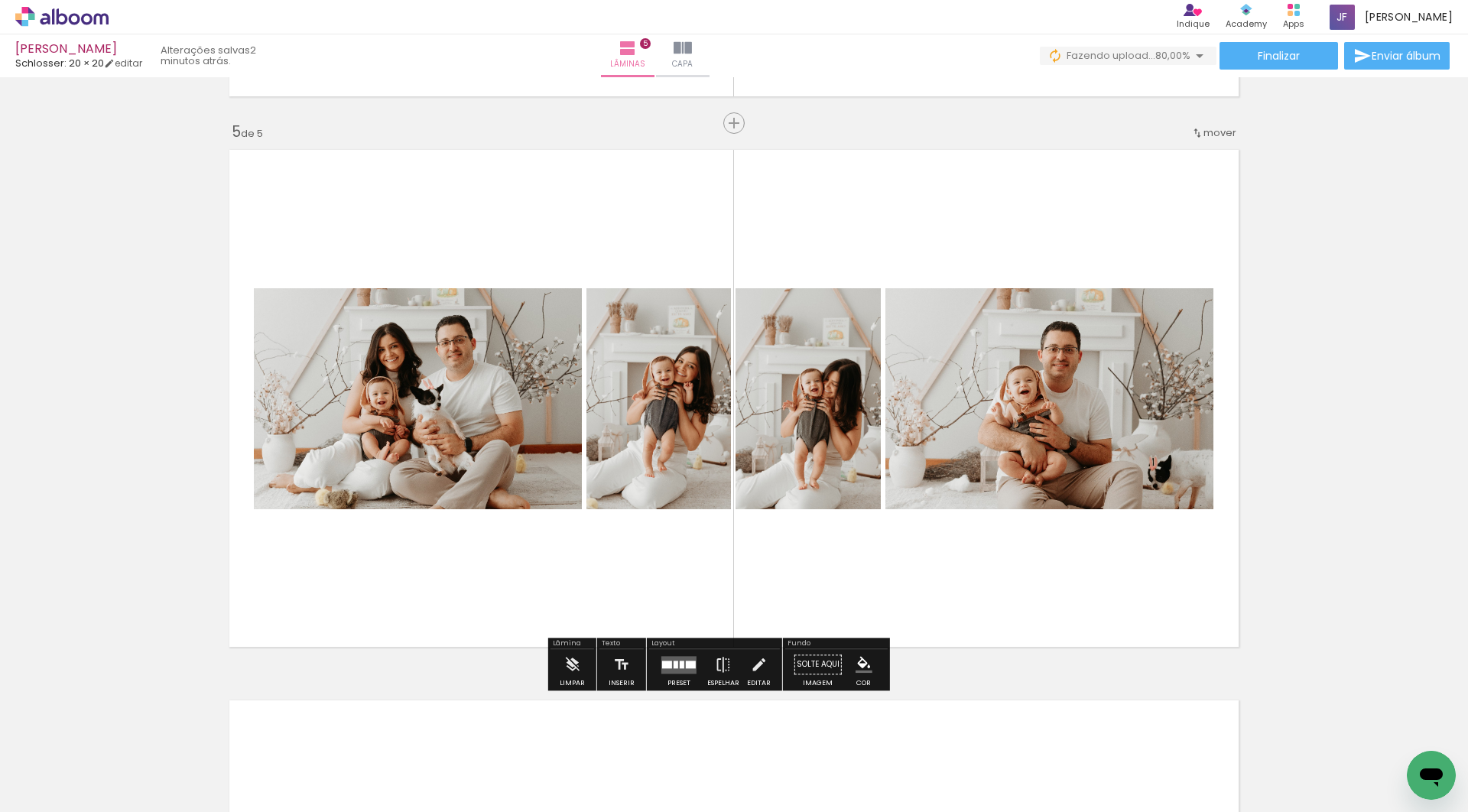
click at [683, 674] on quentale-layouter at bounding box center [679, 664] width 35 height 18
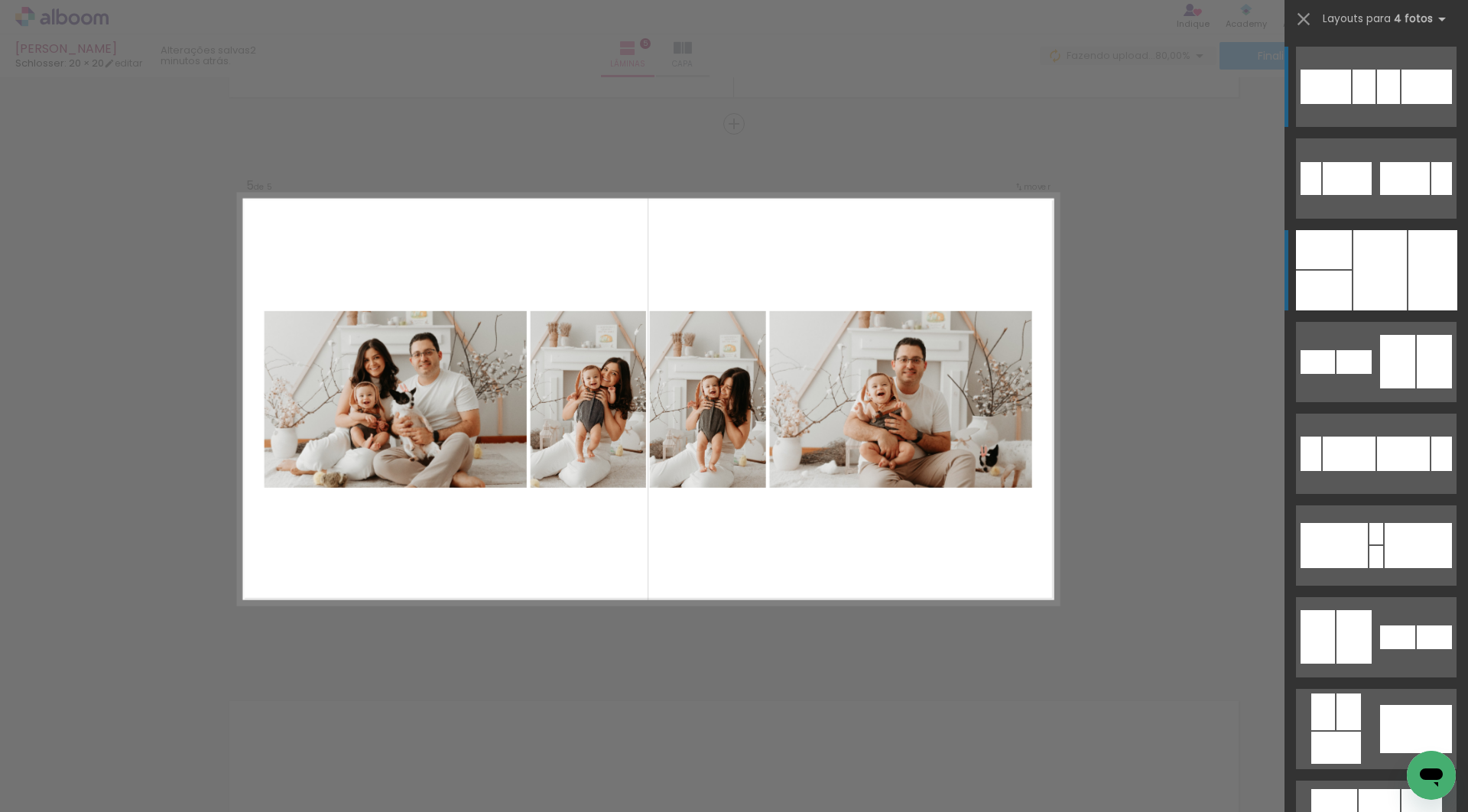
scroll to position [2181, 0]
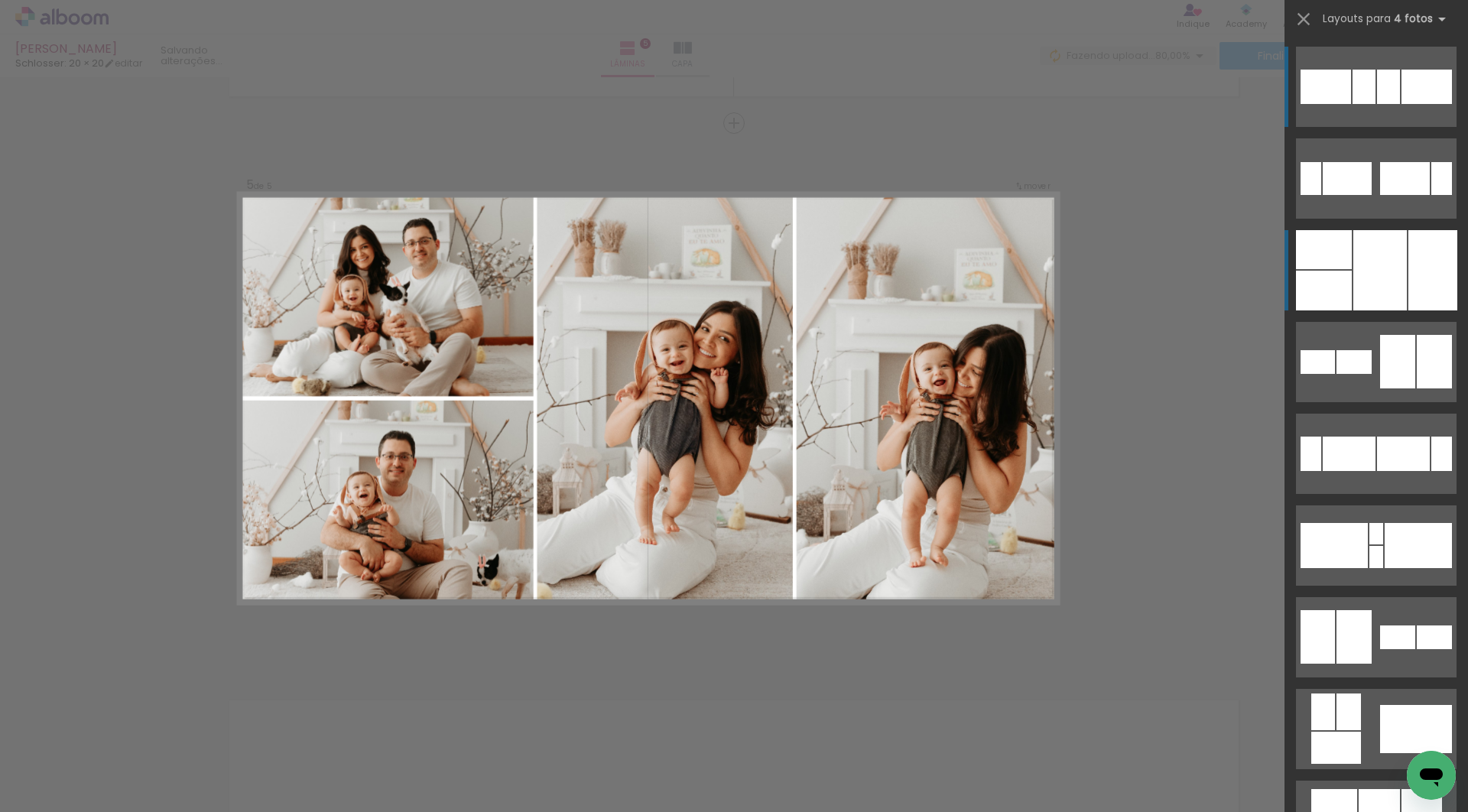
click at [1326, 278] on div at bounding box center [1324, 290] width 56 height 40
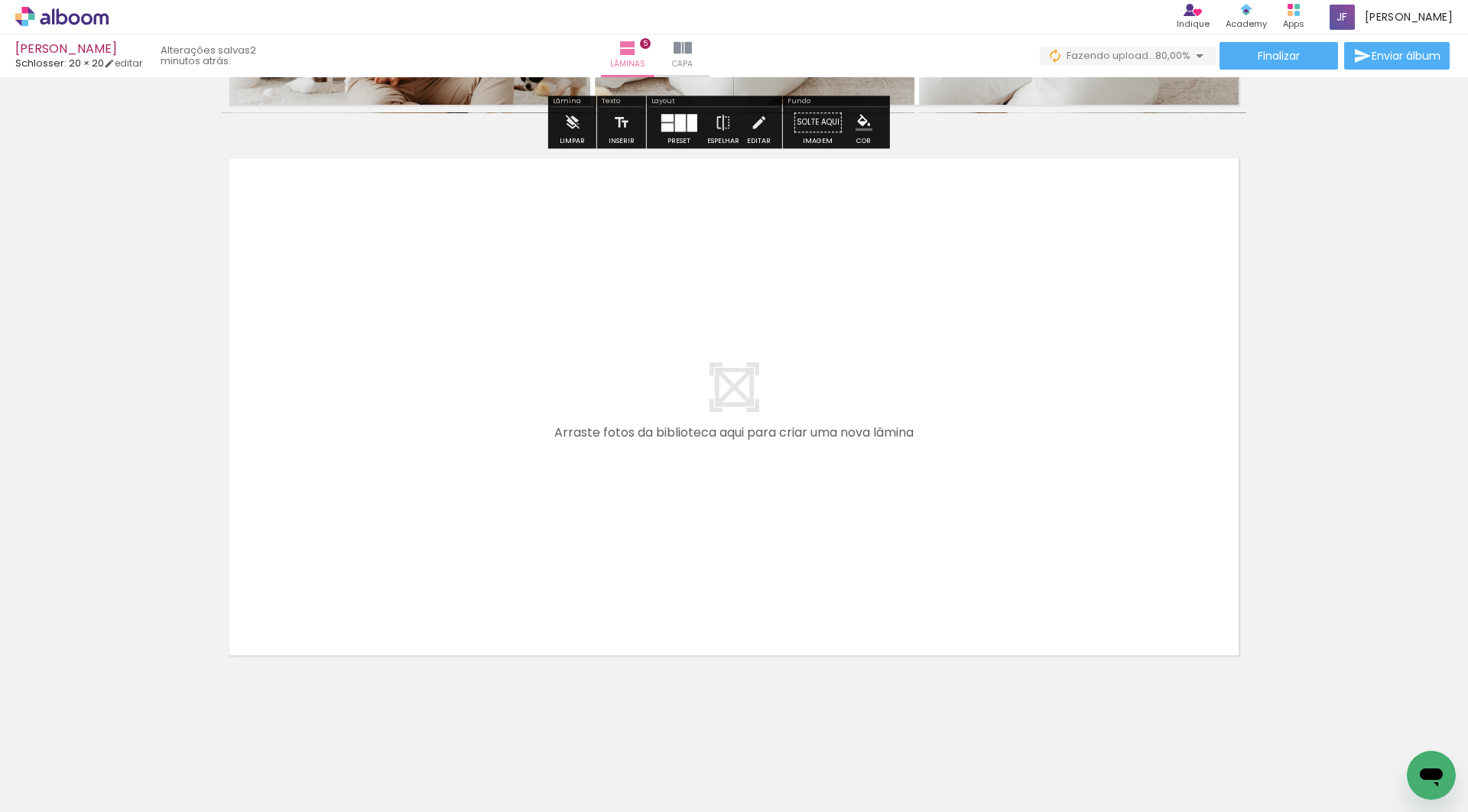
scroll to position [2723, 0]
drag, startPoint x: 1078, startPoint y: 771, endPoint x: 938, endPoint y: 438, distance: 361.2
click at [938, 438] on quentale-workspace at bounding box center [734, 406] width 1468 height 812
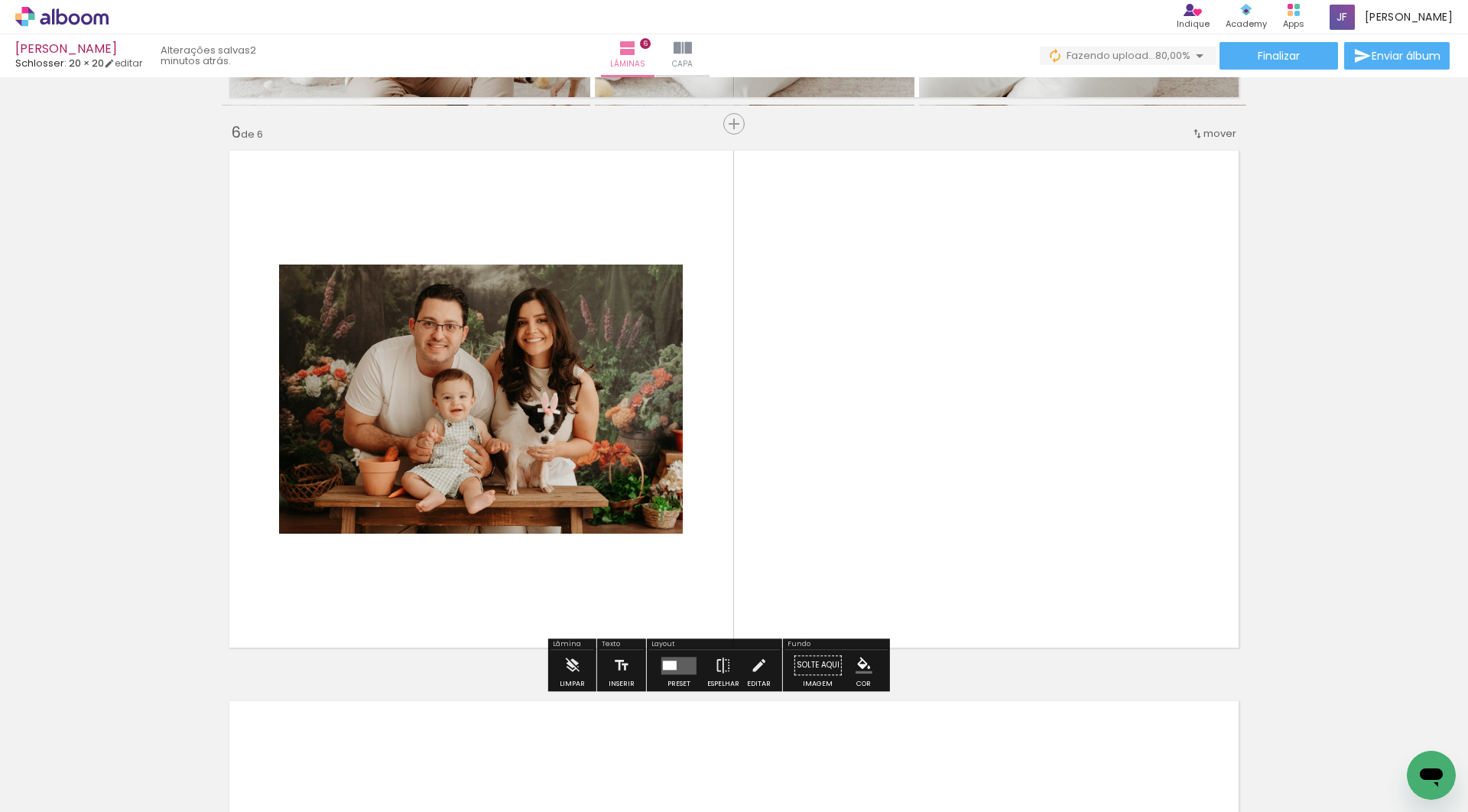
scroll to position [2732, 0]
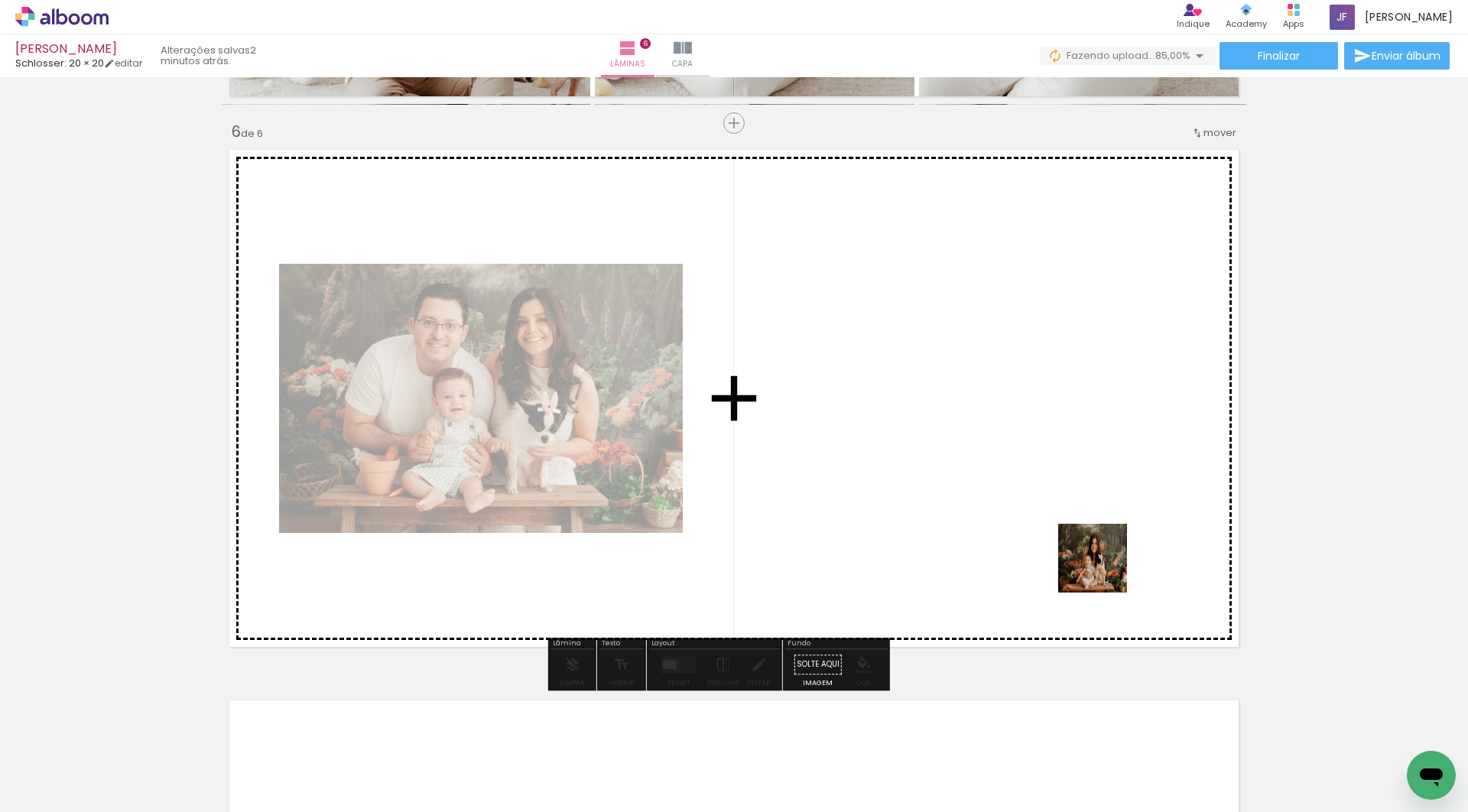
drag, startPoint x: 1166, startPoint y: 748, endPoint x: 1105, endPoint y: 564, distance: 193.8
click at [1105, 564] on quentale-workspace at bounding box center [734, 406] width 1468 height 812
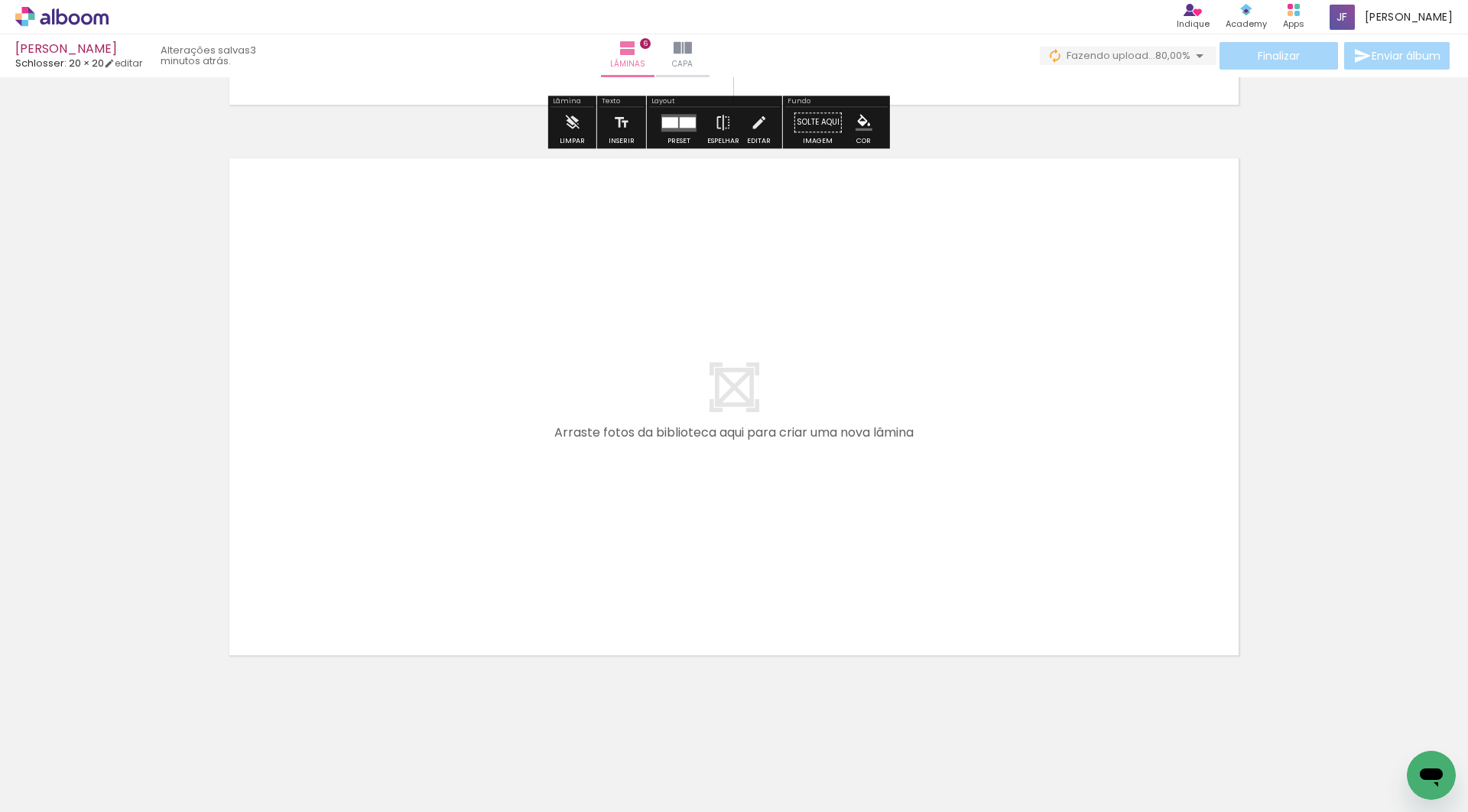
scroll to position [3273, 0]
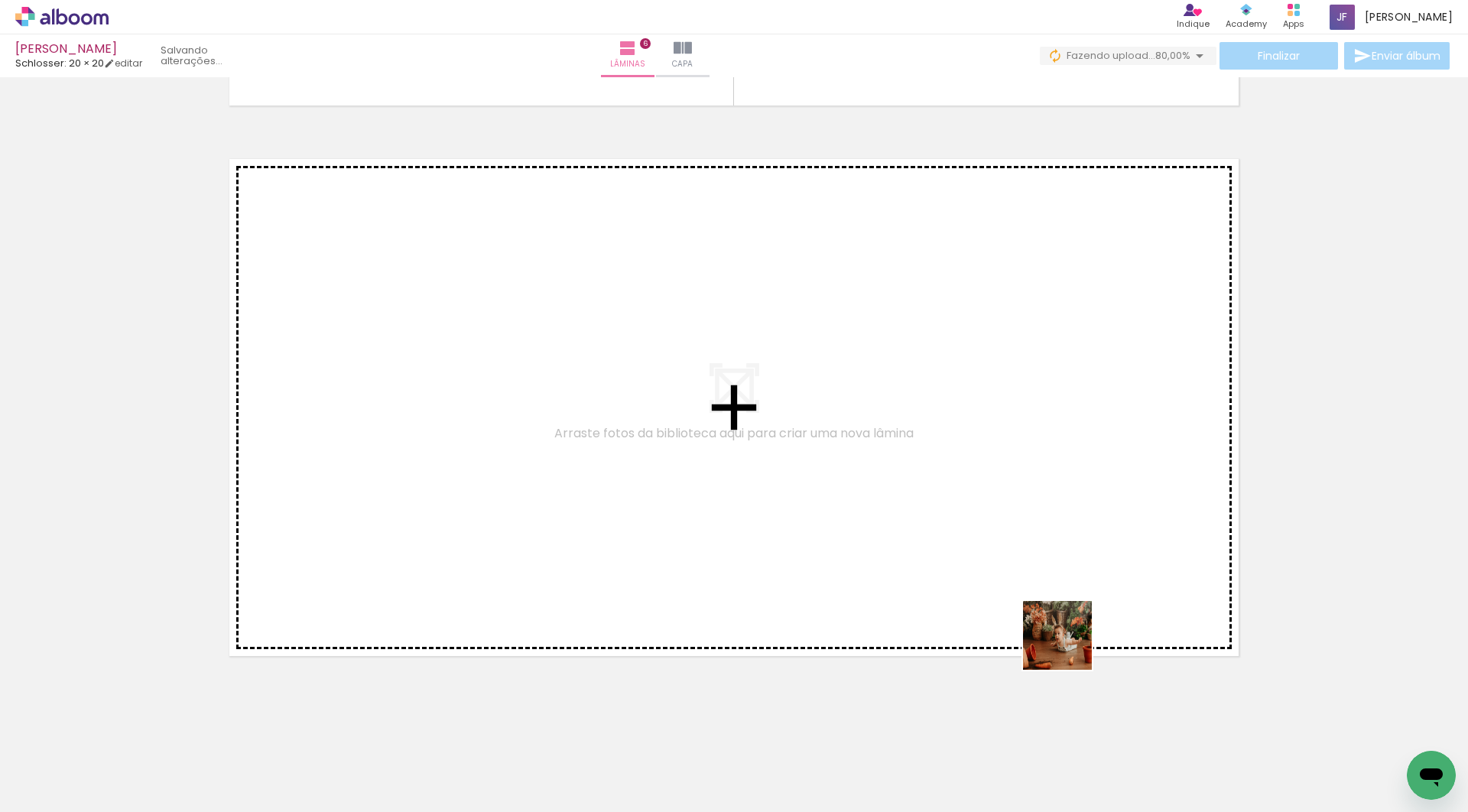
drag, startPoint x: 1236, startPoint y: 756, endPoint x: 1069, endPoint y: 647, distance: 199.4
click at [1069, 647] on quentale-workspace at bounding box center [734, 406] width 1468 height 812
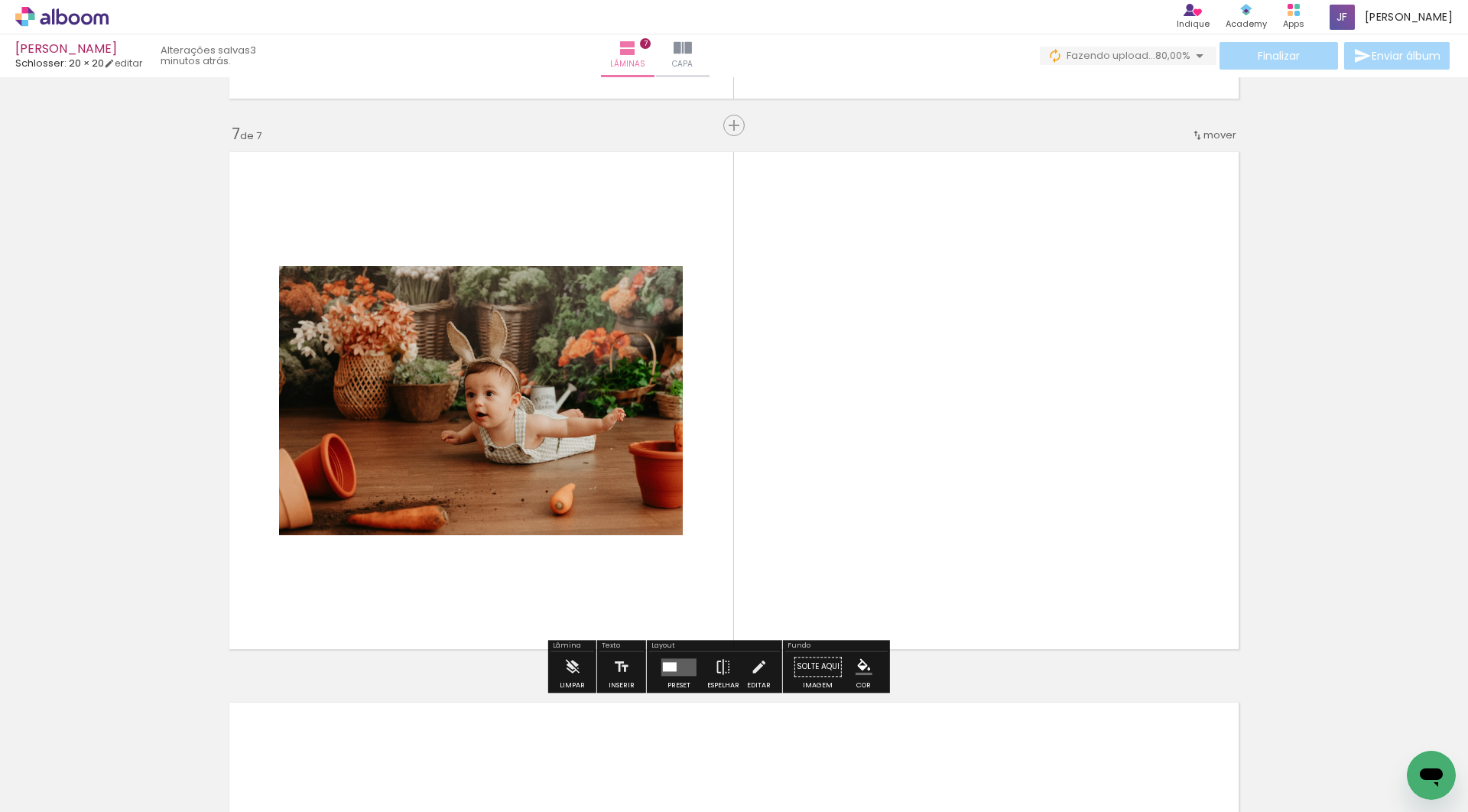
scroll to position [3283, 0]
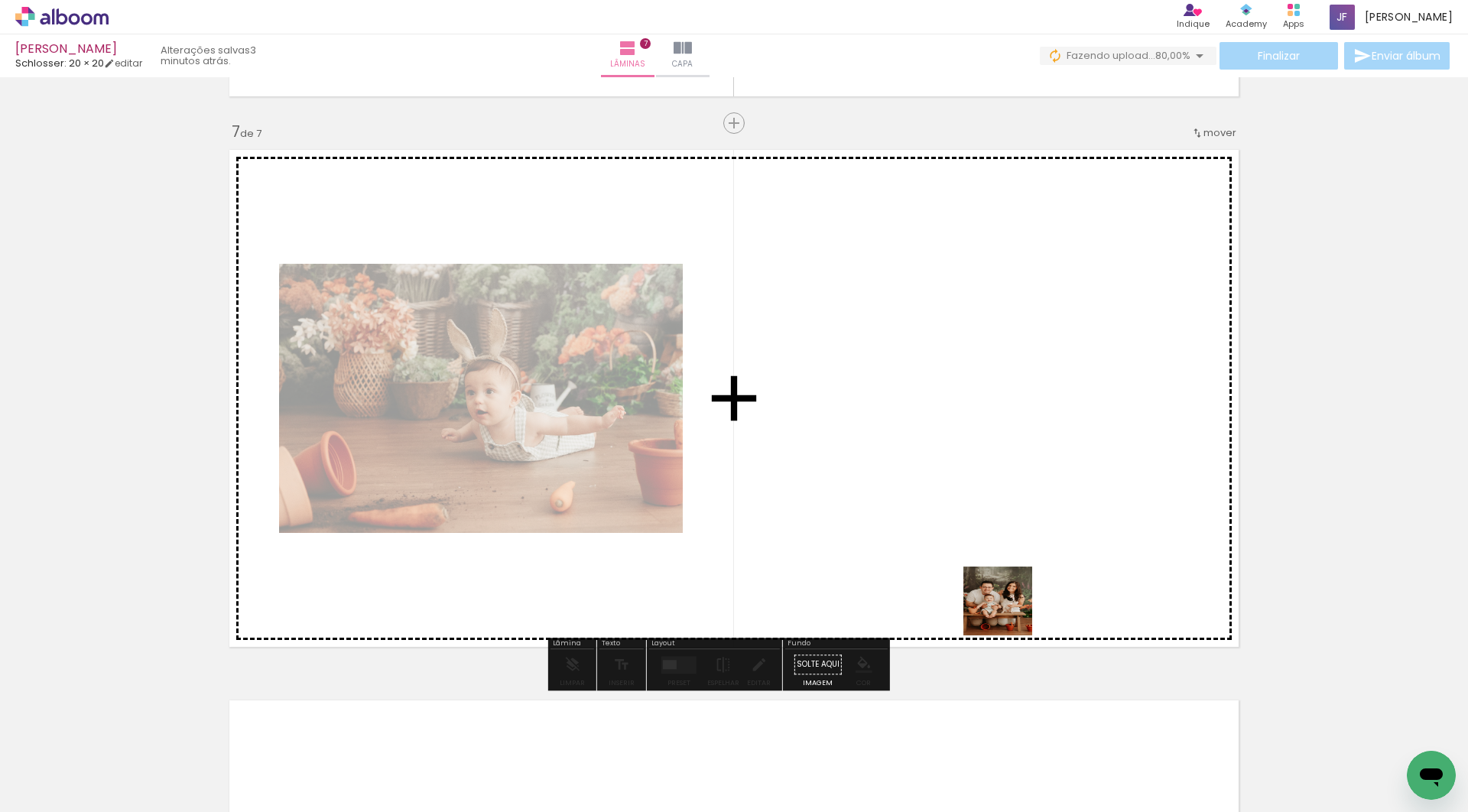
drag, startPoint x: 998, startPoint y: 776, endPoint x: 1010, endPoint y: 562, distance: 214.3
click at [1010, 562] on quentale-workspace at bounding box center [734, 406] width 1468 height 812
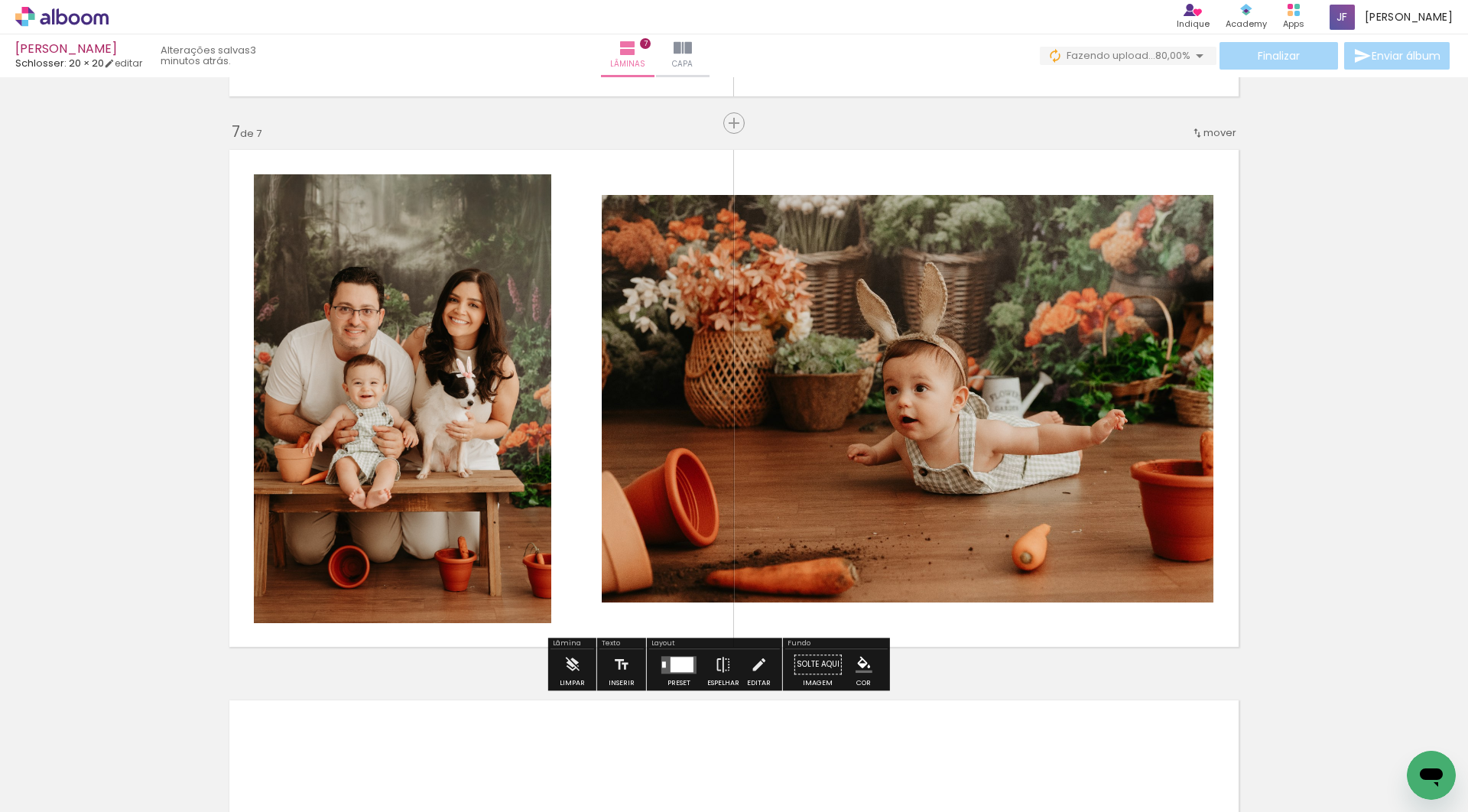
click at [691, 686] on div "Preset" at bounding box center [679, 683] width 23 height 7
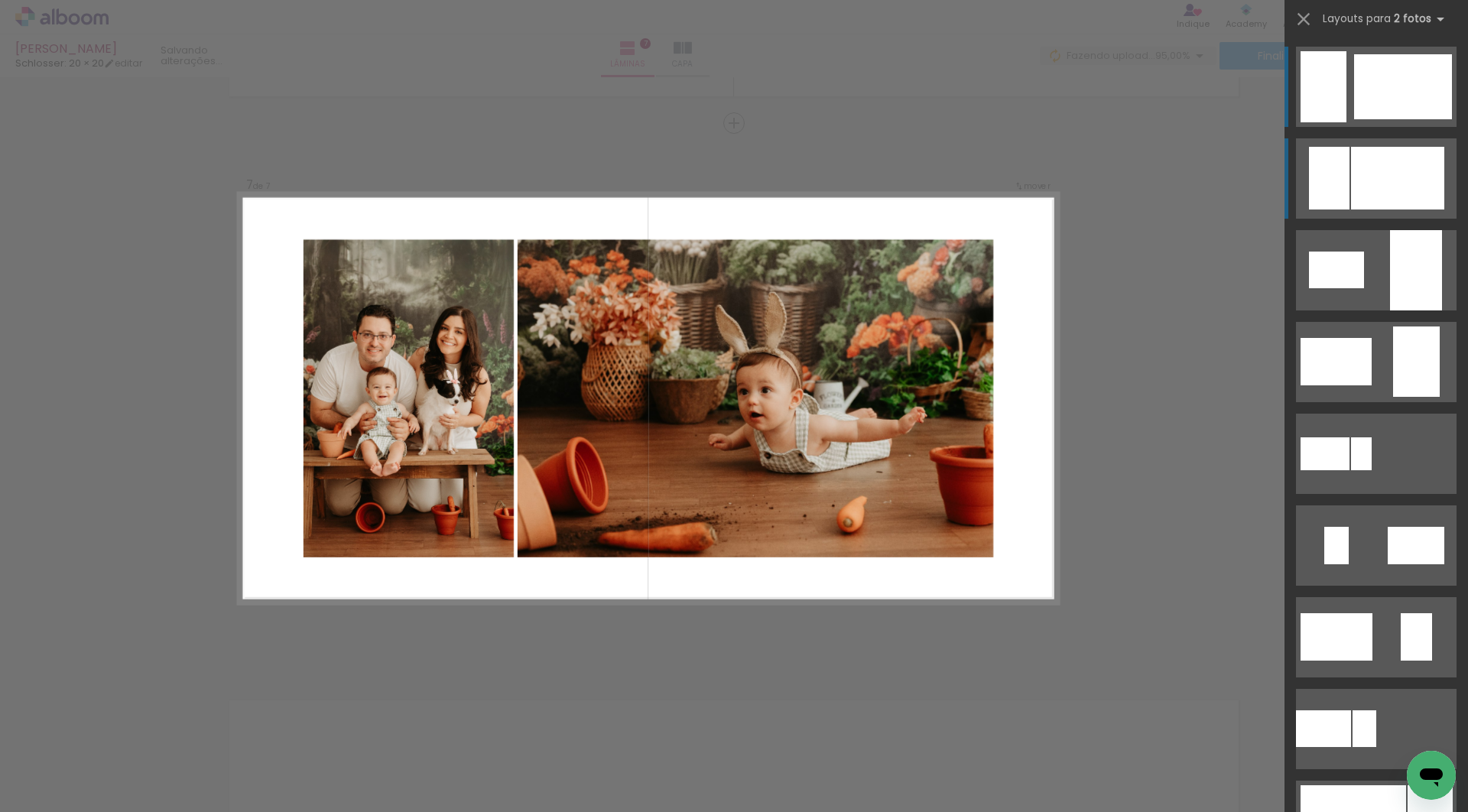
scroll to position [-1, 0]
click at [1368, 178] on div at bounding box center [1397, 178] width 94 height 62
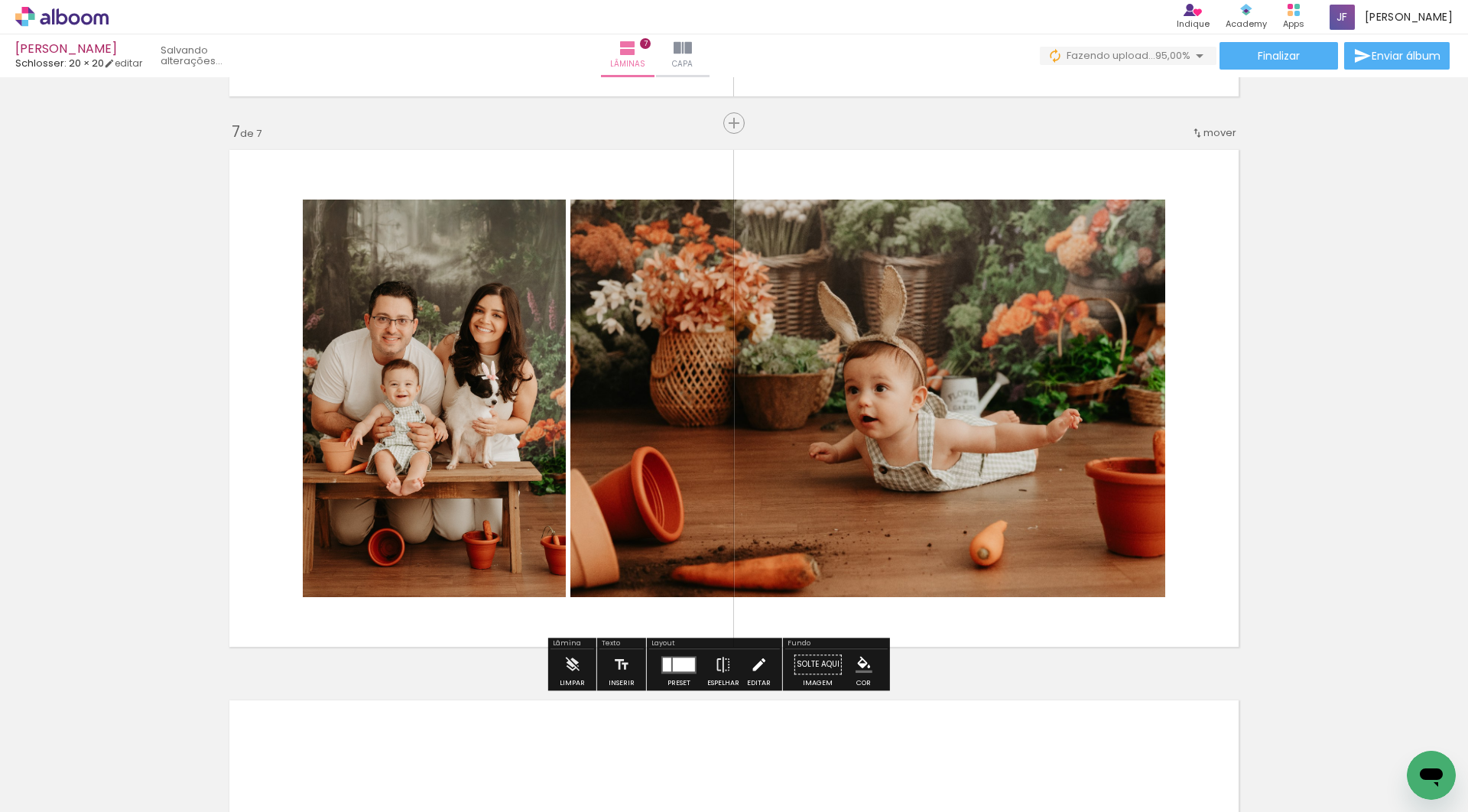
click at [767, 679] on iron-icon at bounding box center [759, 664] width 17 height 30
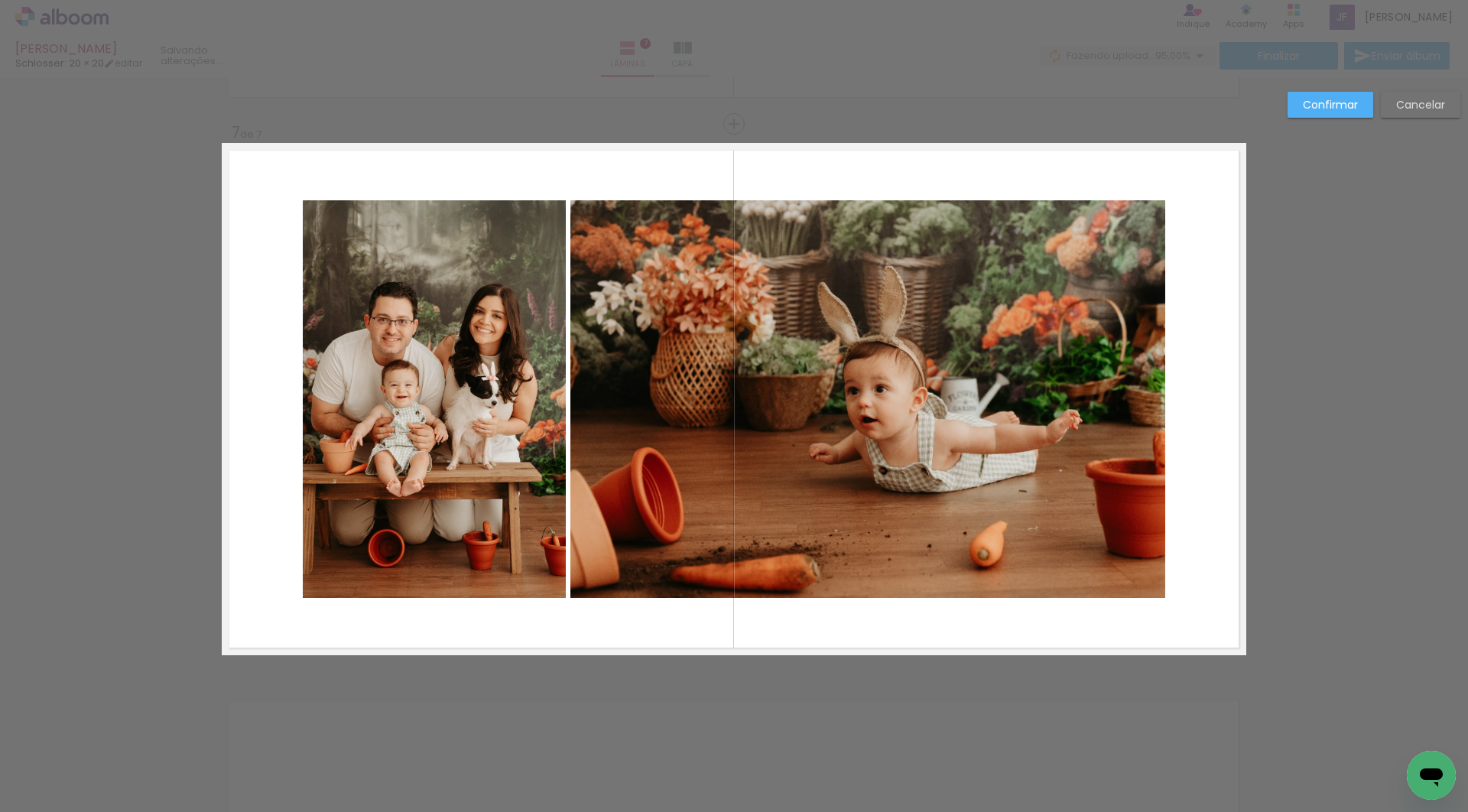
scroll to position [3283, 0]
click at [939, 342] on quentale-photo at bounding box center [868, 399] width 595 height 398
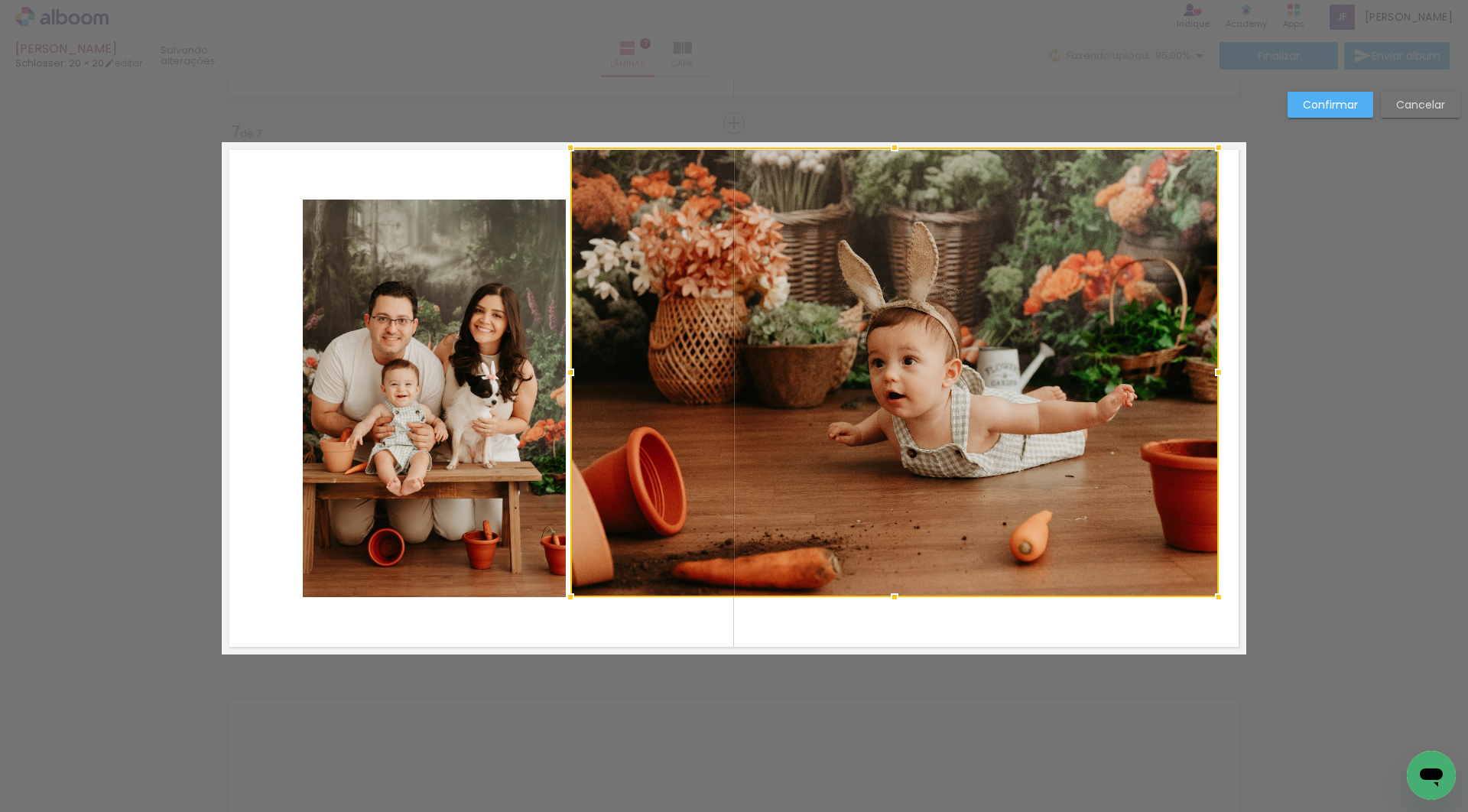
drag, startPoint x: 1162, startPoint y: 201, endPoint x: 1218, endPoint y: 151, distance: 75.1
click at [1218, 151] on div at bounding box center [1218, 148] width 30 height 30
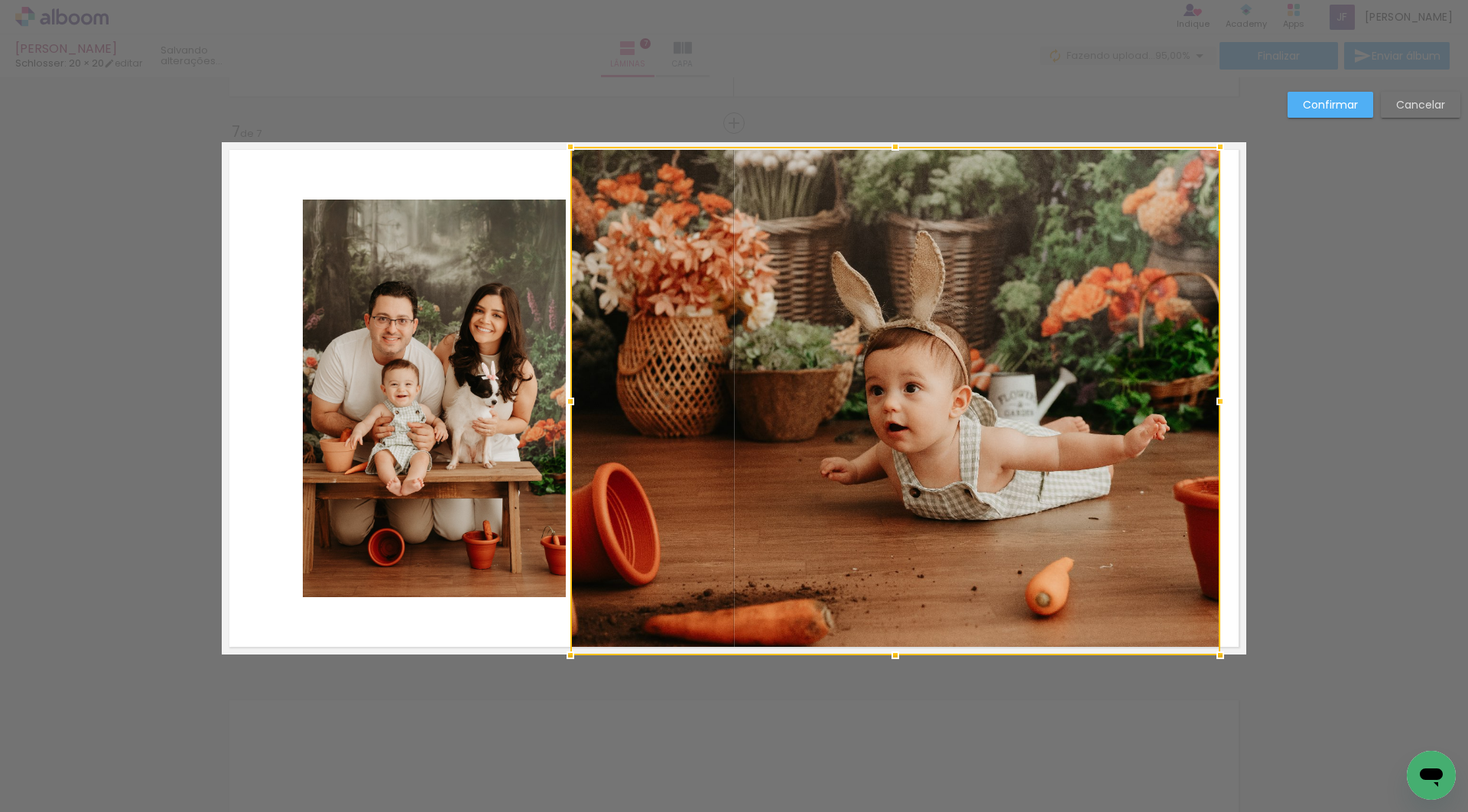
drag, startPoint x: 894, startPoint y: 596, endPoint x: 895, endPoint y: 650, distance: 54.0
click at [895, 650] on div at bounding box center [895, 655] width 30 height 30
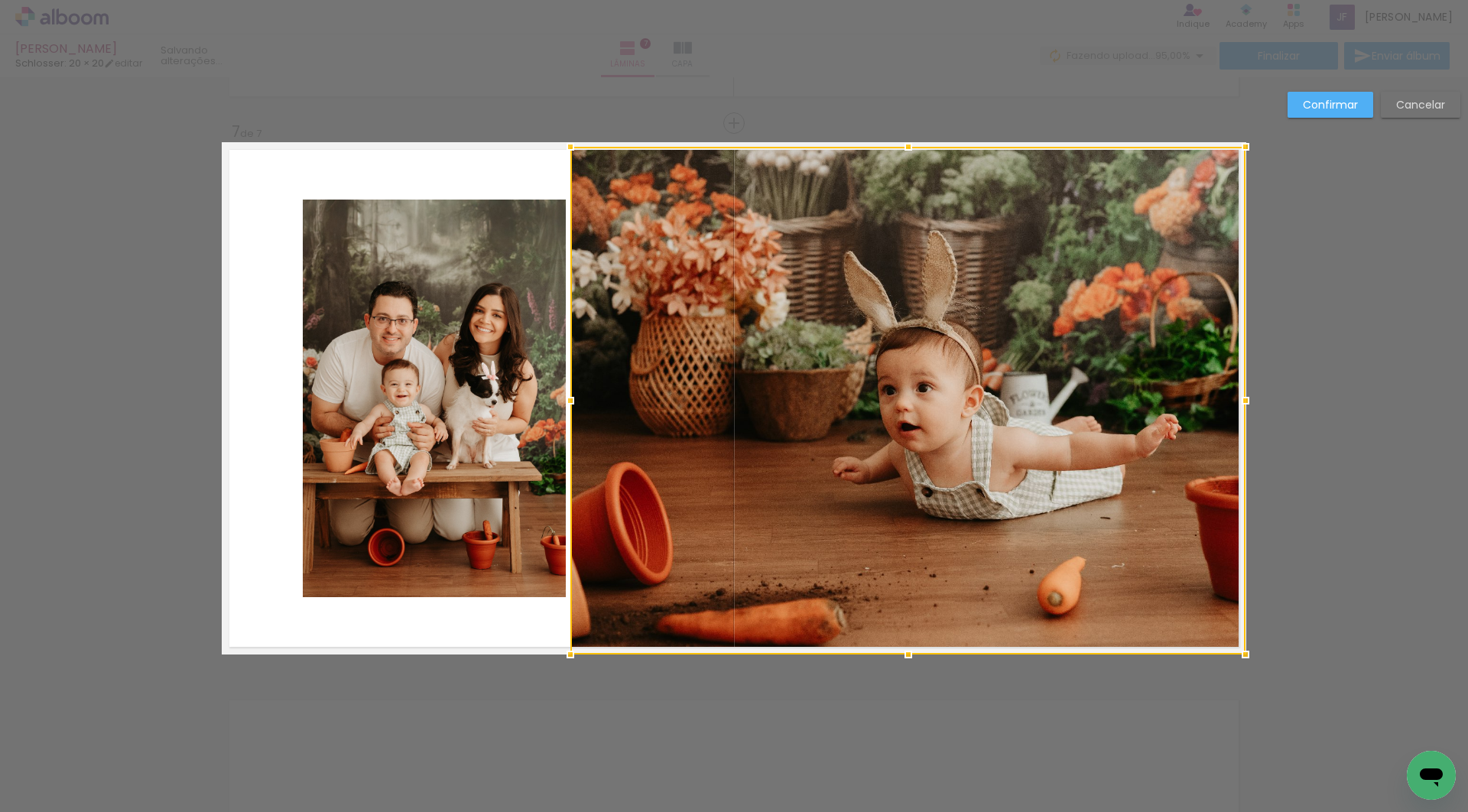
drag, startPoint x: 1221, startPoint y: 395, endPoint x: 1245, endPoint y: 392, distance: 24.2
click at [1245, 392] on div at bounding box center [1245, 401] width 30 height 30
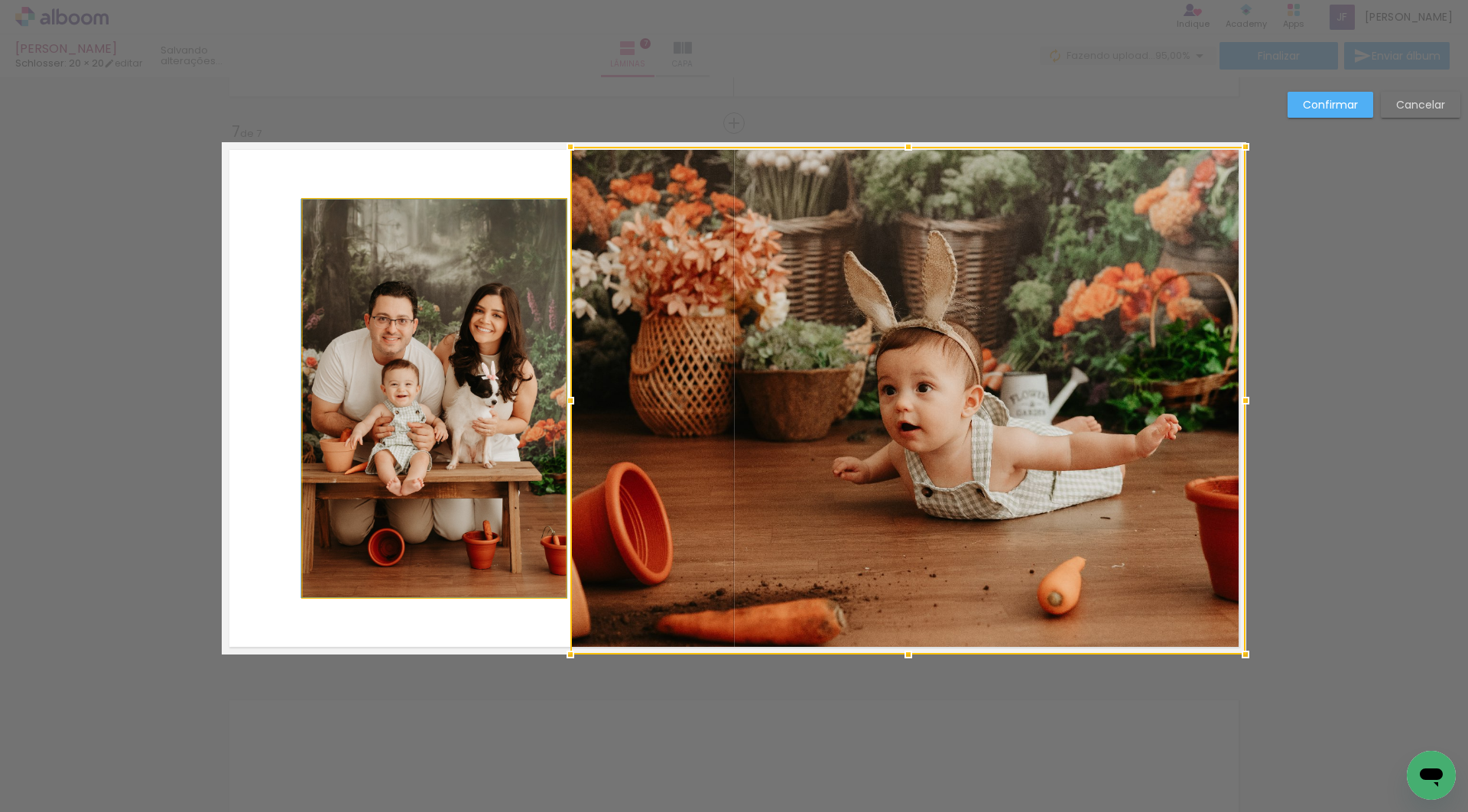
click at [457, 358] on quentale-photo at bounding box center [434, 399] width 263 height 398
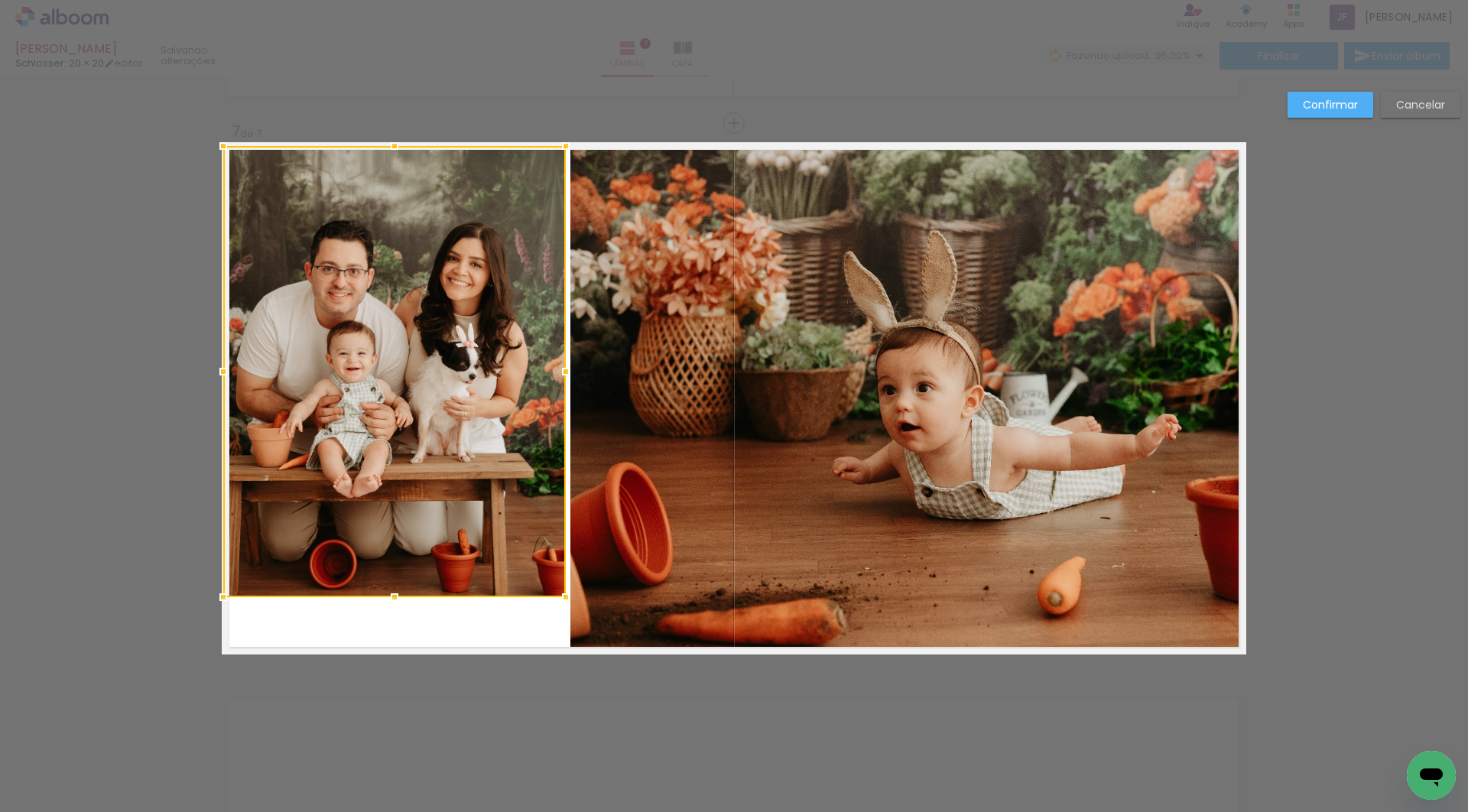
drag, startPoint x: 299, startPoint y: 196, endPoint x: 201, endPoint y: 144, distance: 110.9
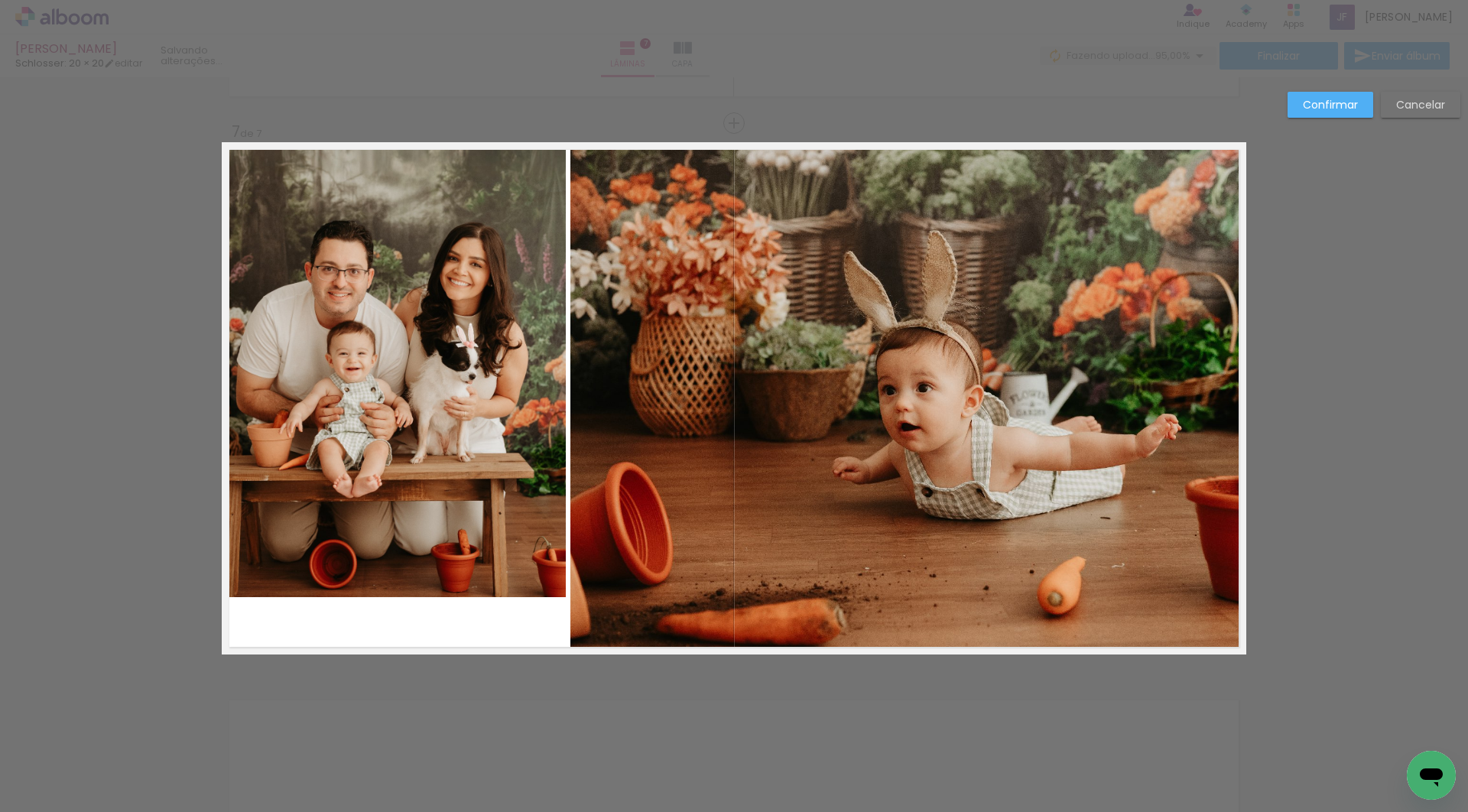
click at [402, 557] on quentale-photo at bounding box center [395, 371] width 342 height 451
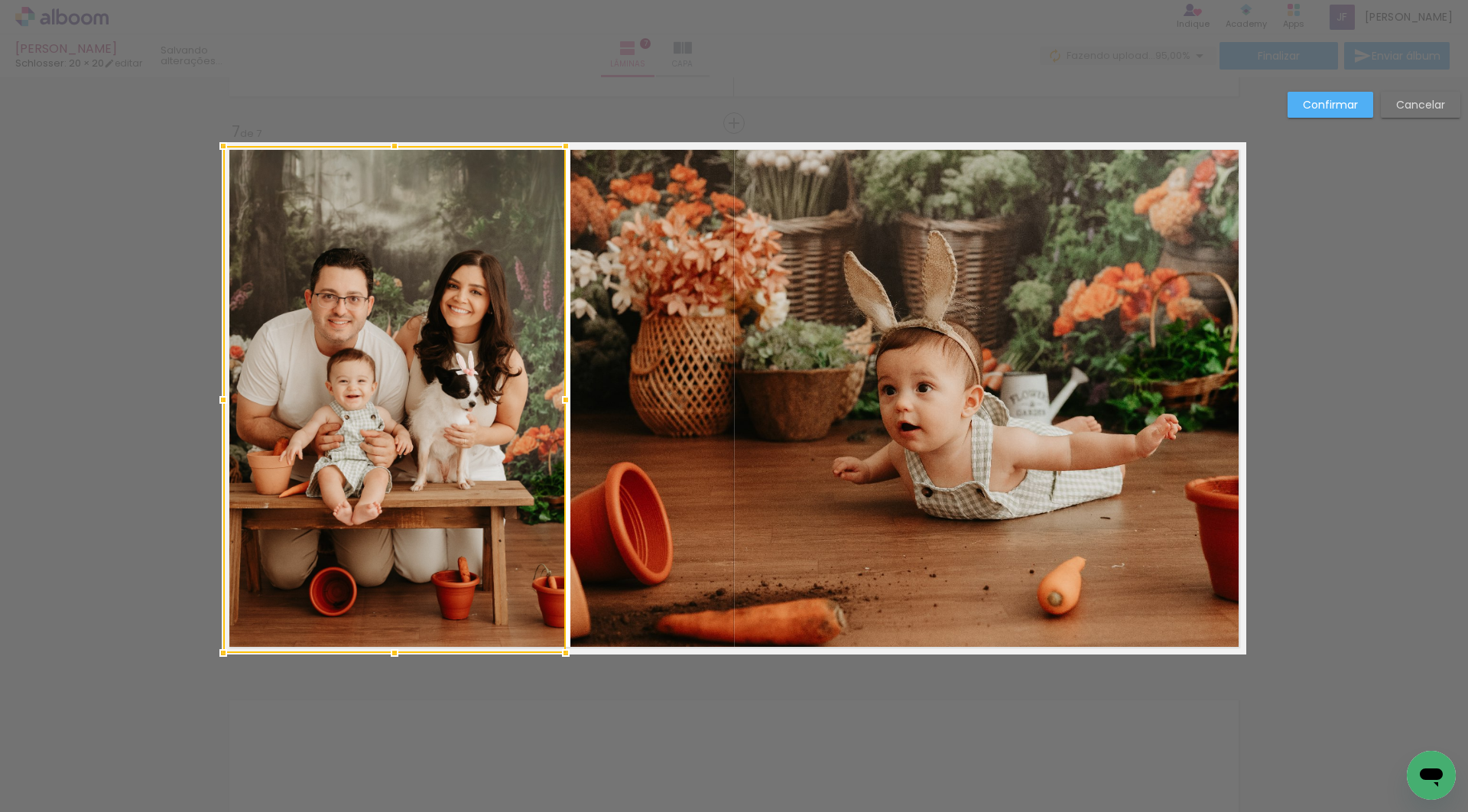
drag, startPoint x: 392, startPoint y: 601, endPoint x: 392, endPoint y: 661, distance: 60.0
click at [392, 661] on div at bounding box center [395, 653] width 30 height 30
click at [0, 0] on slot "Confirmar" at bounding box center [0, 0] width 0 height 0
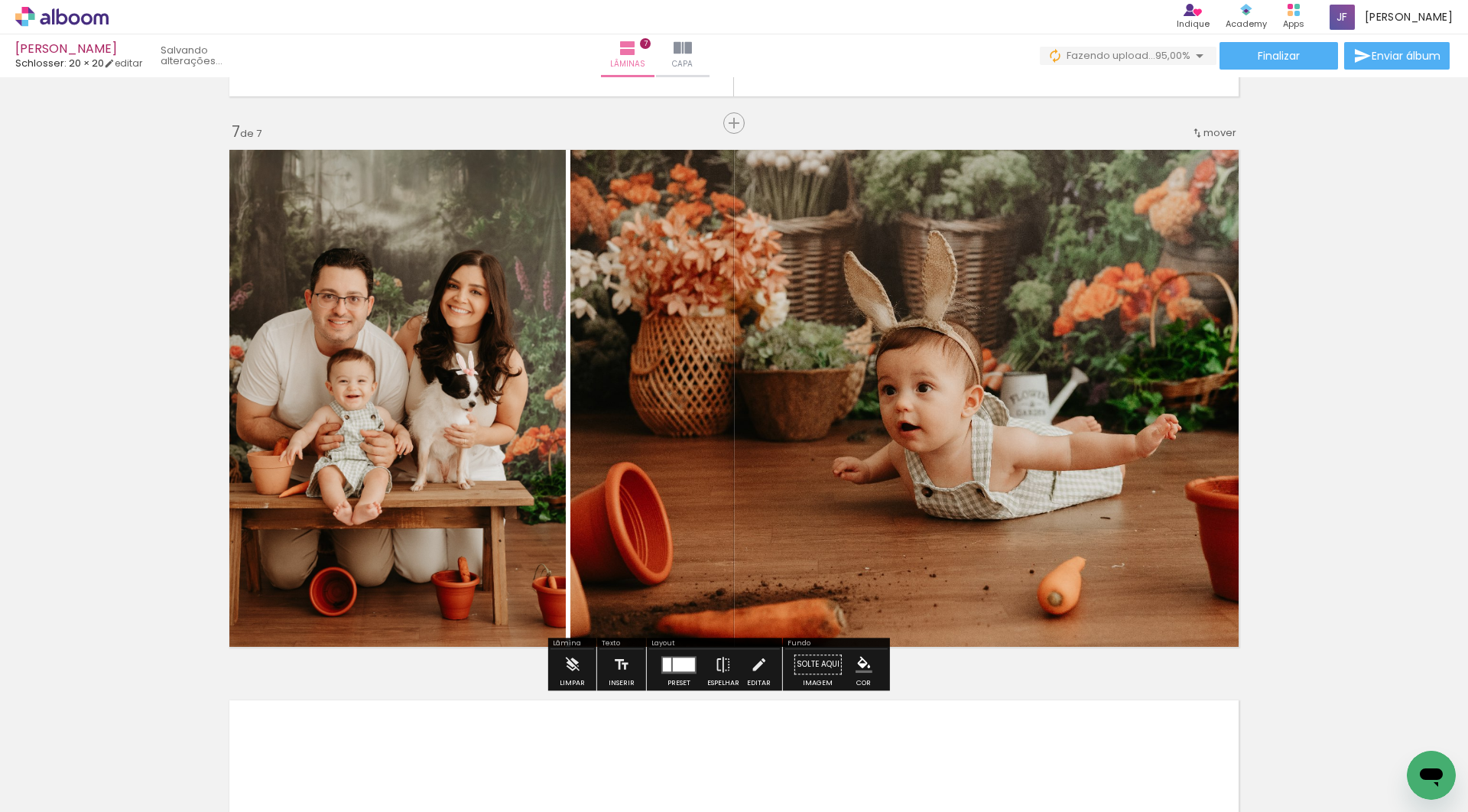
click at [426, 379] on quentale-photo at bounding box center [395, 399] width 342 height 507
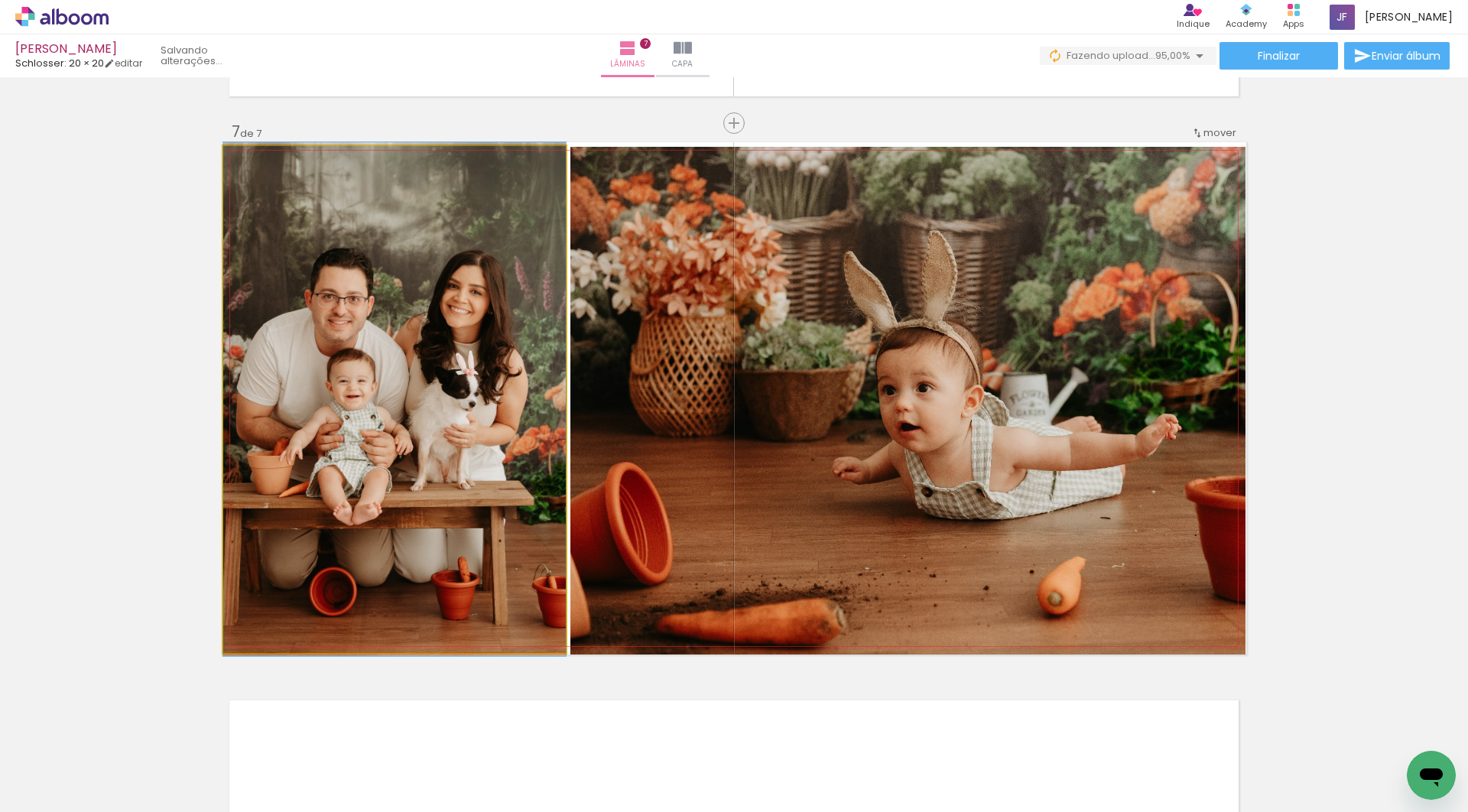
drag, startPoint x: 396, startPoint y: 371, endPoint x: 447, endPoint y: 371, distance: 51.0
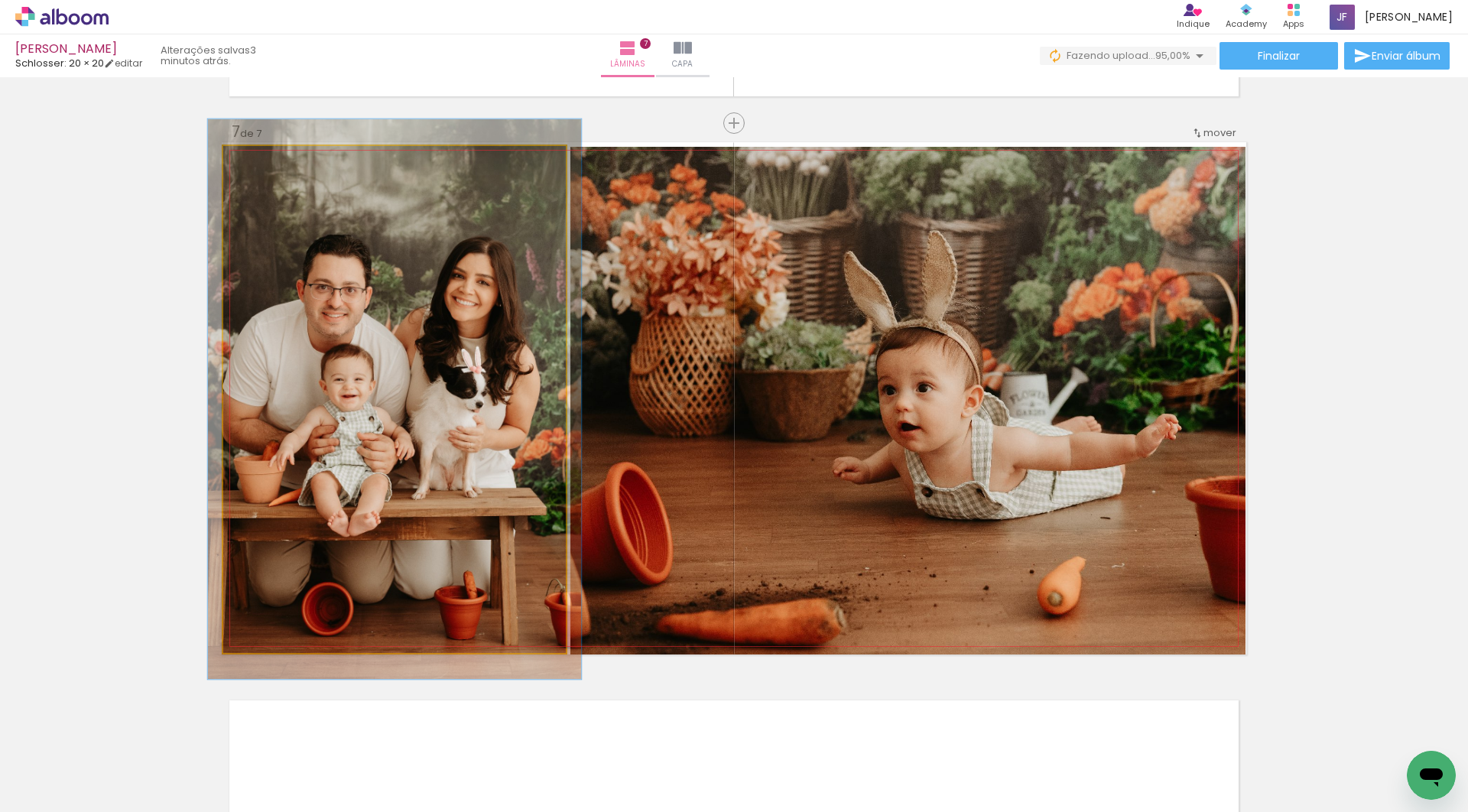
type paper-slider "109"
click at [265, 164] on div at bounding box center [264, 162] width 13 height 13
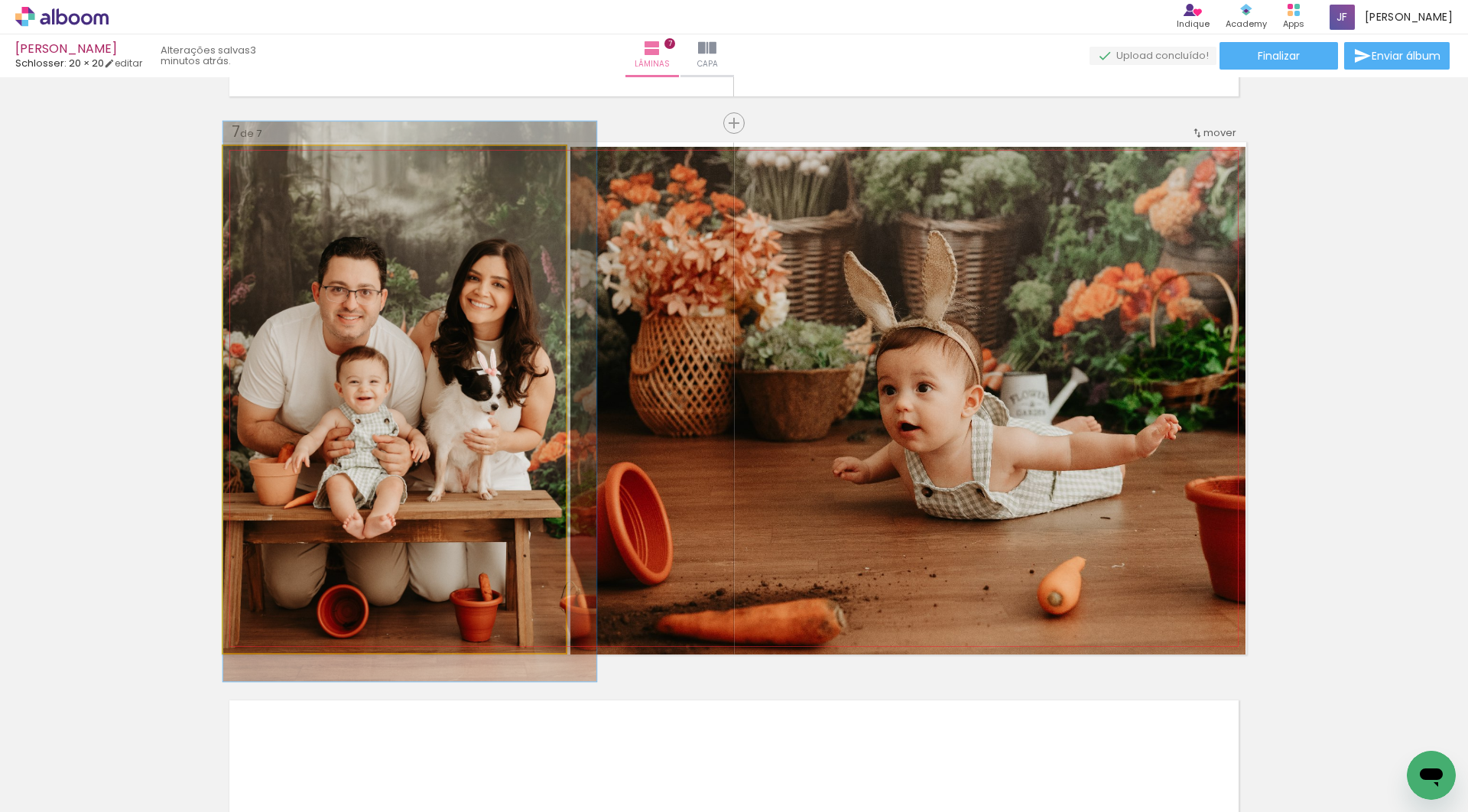
drag, startPoint x: 368, startPoint y: 357, endPoint x: 410, endPoint y: 358, distance: 42.0
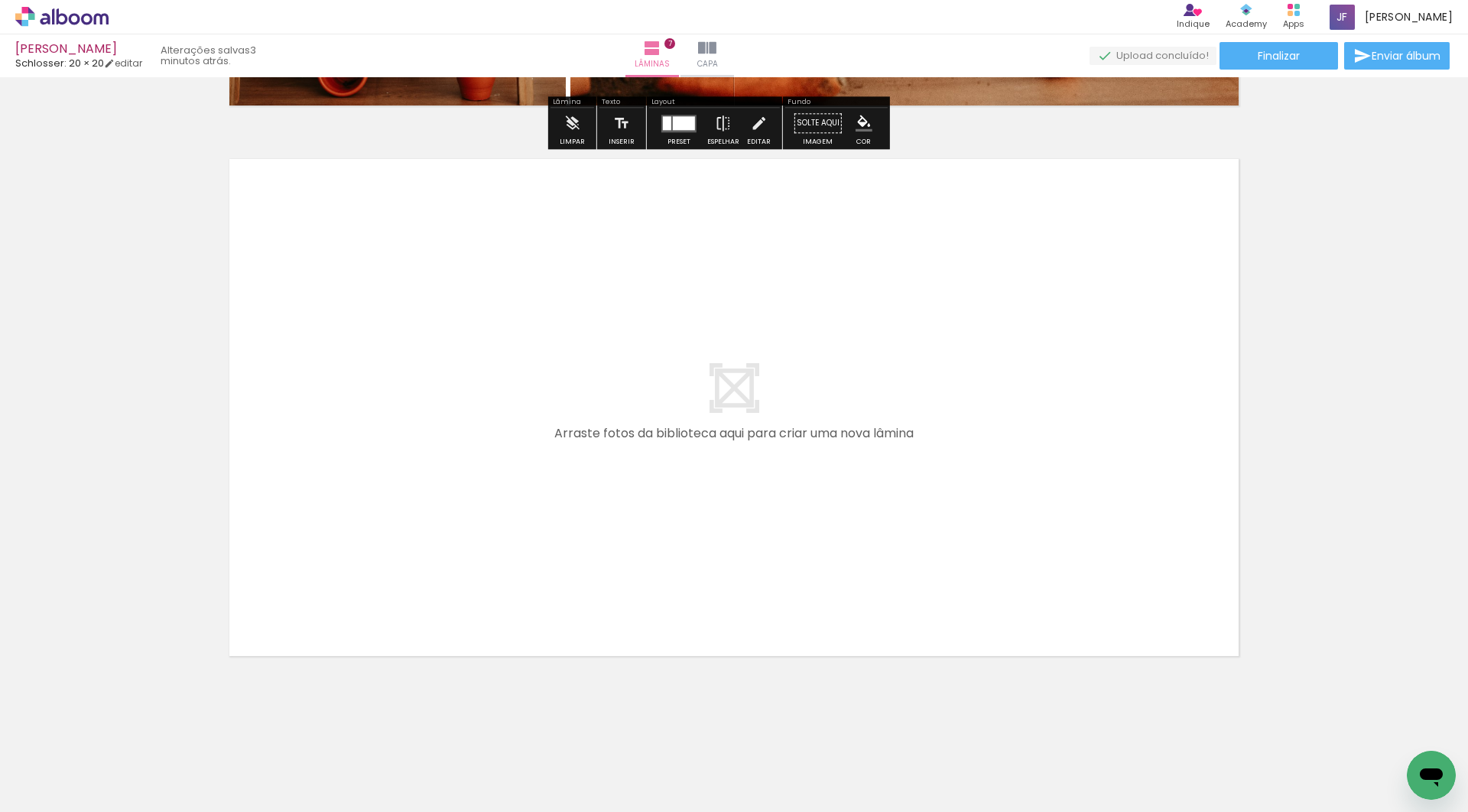
scroll to position [0, 0]
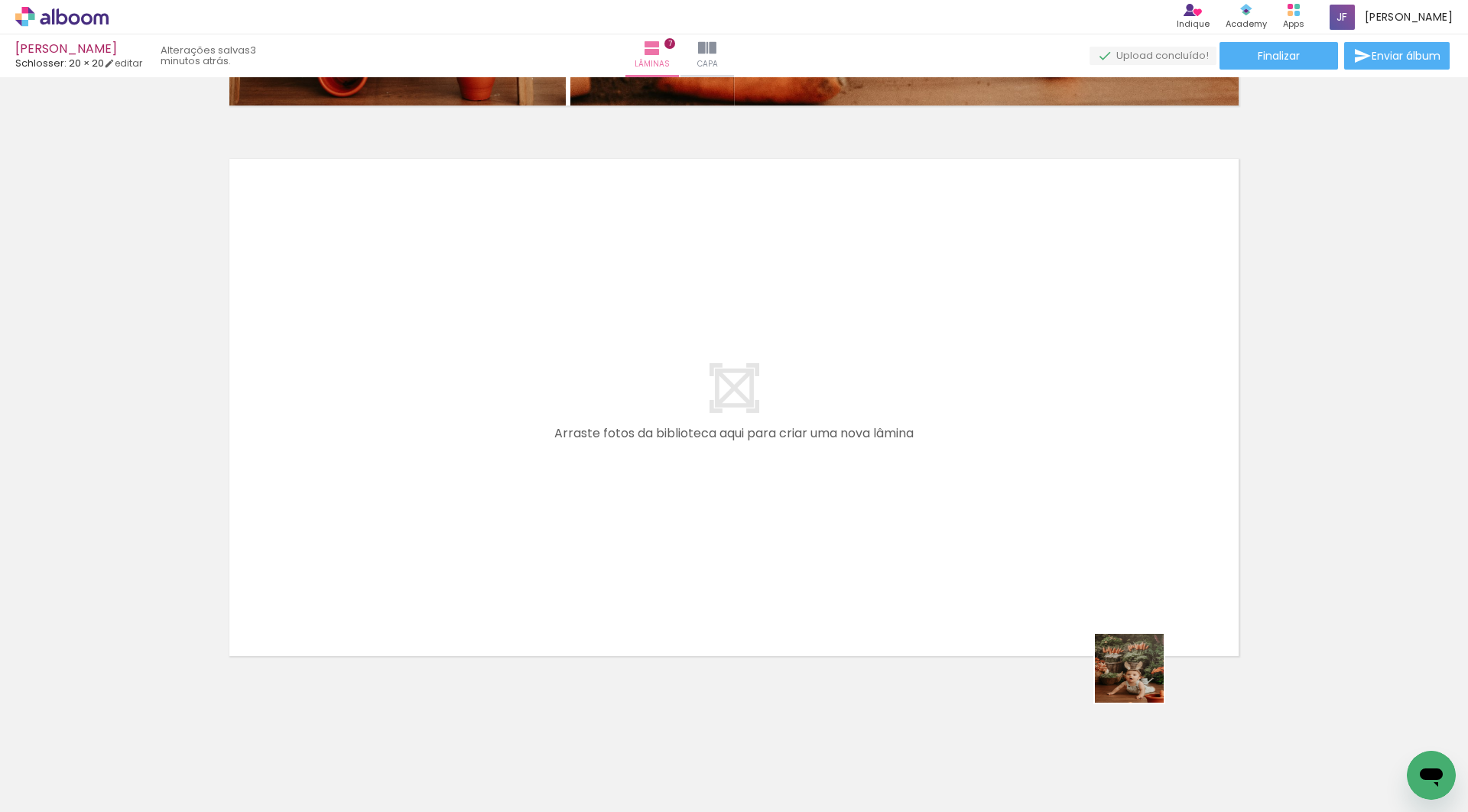
drag, startPoint x: 1342, startPoint y: 765, endPoint x: 858, endPoint y: 514, distance: 545.2
click at [858, 514] on quentale-workspace at bounding box center [734, 406] width 1468 height 812
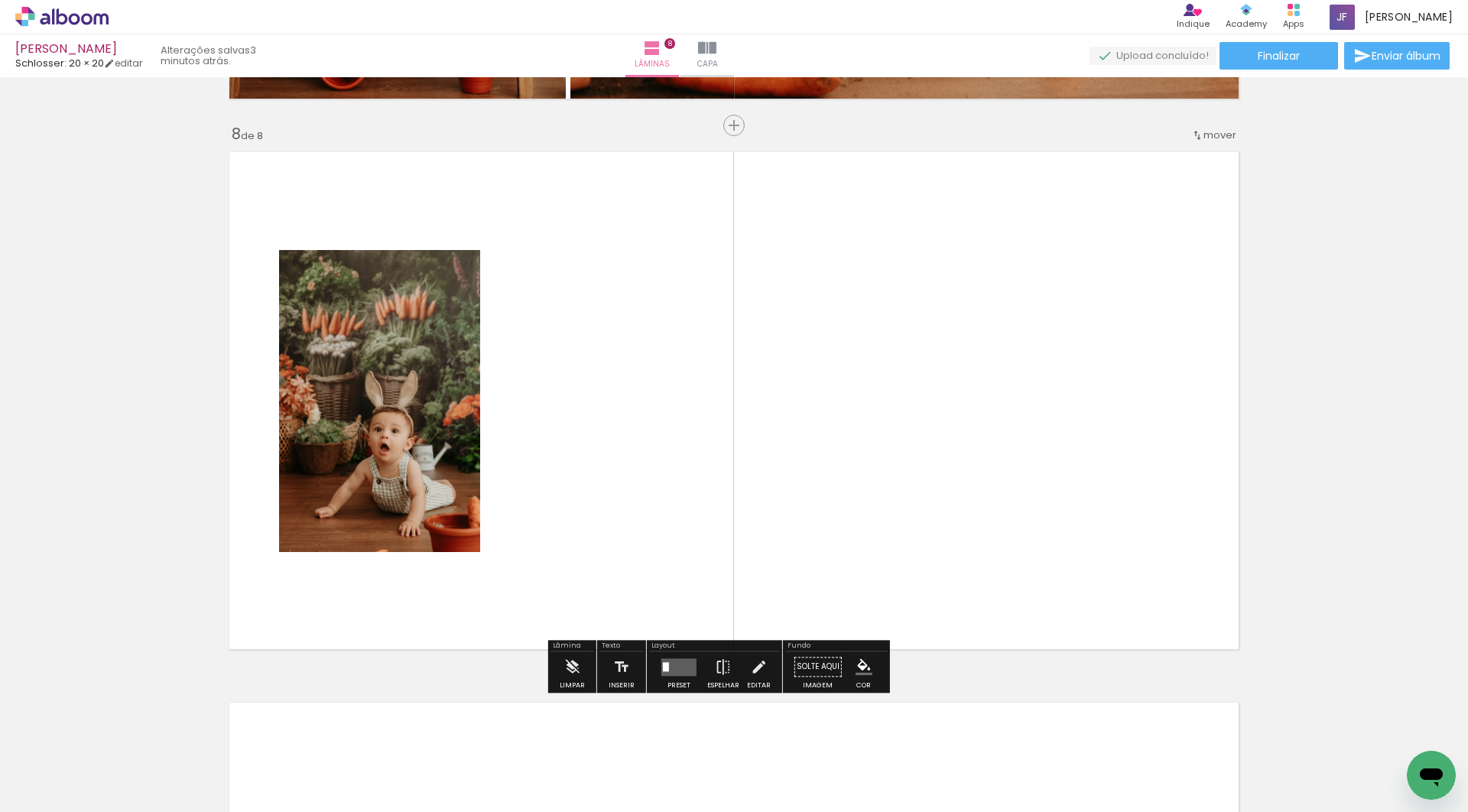
scroll to position [3833, 0]
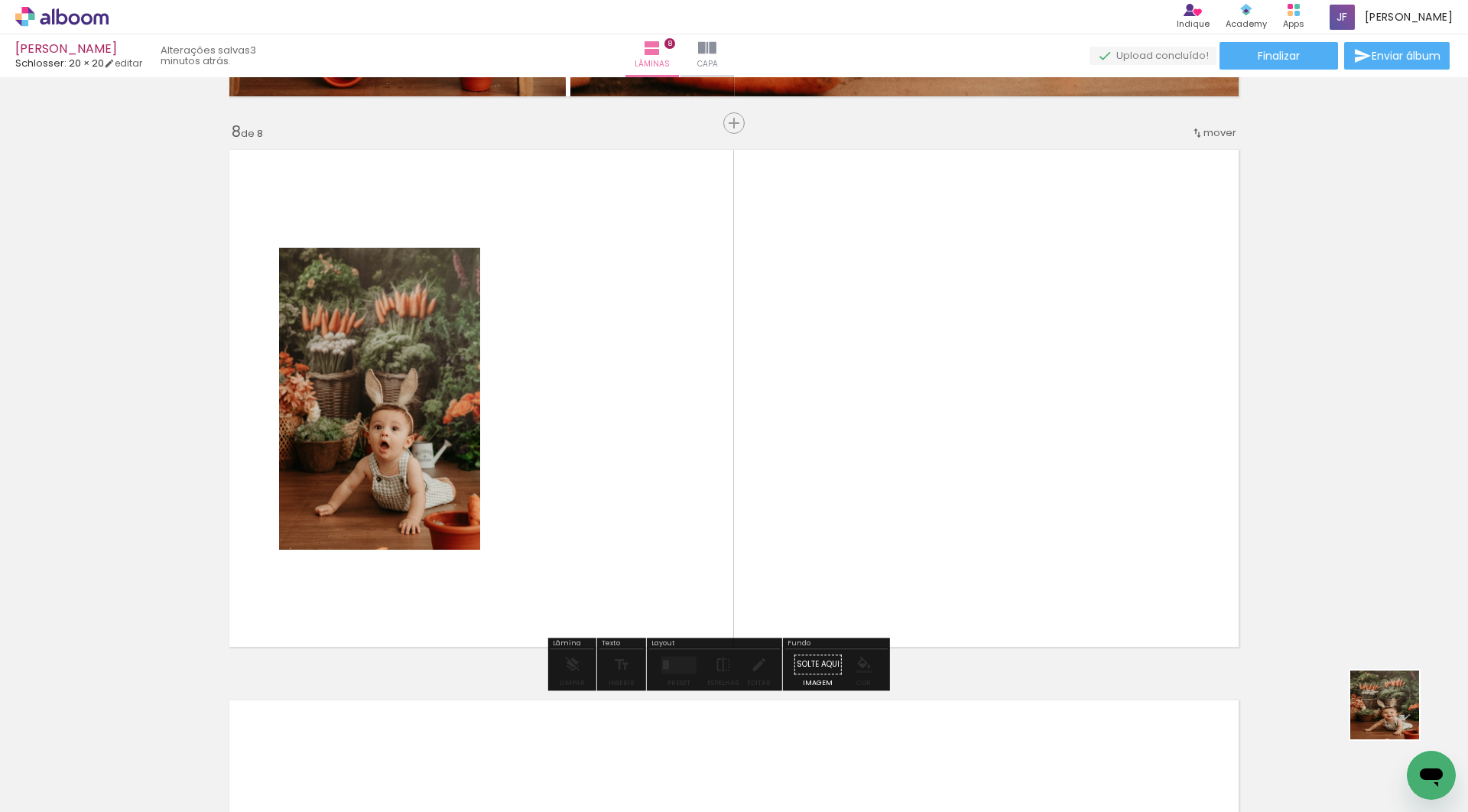
drag, startPoint x: 1434, startPoint y: 737, endPoint x: 960, endPoint y: 451, distance: 553.6
click at [960, 451] on quentale-workspace at bounding box center [734, 406] width 1468 height 812
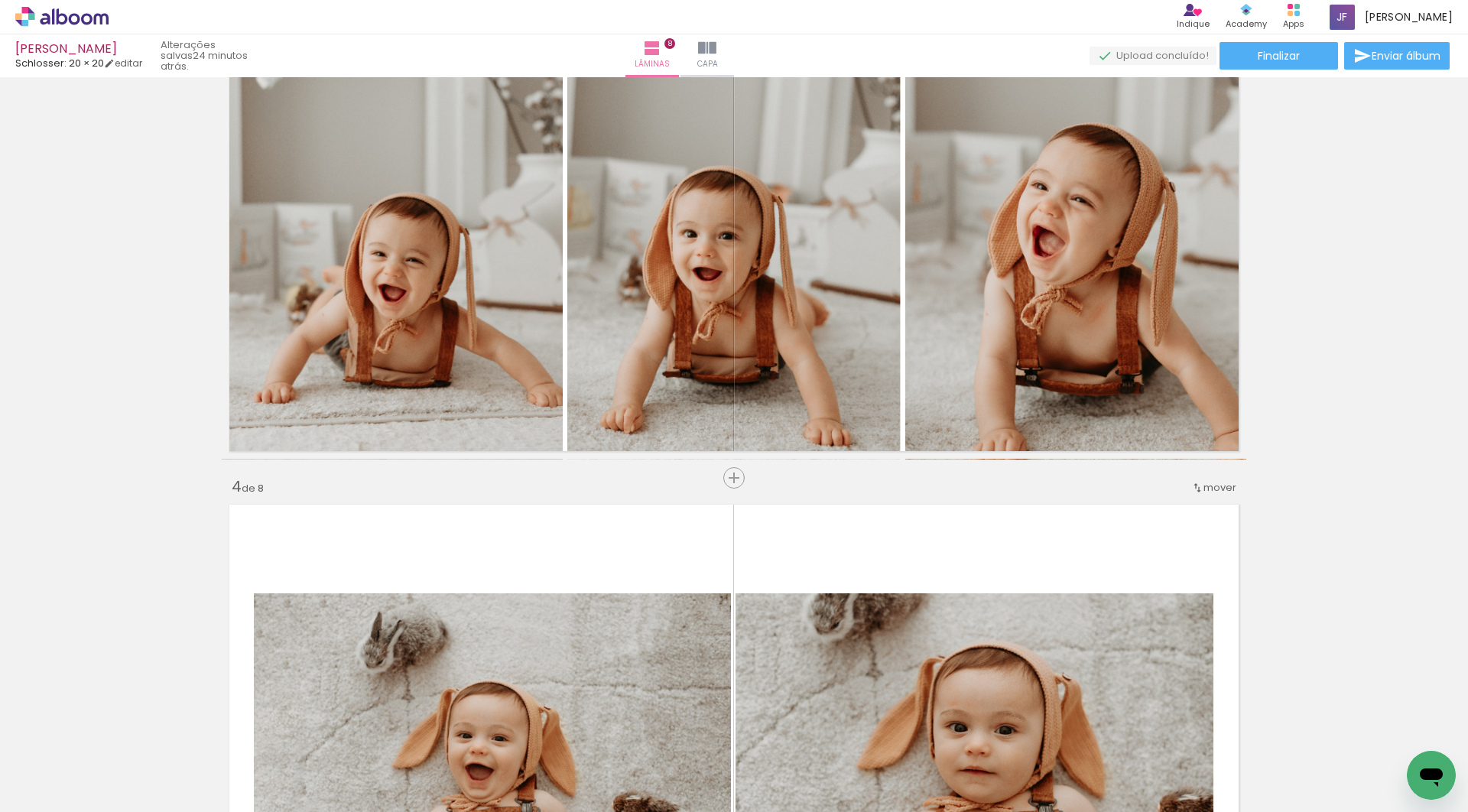
scroll to position [860, 0]
